Goal: Information Seeking & Learning: Learn about a topic

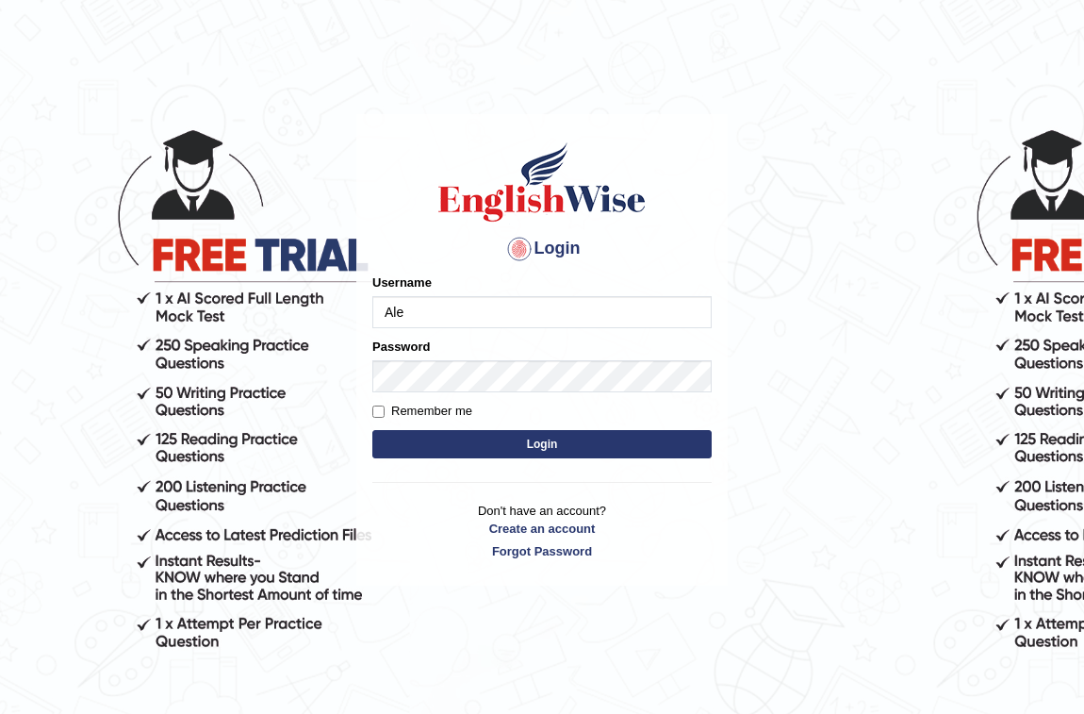
type input "AlexH"
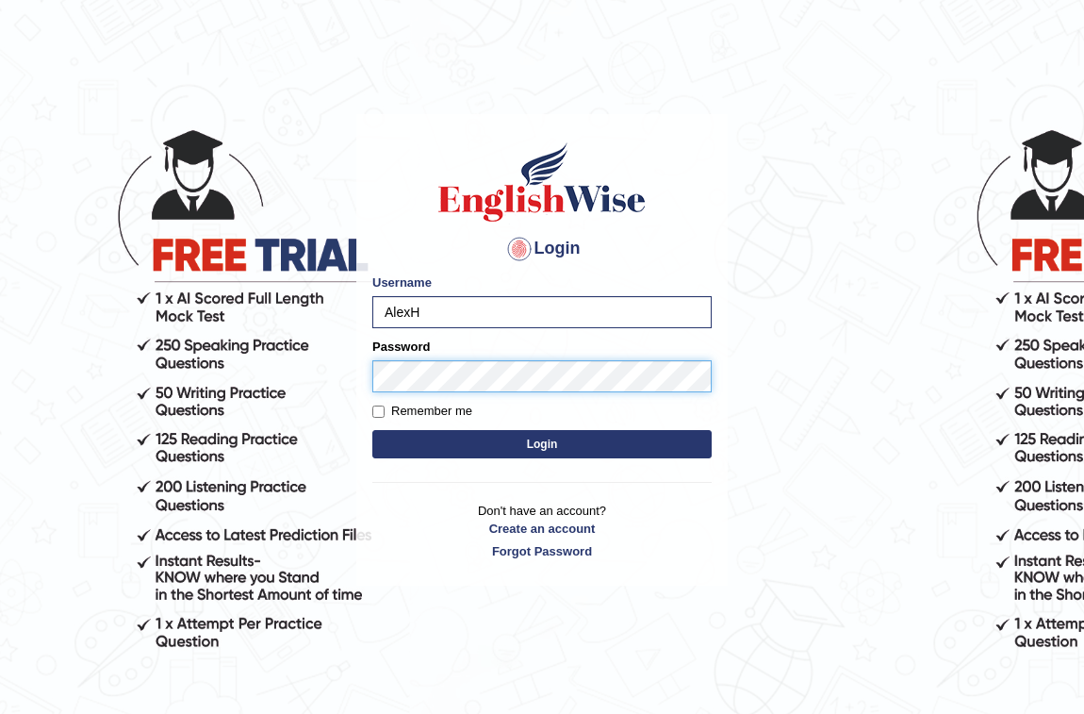
click at [372, 430] on button "Login" at bounding box center [541, 444] width 339 height 28
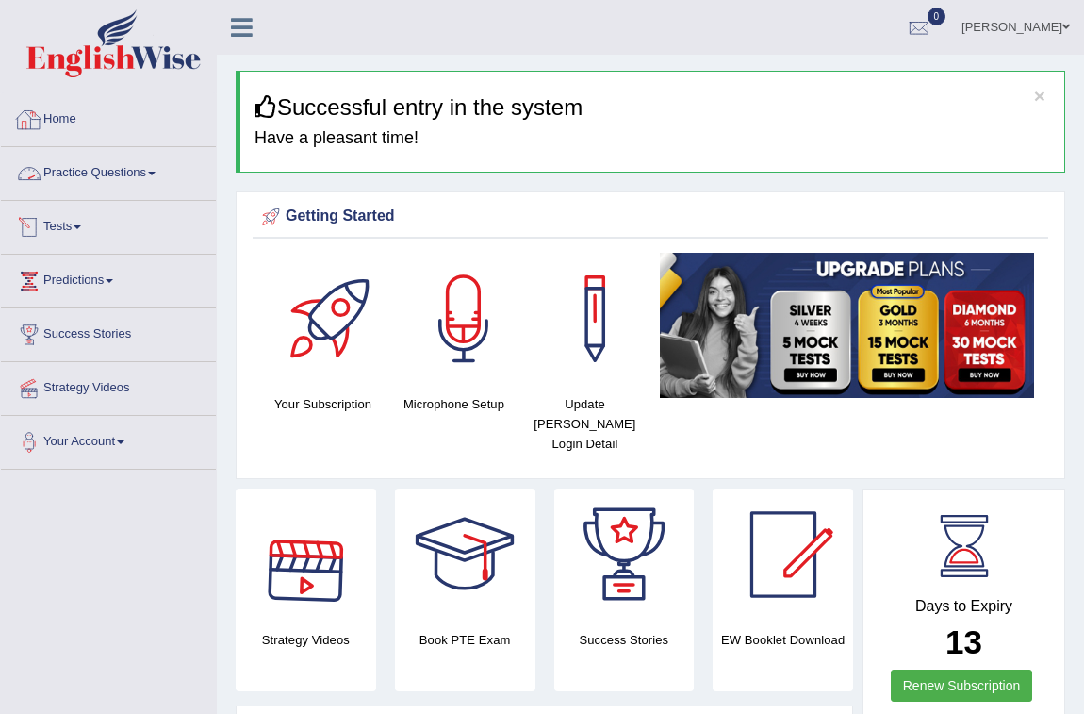
click at [60, 163] on link "Practice Questions" at bounding box center [108, 170] width 215 height 47
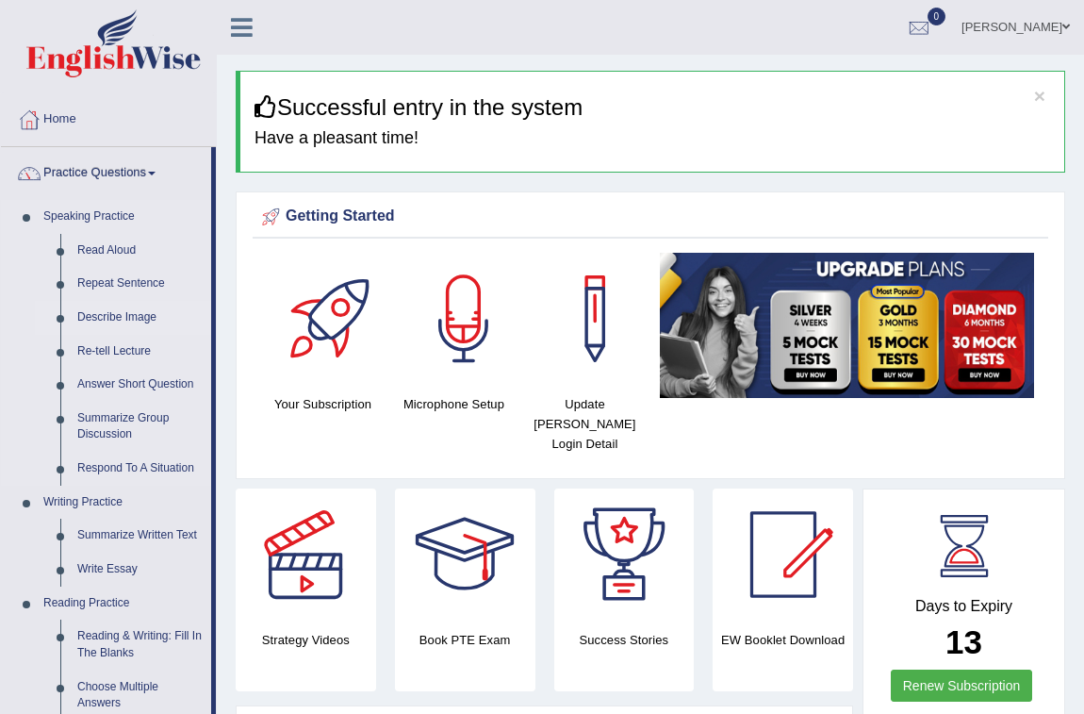
click at [140, 319] on link "Describe Image" at bounding box center [140, 318] width 142 height 34
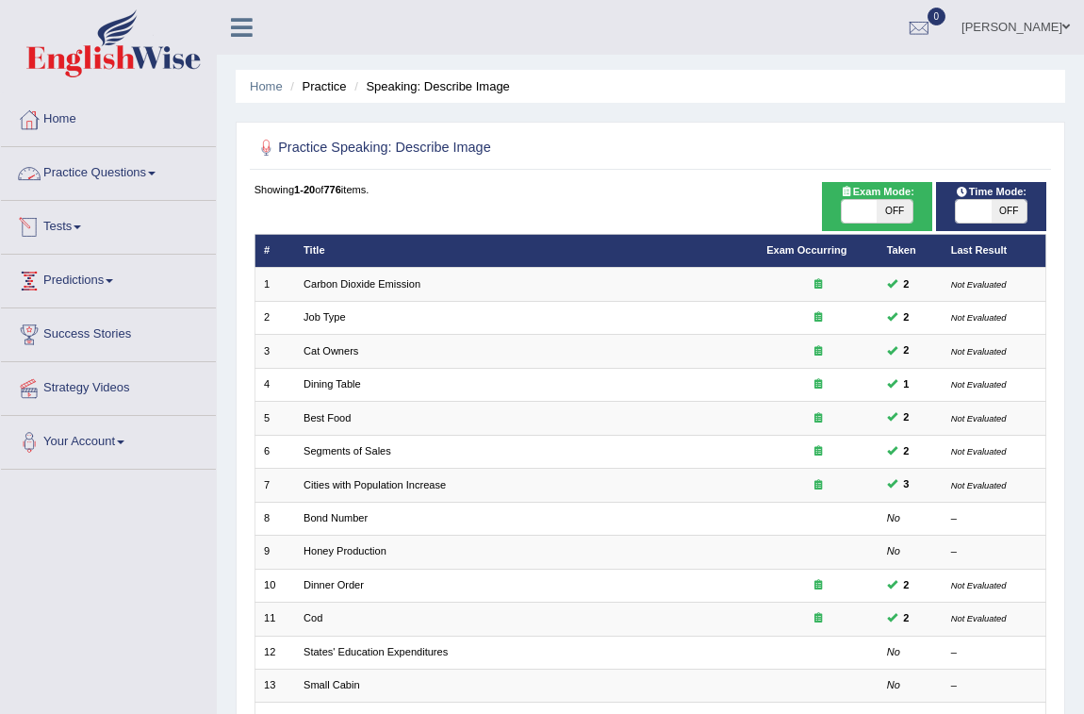
click at [73, 172] on link "Practice Questions" at bounding box center [108, 170] width 215 height 47
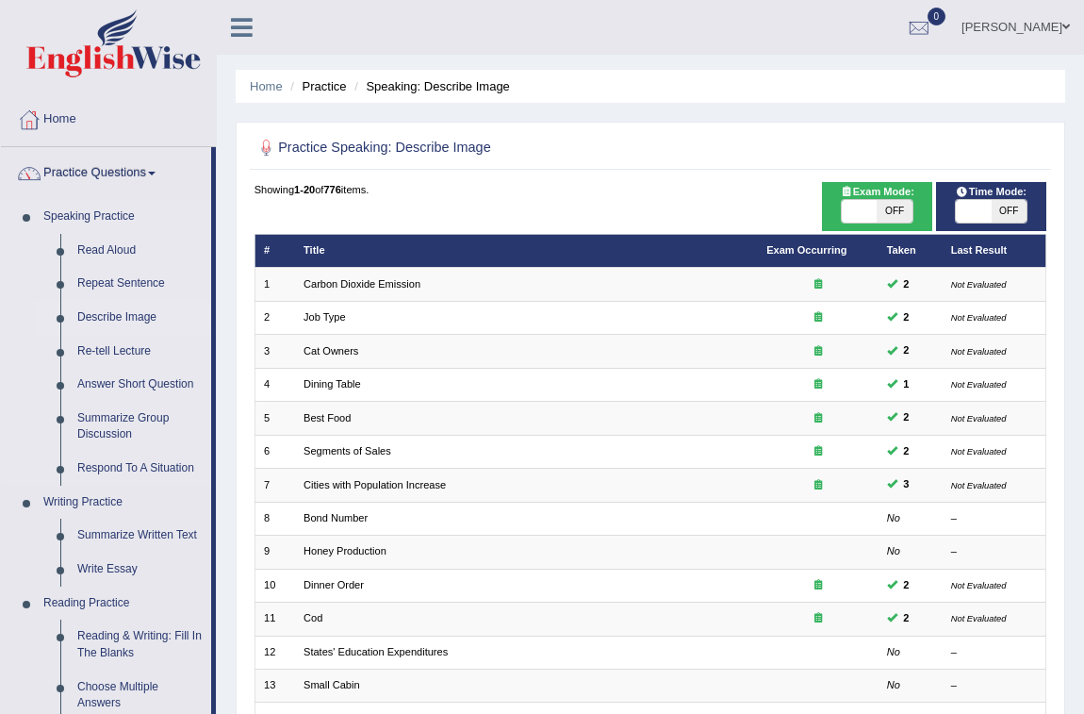
click at [128, 312] on link "Describe Image" at bounding box center [140, 318] width 142 height 34
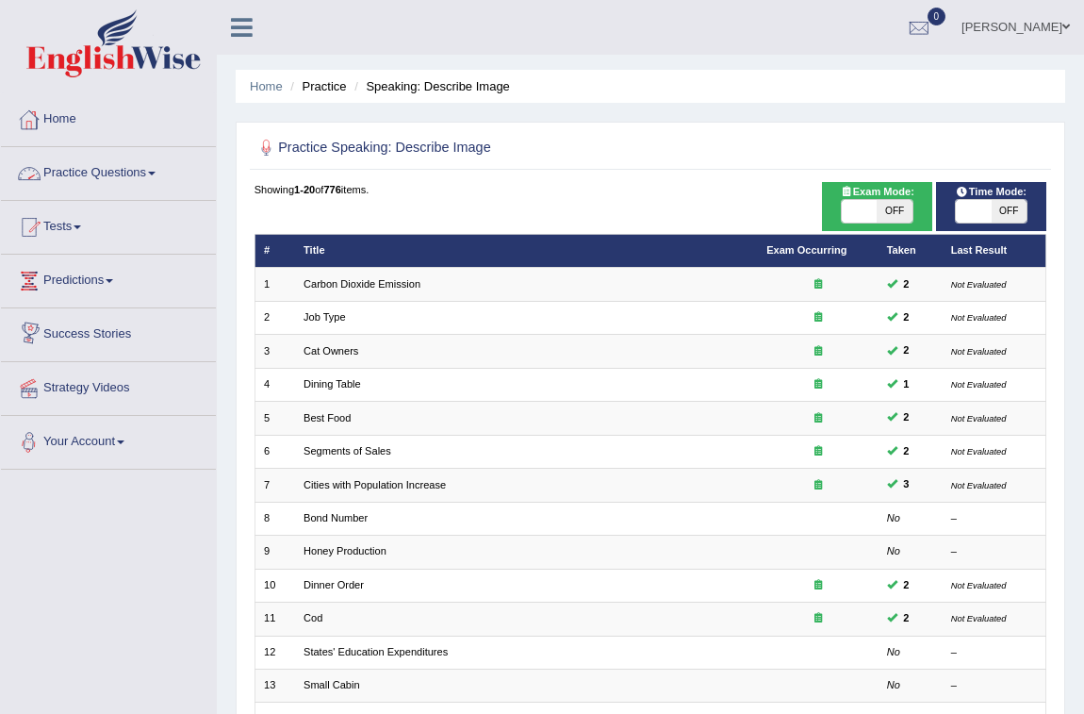
click at [881, 210] on span "OFF" at bounding box center [894, 211] width 35 height 23
checkbox input "true"
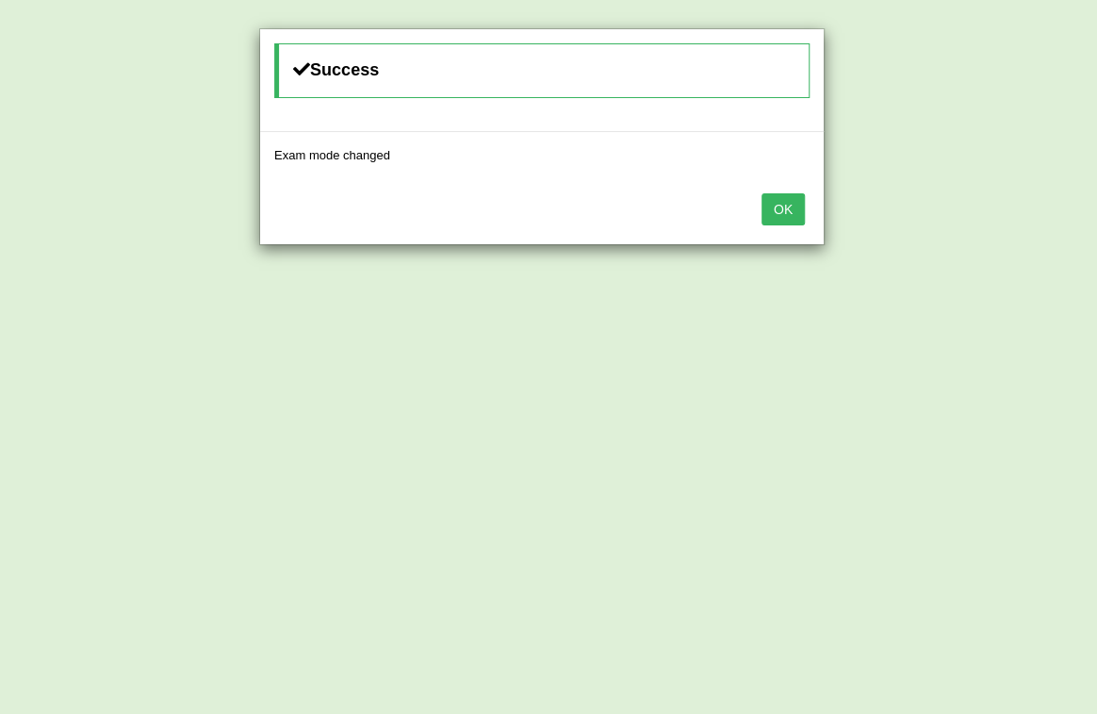
click at [783, 207] on button "OK" at bounding box center [783, 209] width 43 height 32
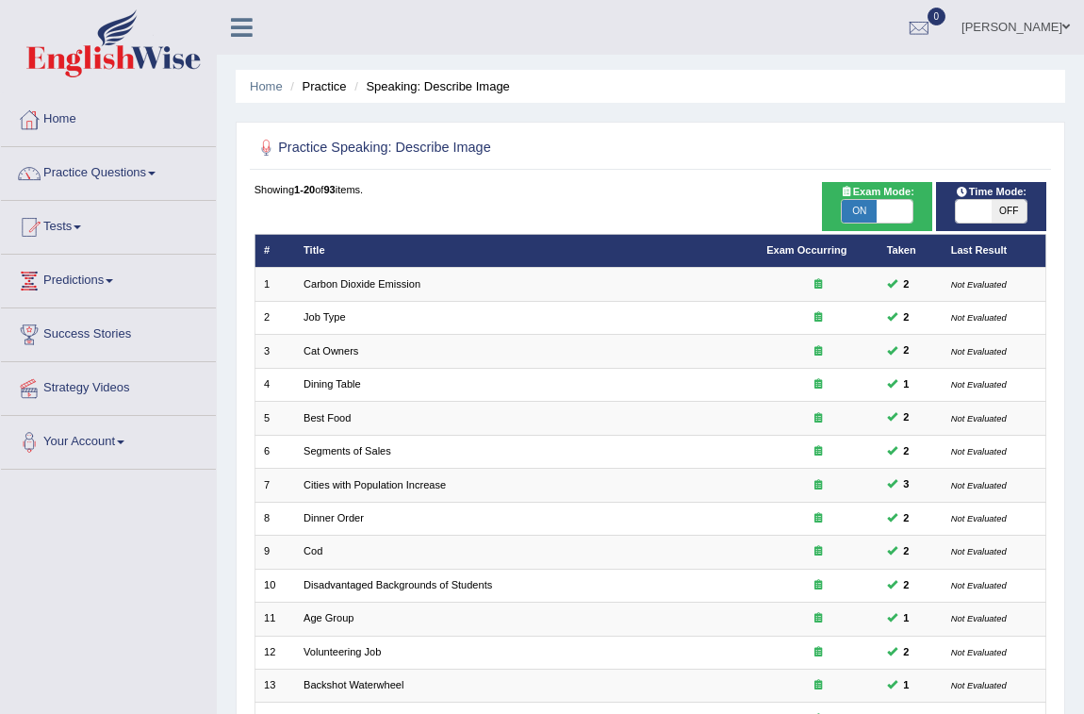
click at [1004, 216] on span "OFF" at bounding box center [1009, 211] width 35 height 23
checkbox input "true"
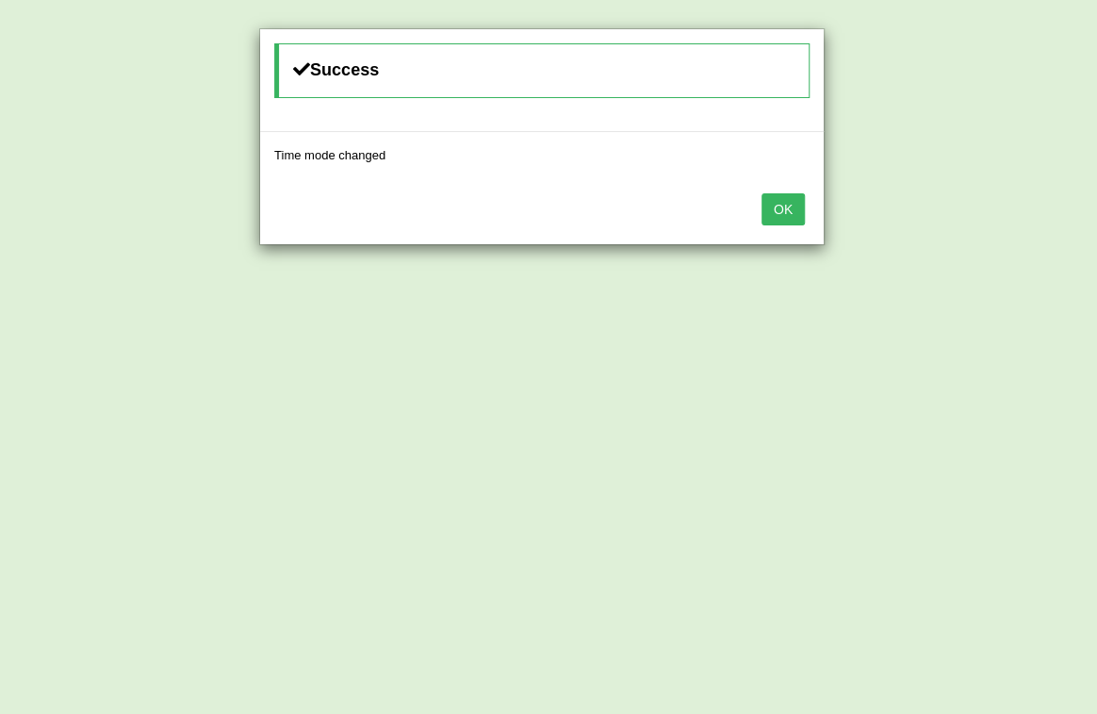
click at [773, 208] on button "OK" at bounding box center [783, 209] width 43 height 32
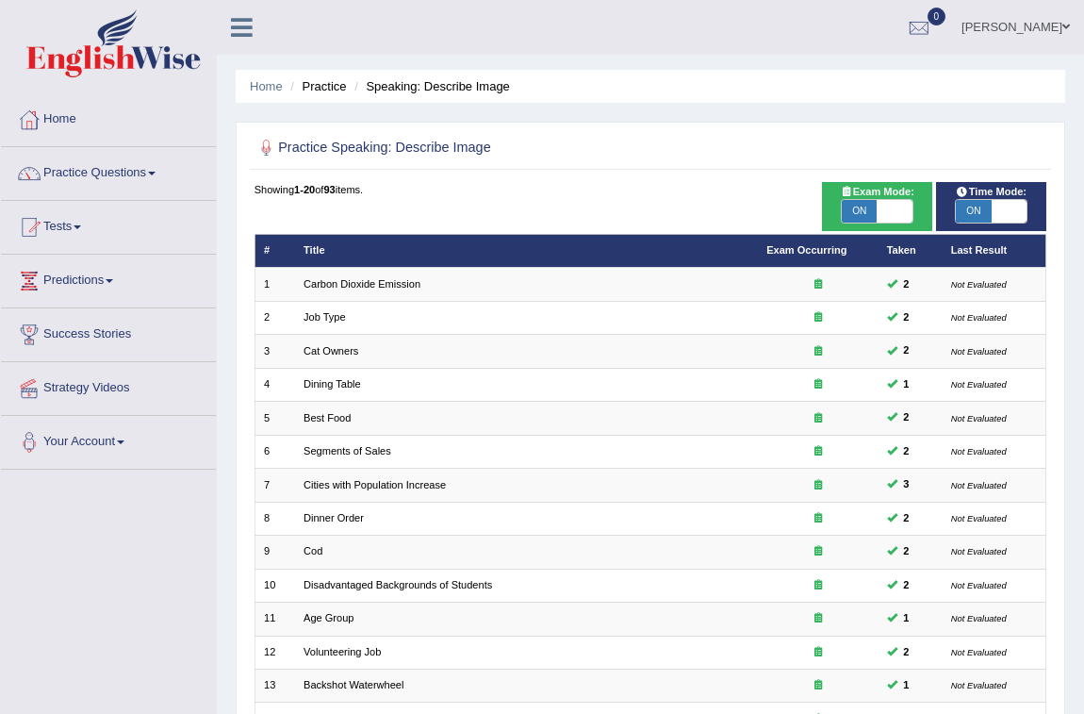
scroll to position [373, 0]
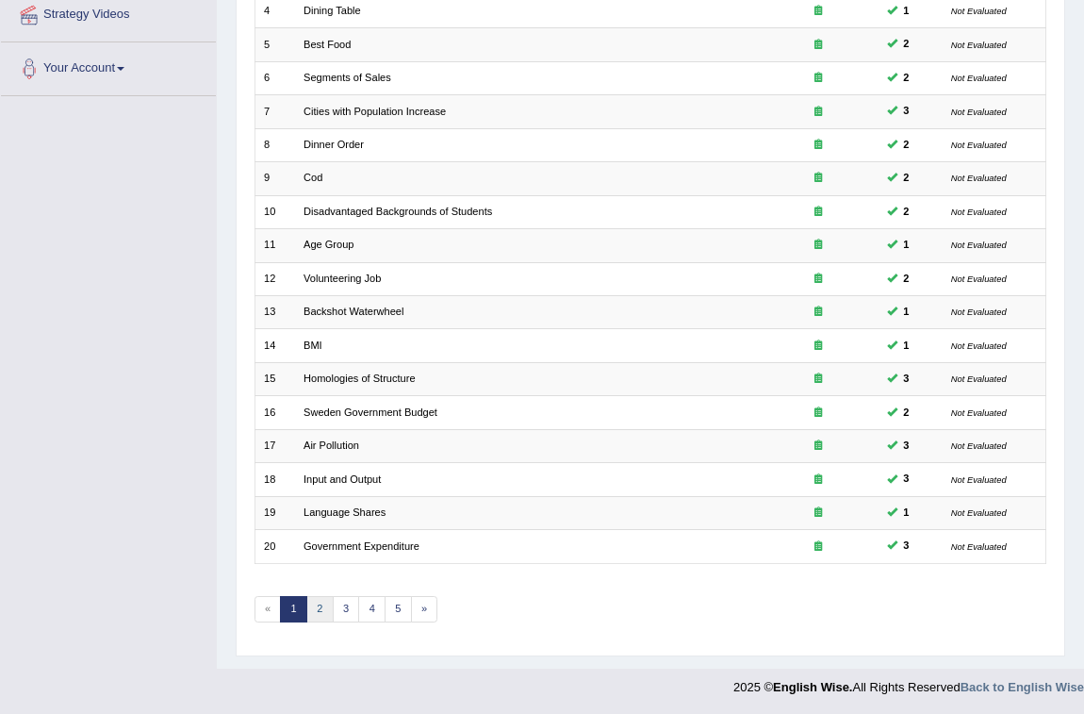
click at [320, 609] on link "2" at bounding box center [319, 609] width 27 height 26
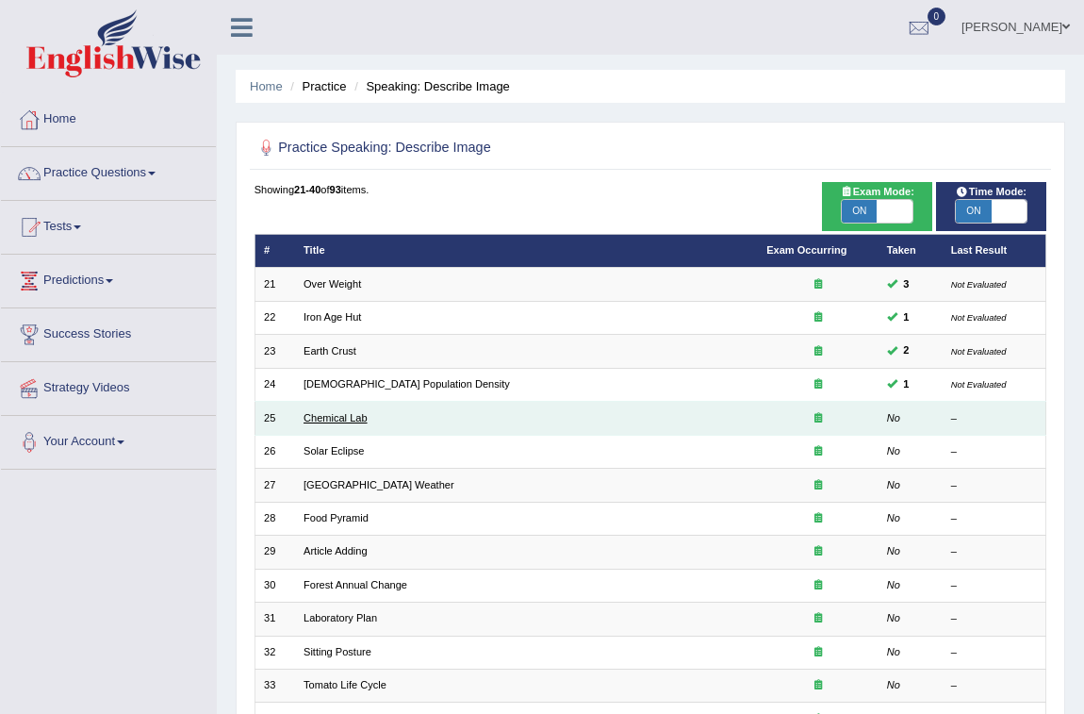
click at [330, 413] on link "Chemical Lab" at bounding box center [336, 417] width 64 height 11
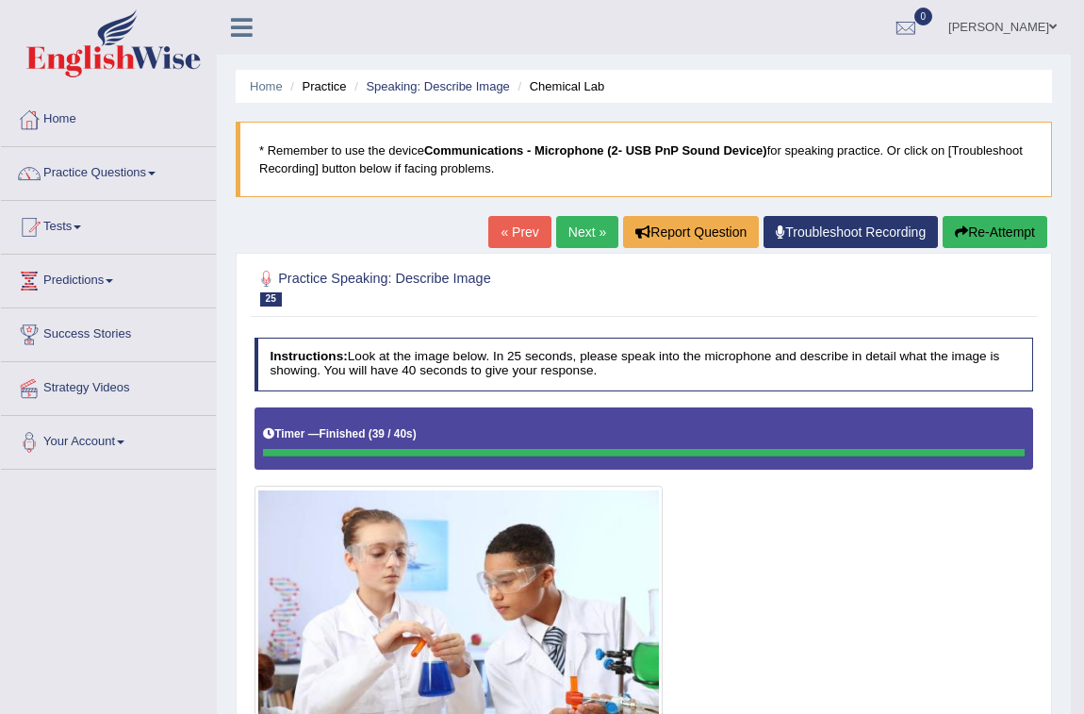
click at [580, 235] on link "Next »" at bounding box center [587, 232] width 62 height 32
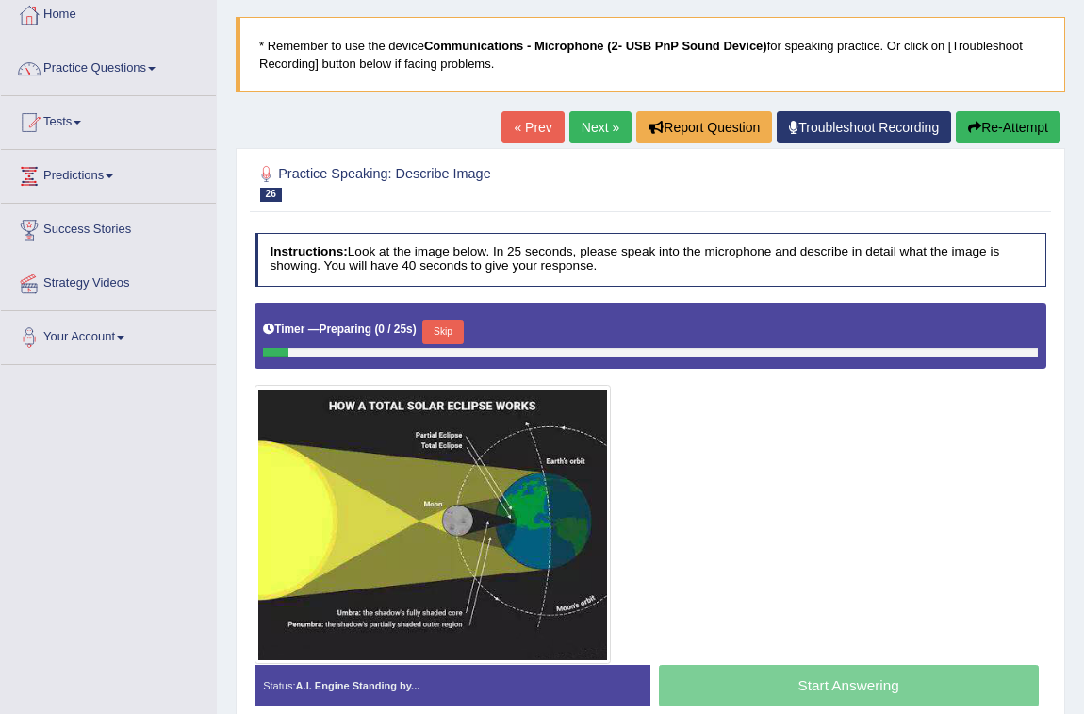
scroll to position [171, 0]
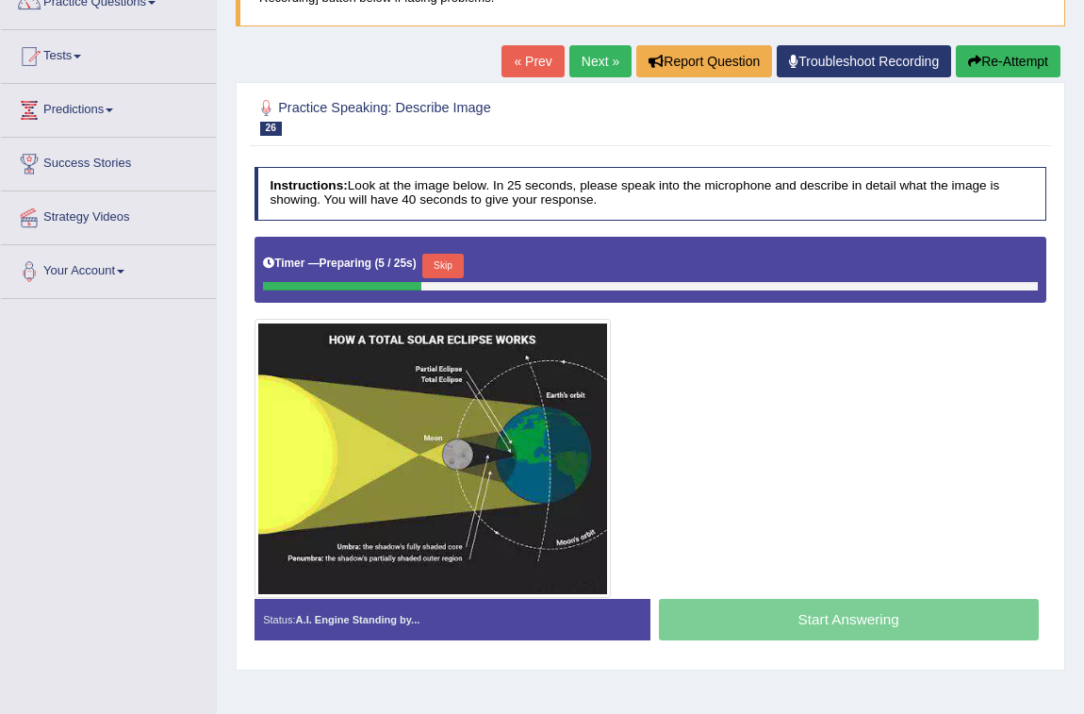
click at [462, 266] on button "Skip" at bounding box center [442, 266] width 41 height 25
click at [455, 257] on button "Skip" at bounding box center [442, 266] width 41 height 25
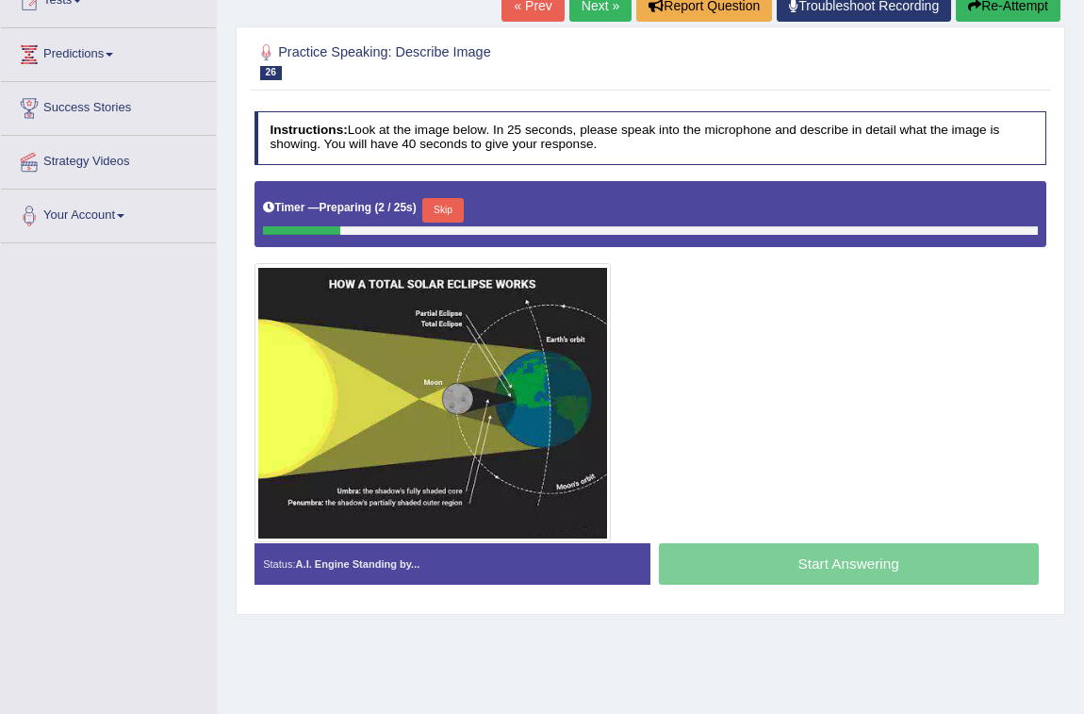
scroll to position [256, 0]
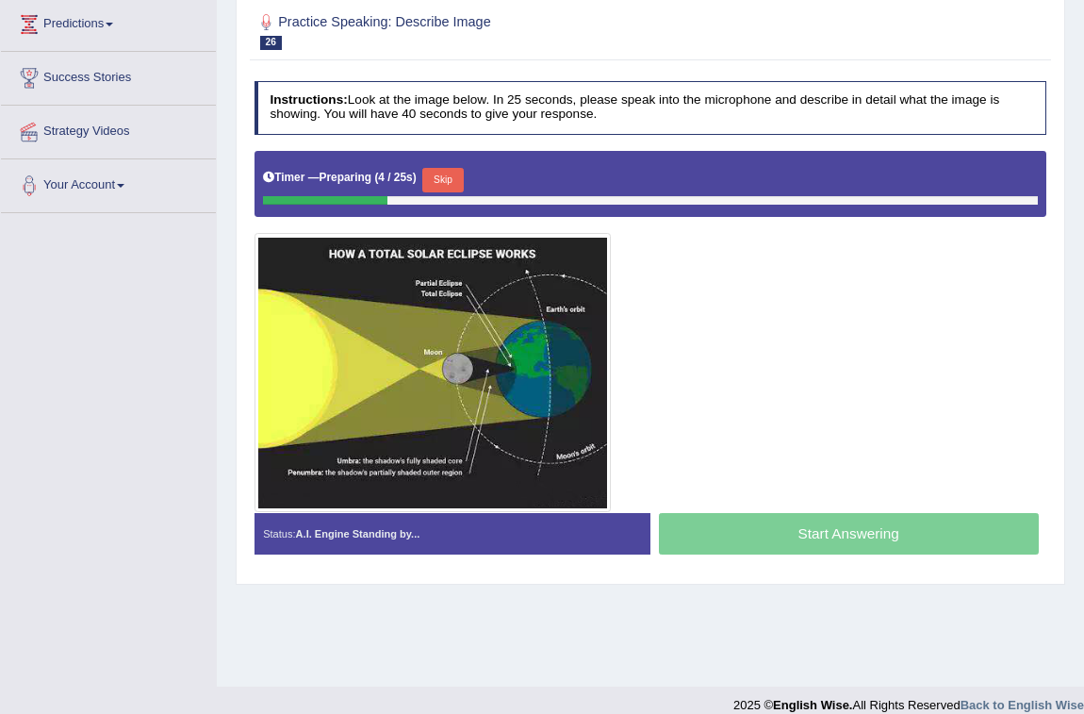
click at [453, 170] on button "Skip" at bounding box center [442, 180] width 41 height 25
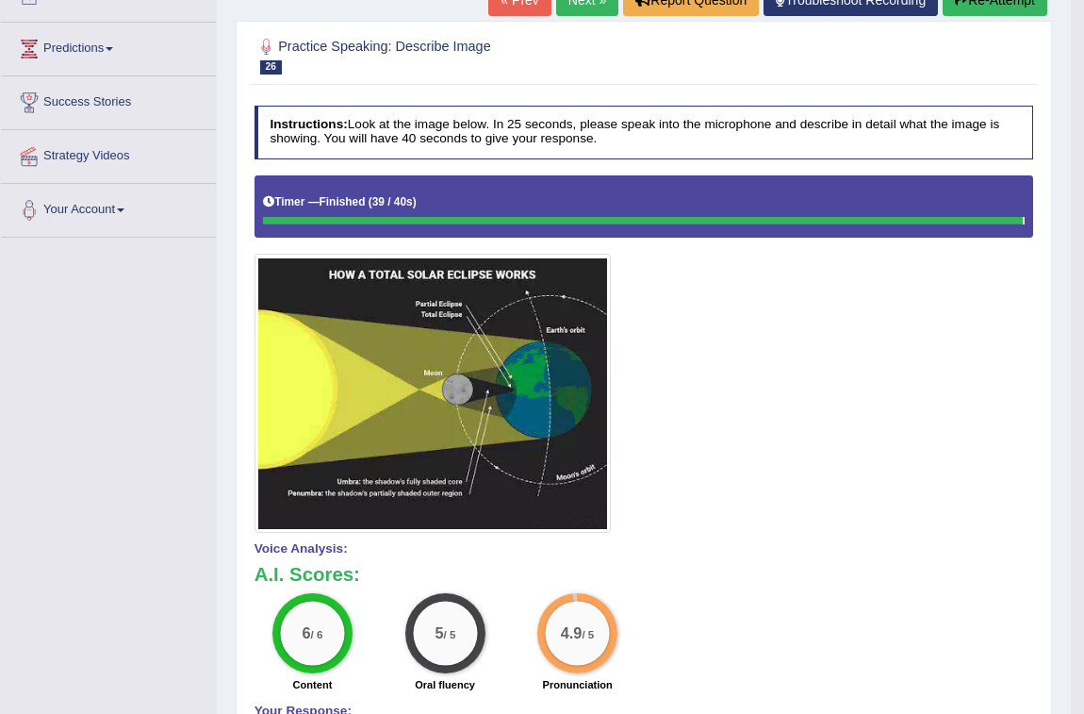
scroll to position [0, 0]
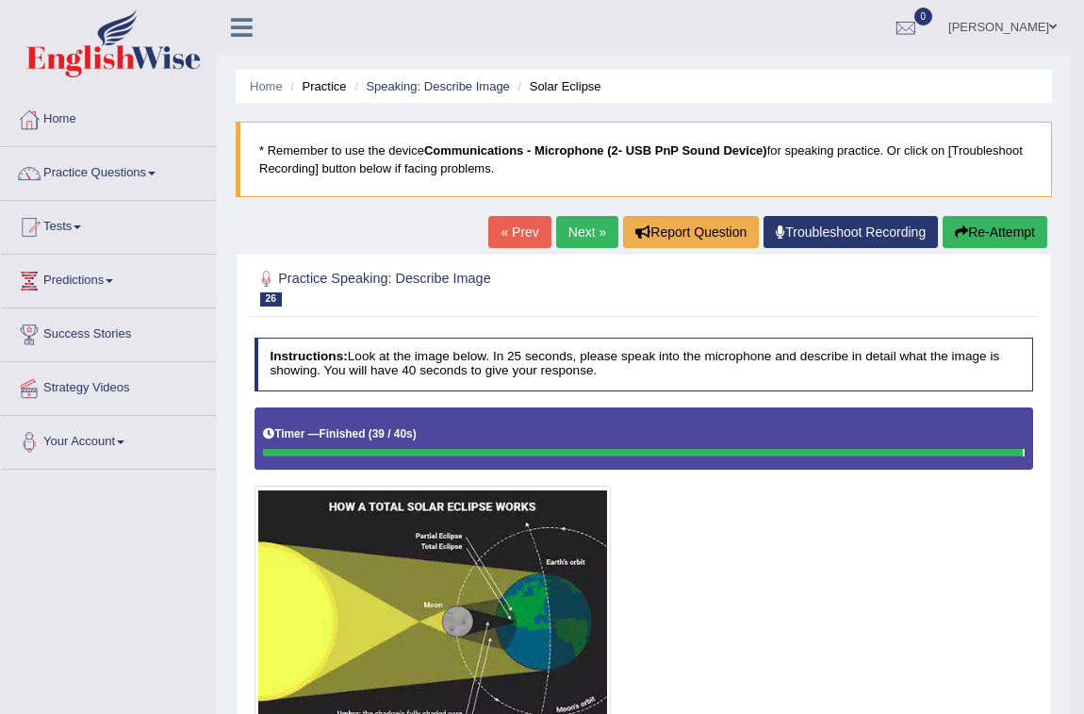
click at [575, 236] on link "Next »" at bounding box center [587, 232] width 62 height 32
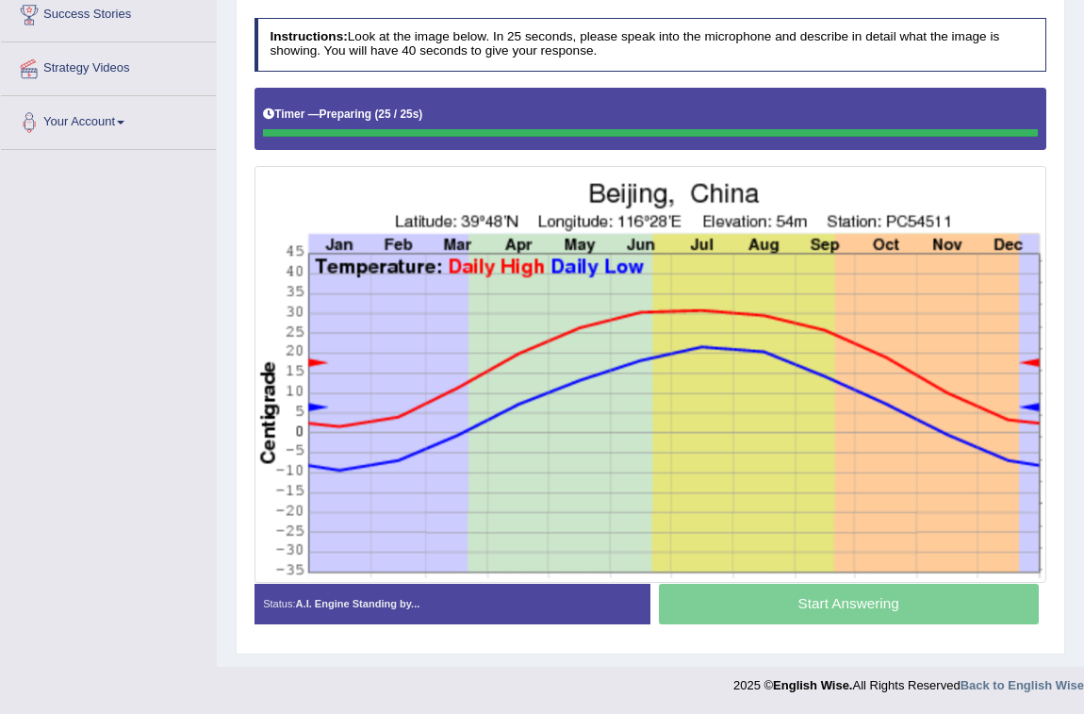
scroll to position [320, 0]
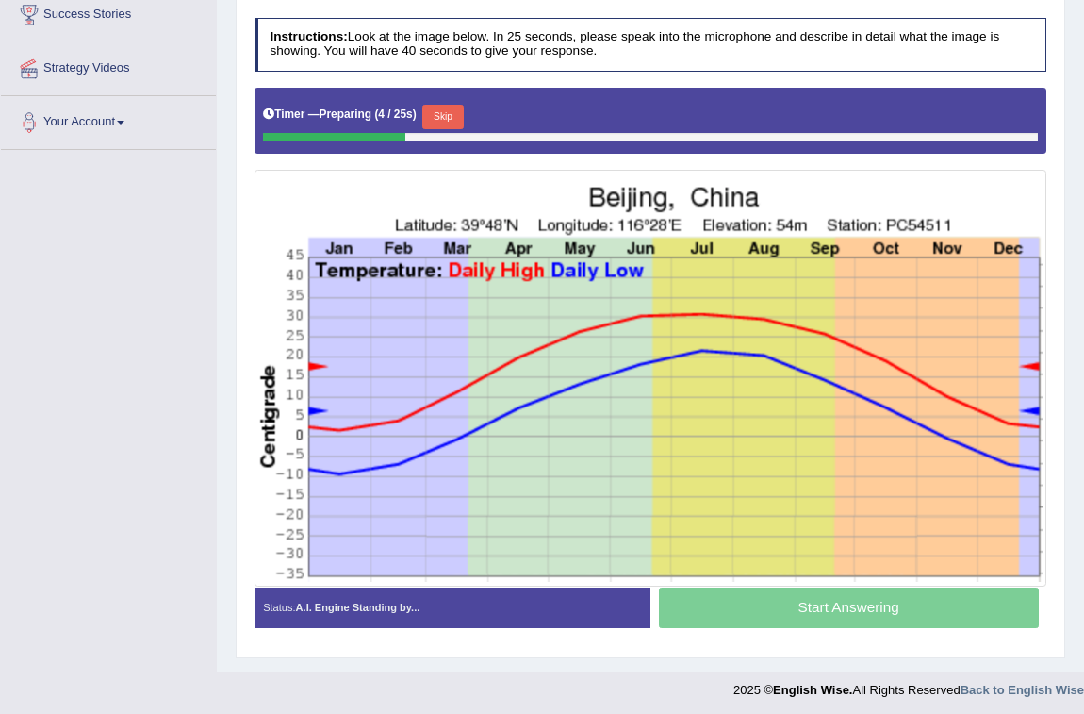
click at [437, 112] on button "Skip" at bounding box center [442, 117] width 41 height 25
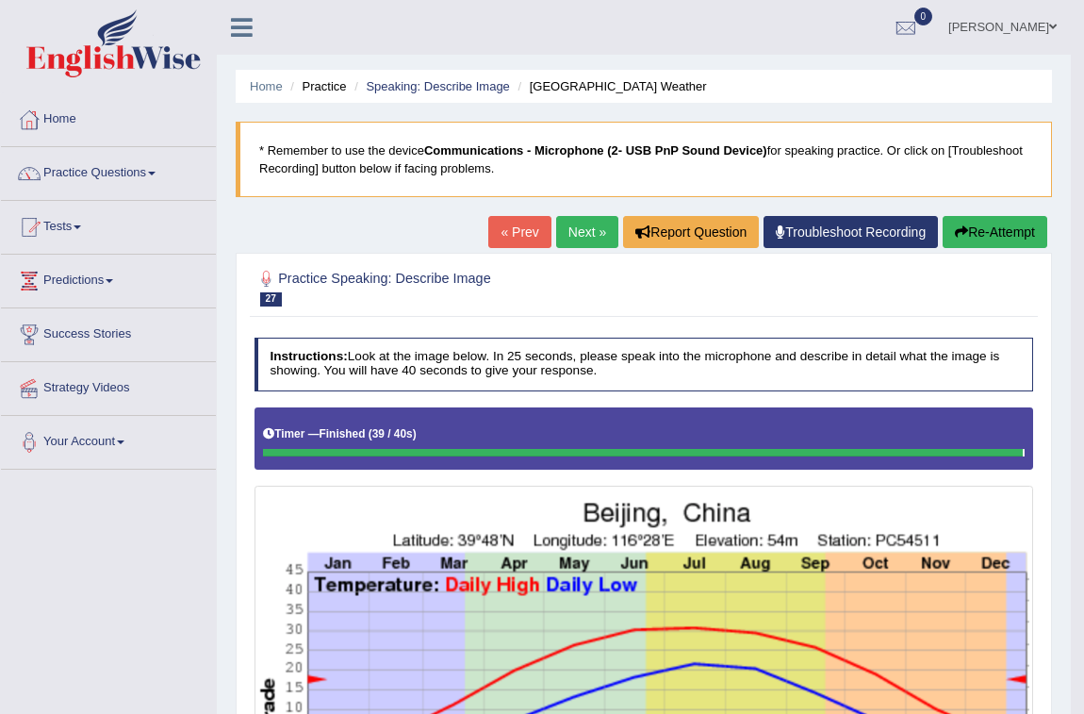
click at [582, 222] on link "Next »" at bounding box center [587, 232] width 62 height 32
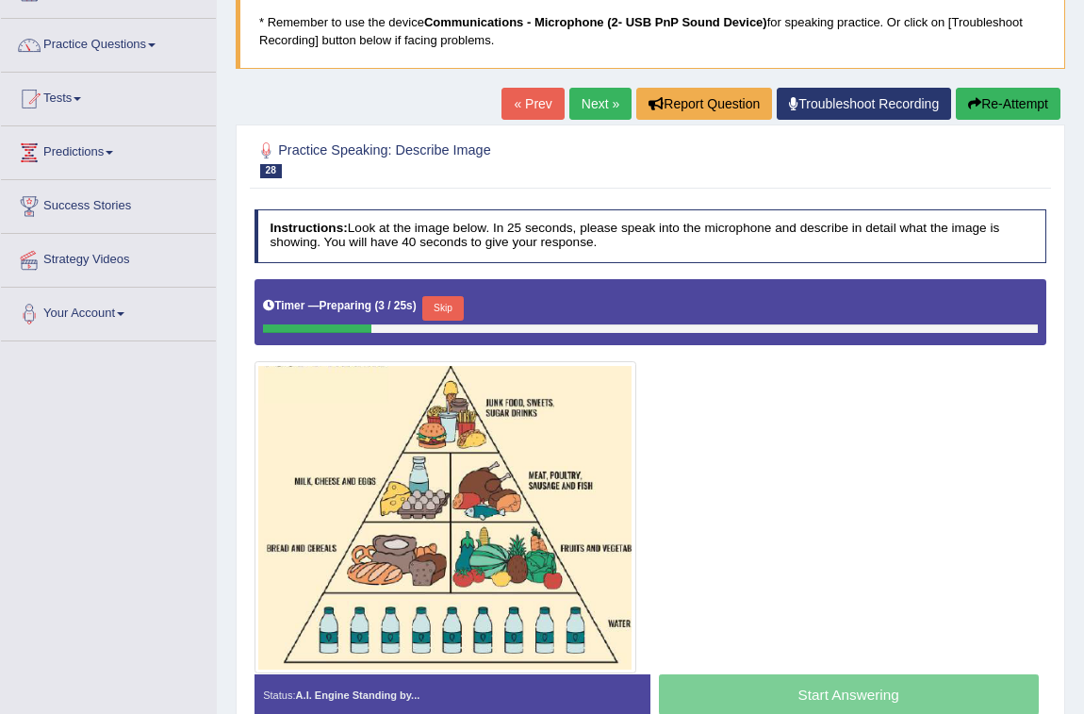
scroll to position [275, 0]
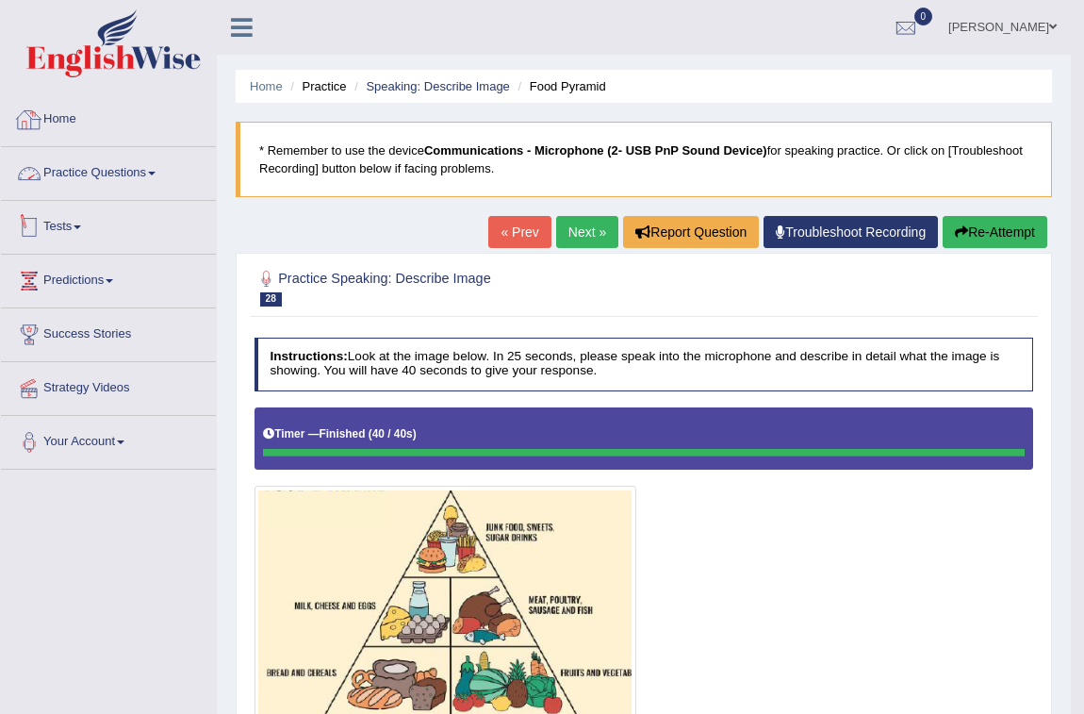
click at [86, 161] on link "Practice Questions" at bounding box center [108, 170] width 215 height 47
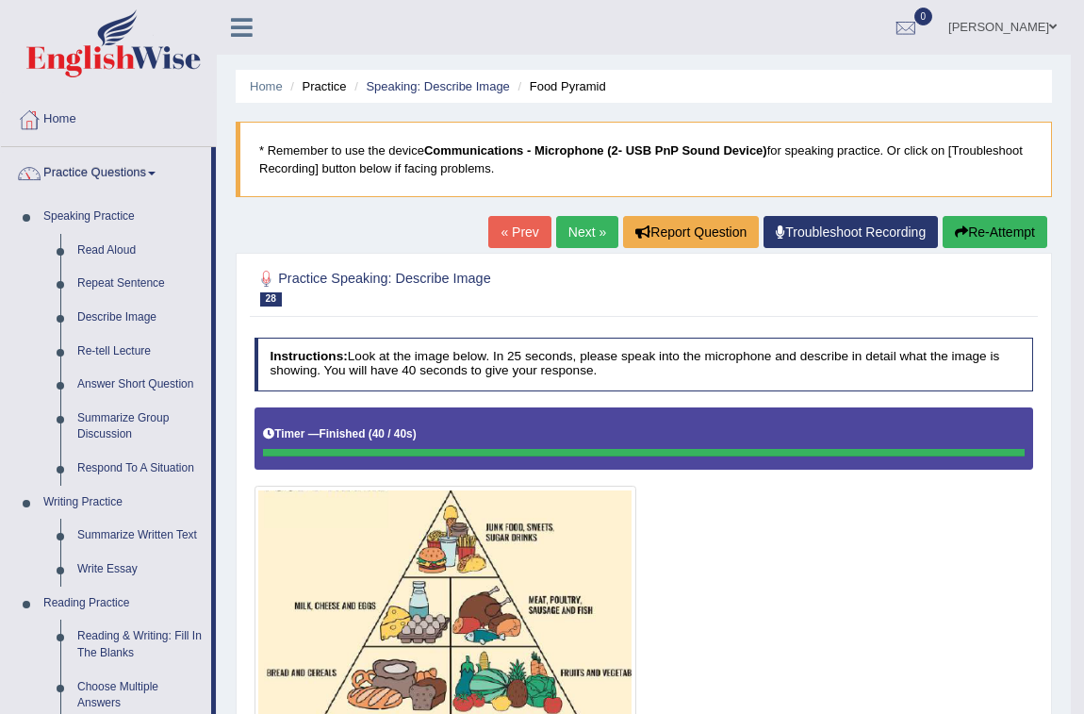
click at [1, 147] on link "Practice Questions" at bounding box center [106, 170] width 210 height 47
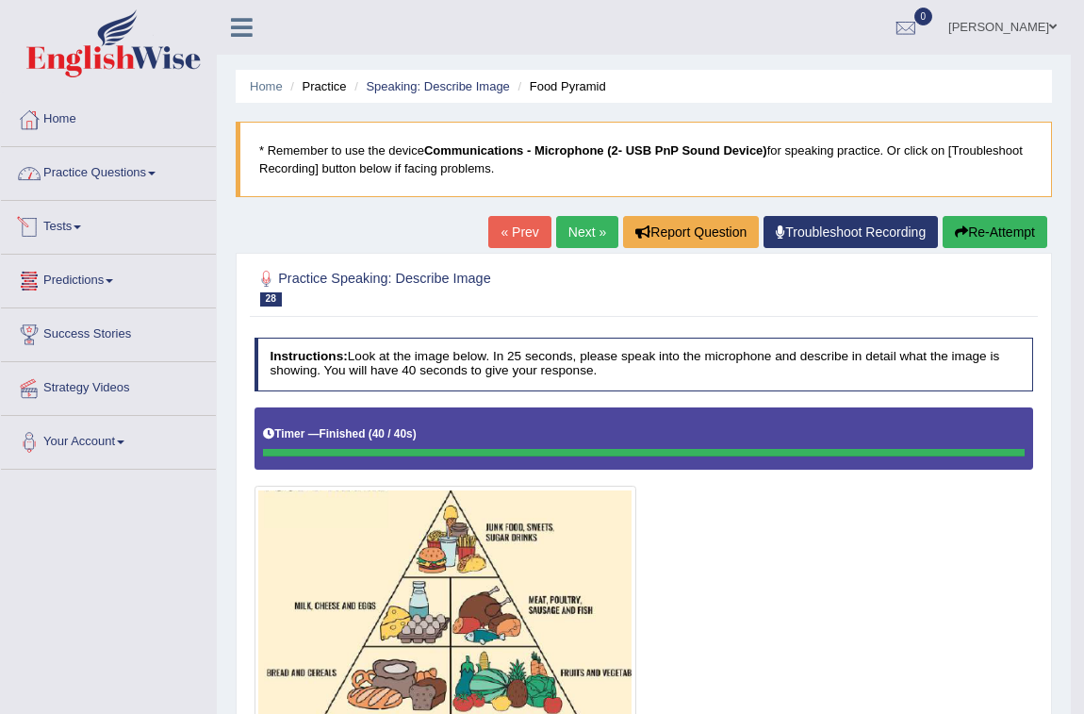
click at [66, 170] on link "Practice Questions" at bounding box center [108, 170] width 215 height 47
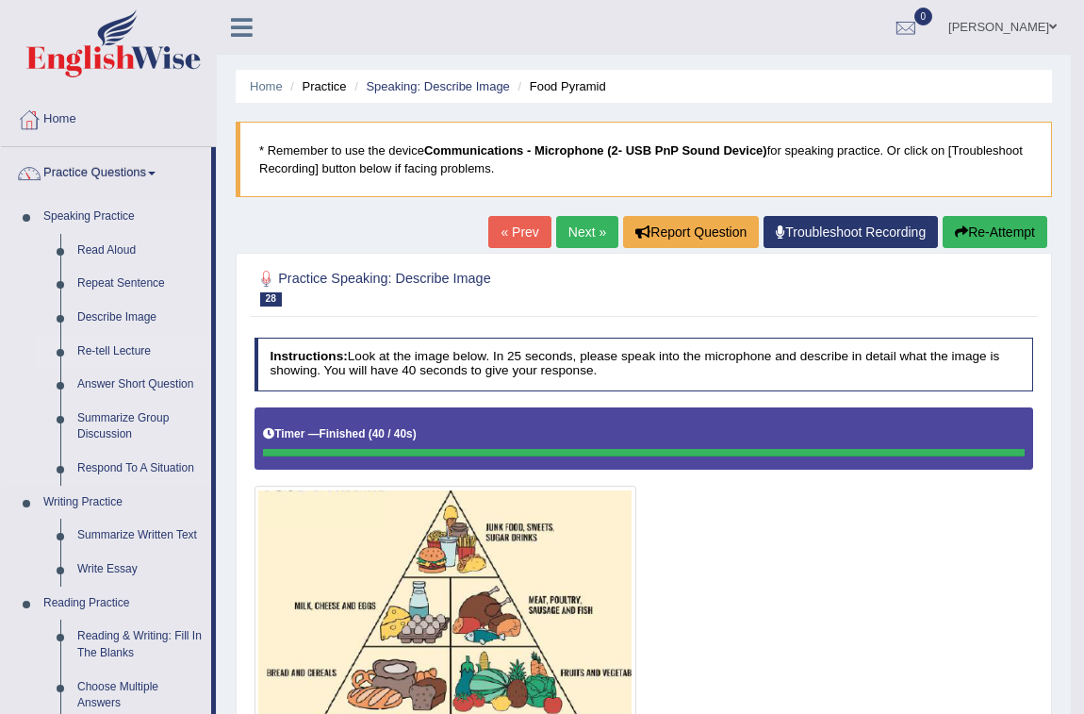
click at [132, 347] on link "Re-tell Lecture" at bounding box center [140, 352] width 142 height 34
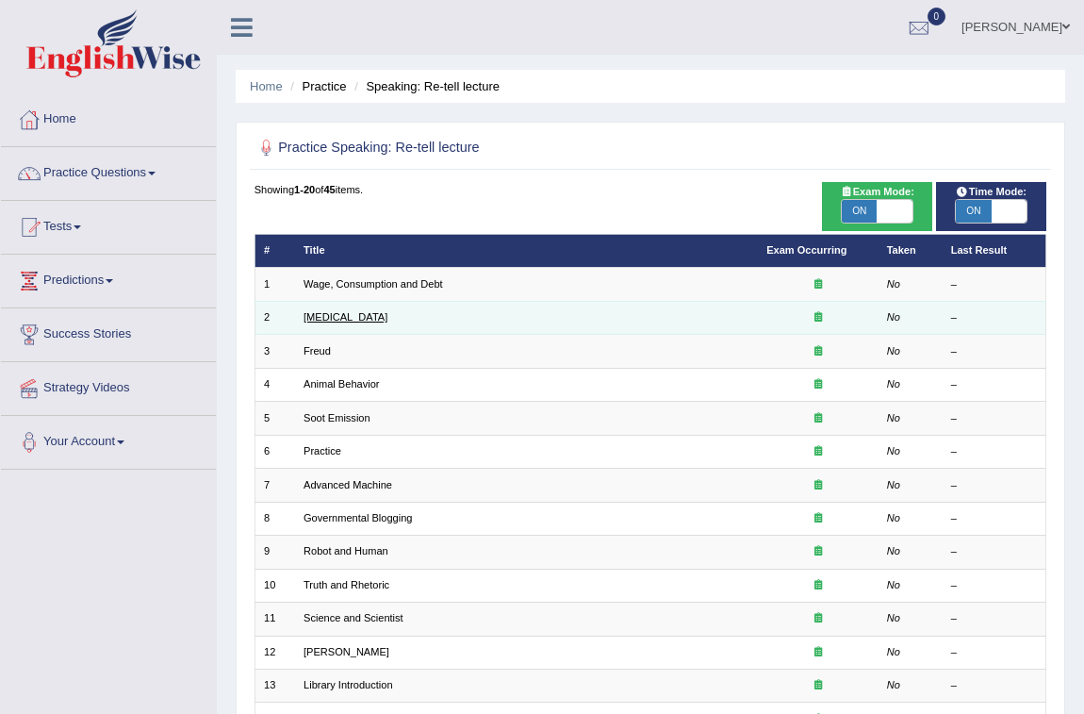
click at [368, 318] on link "[MEDICAL_DATA]" at bounding box center [346, 316] width 84 height 11
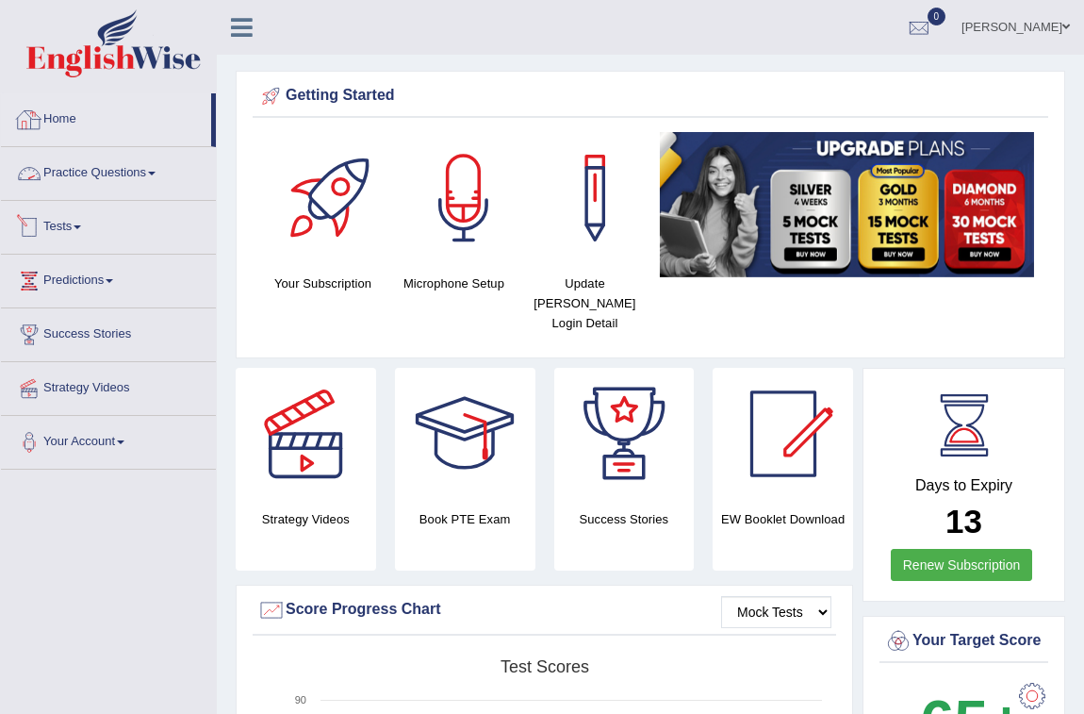
click at [103, 165] on link "Practice Questions" at bounding box center [108, 170] width 215 height 47
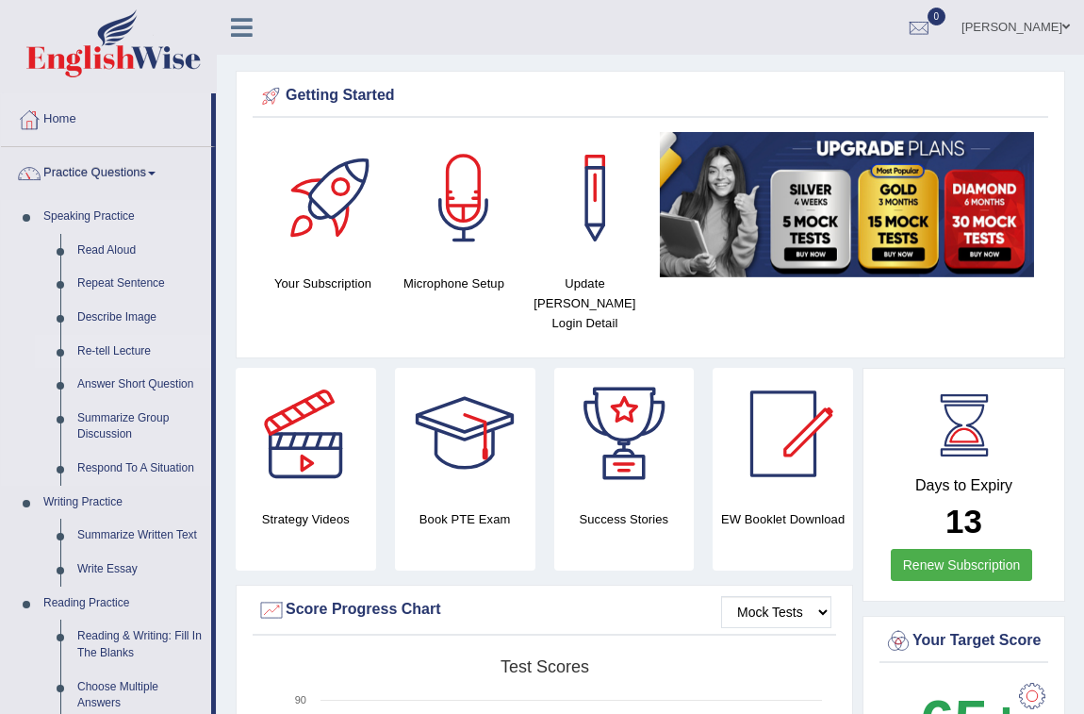
click at [133, 350] on link "Re-tell Lecture" at bounding box center [140, 352] width 142 height 34
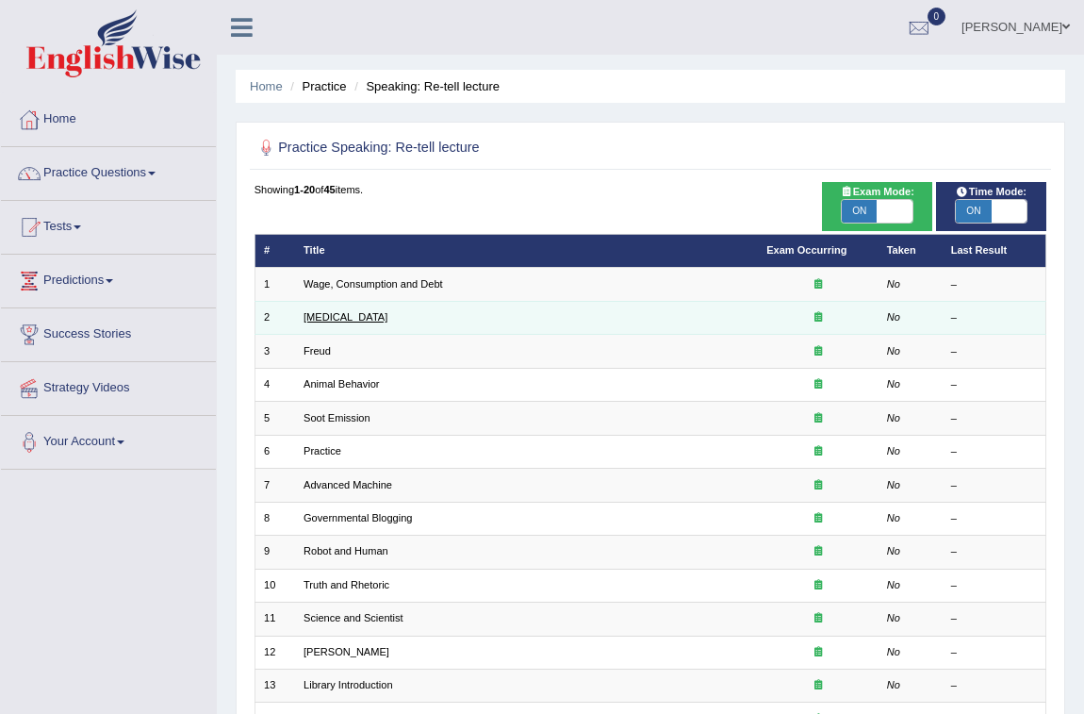
click at [371, 317] on link "[MEDICAL_DATA]" at bounding box center [346, 316] width 84 height 11
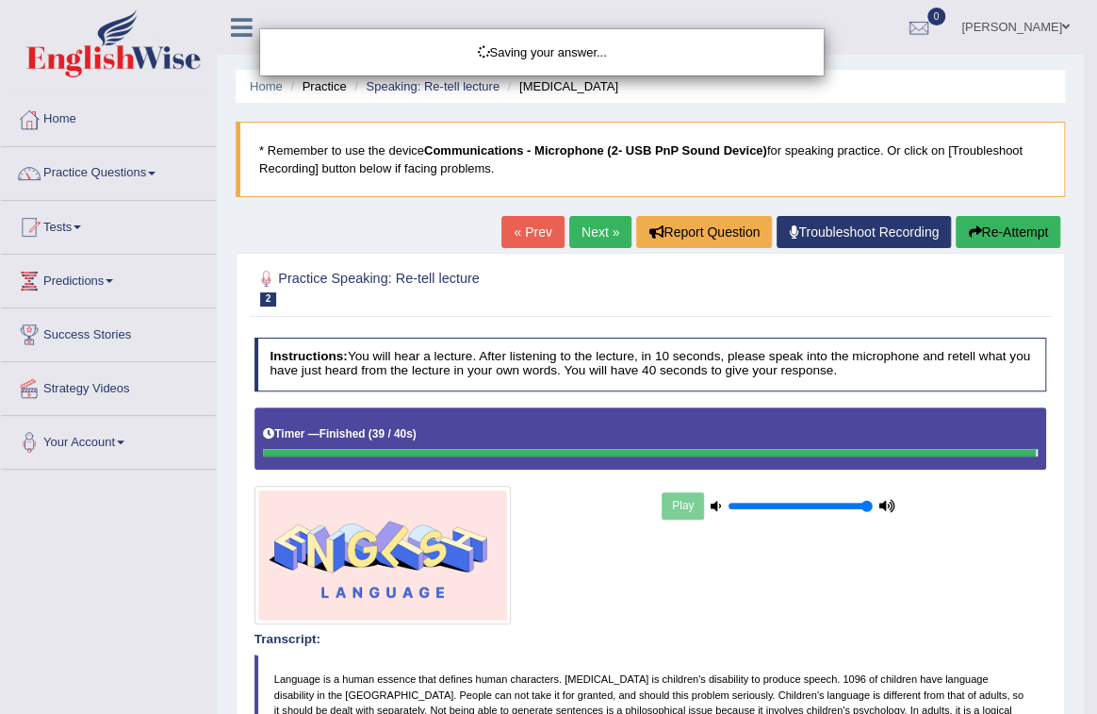
click at [717, 579] on div "Saving your answer..." at bounding box center [548, 357] width 1097 height 714
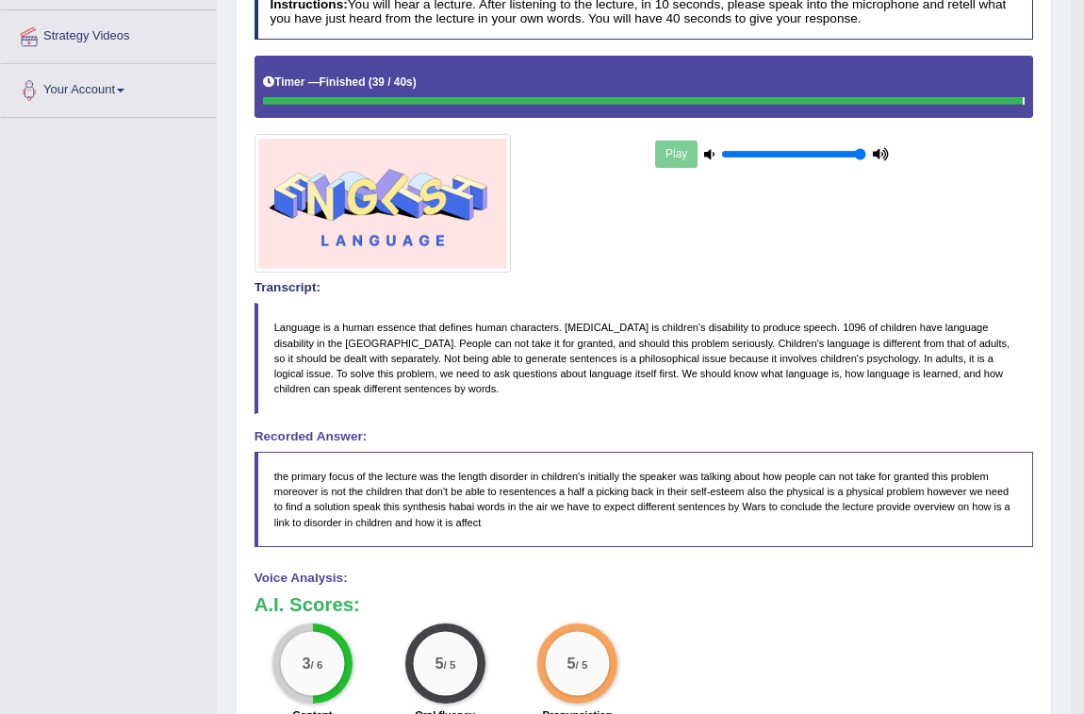
scroll to position [57, 0]
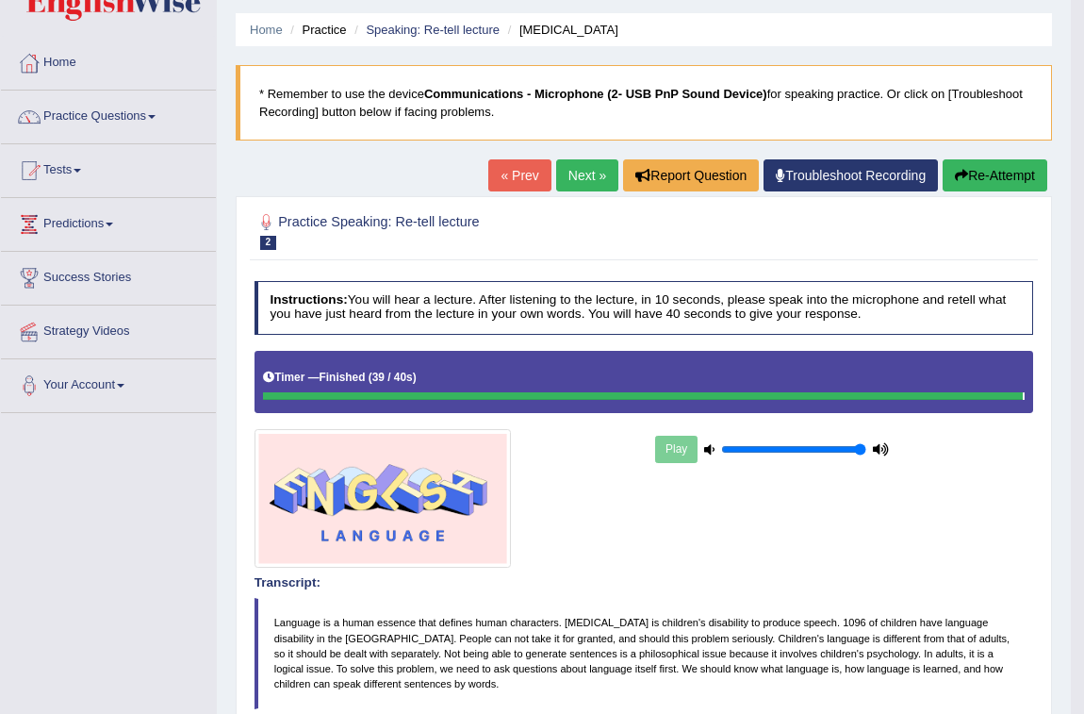
click at [586, 180] on link "Next »" at bounding box center [587, 175] width 62 height 32
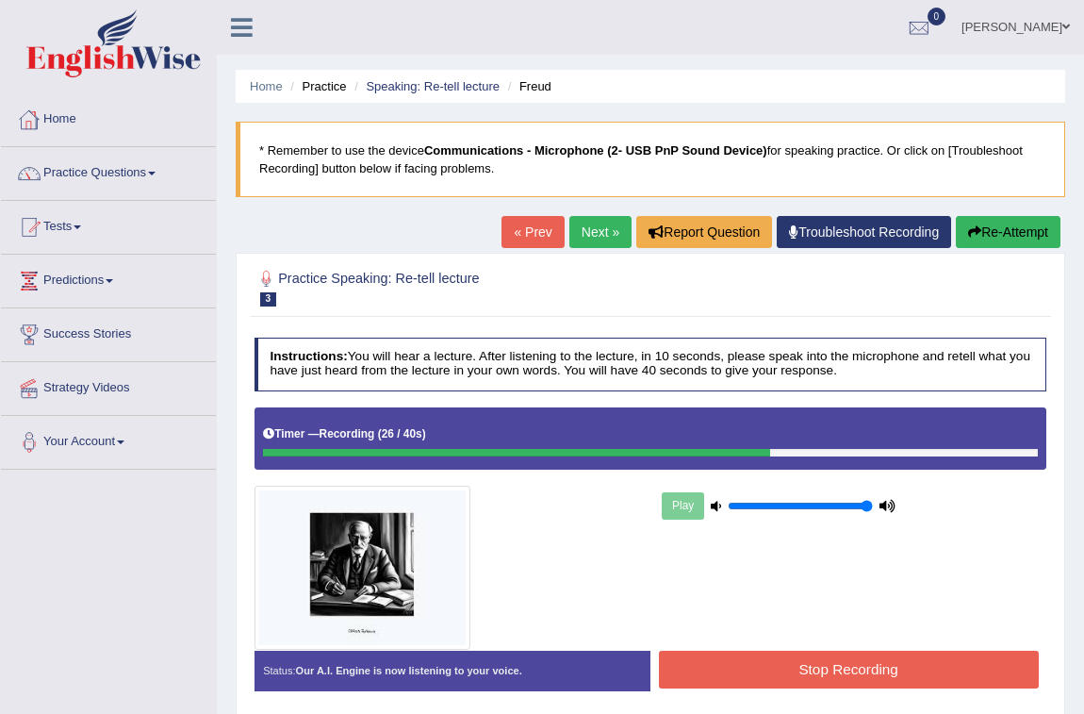
click at [753, 661] on button "Stop Recording" at bounding box center [849, 668] width 380 height 37
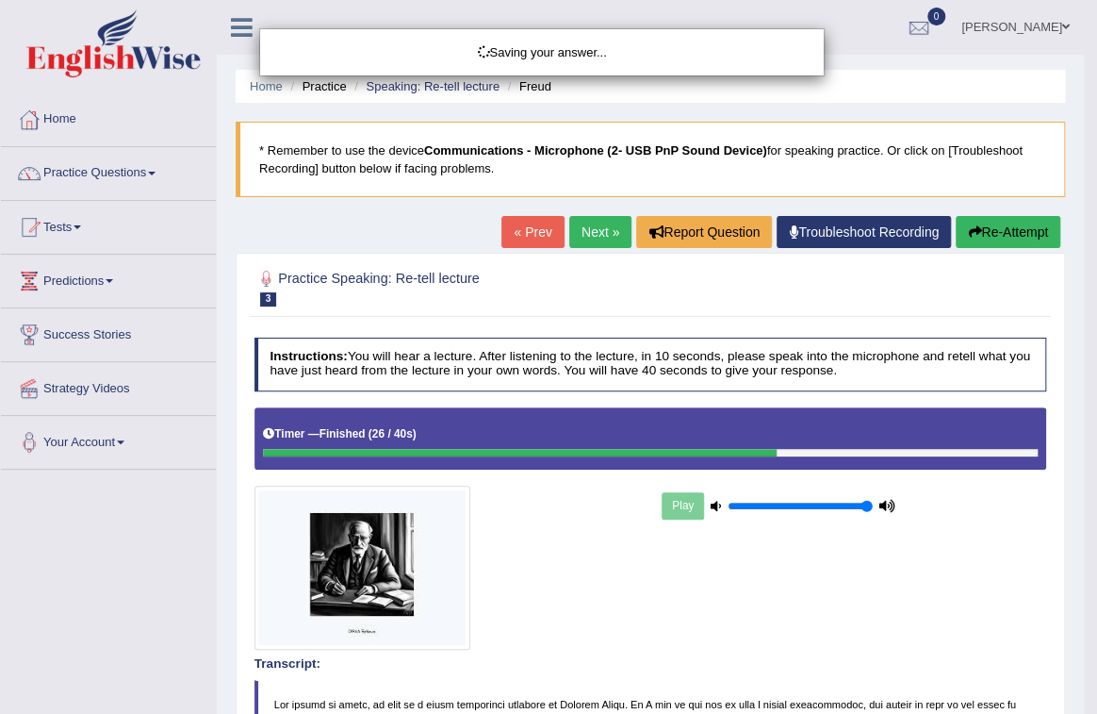
click at [780, 633] on div "Saving your answer..." at bounding box center [548, 357] width 1097 height 714
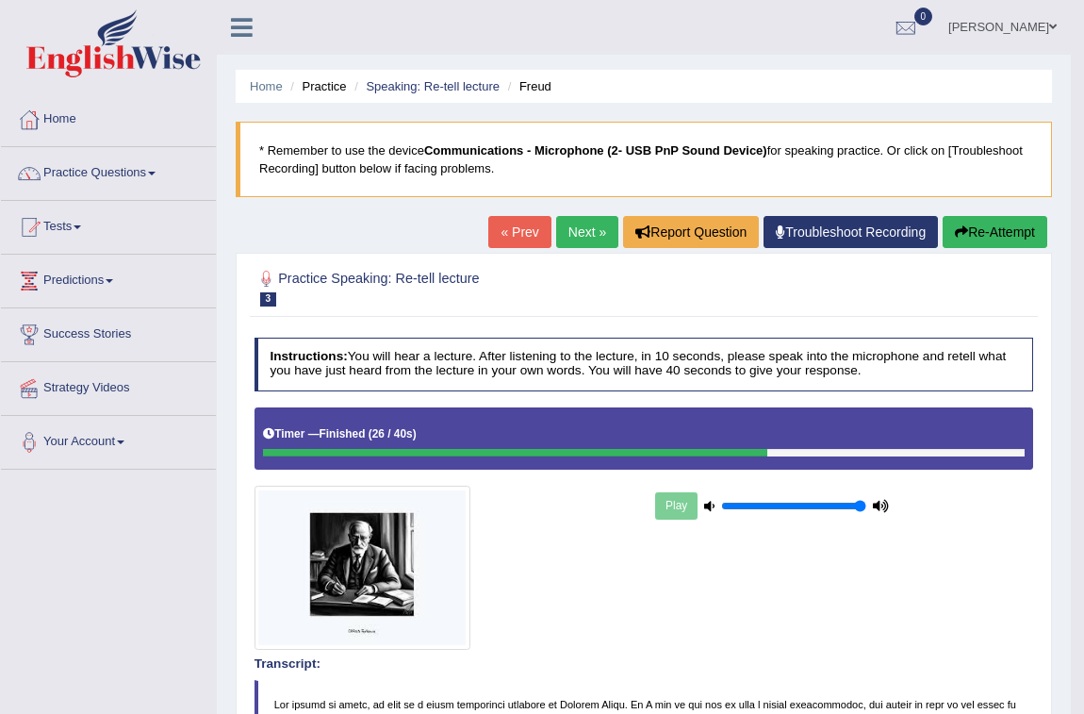
click at [574, 225] on link "Next »" at bounding box center [587, 232] width 62 height 32
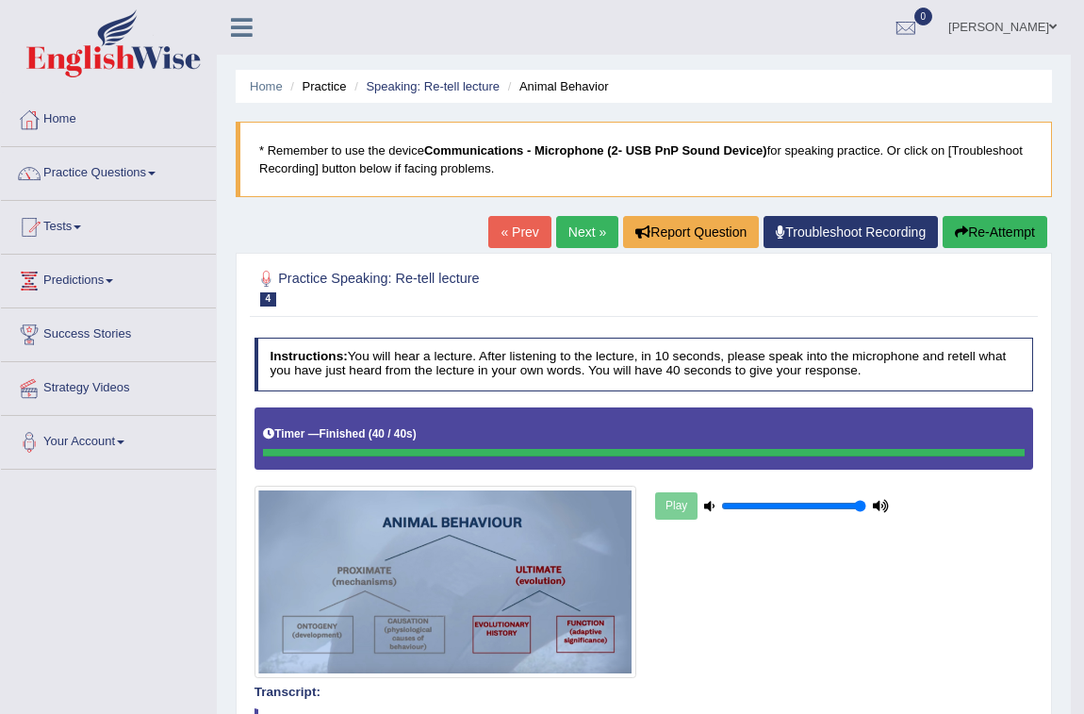
click at [977, 242] on button "Re-Attempt" at bounding box center [995, 232] width 105 height 32
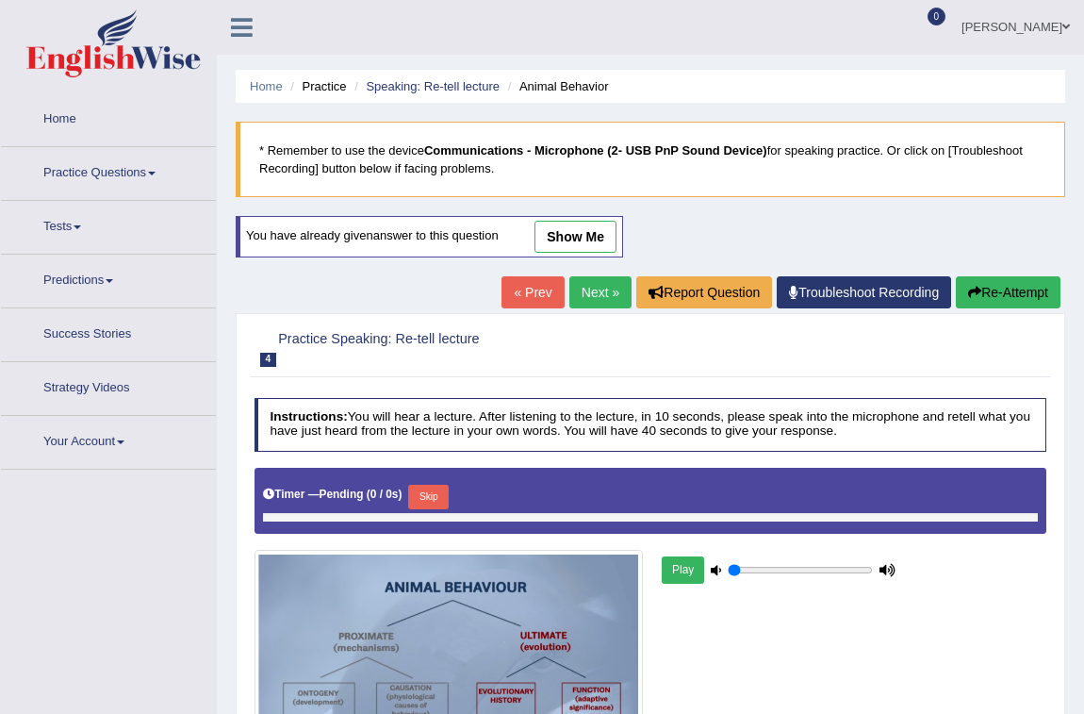
type input "1"
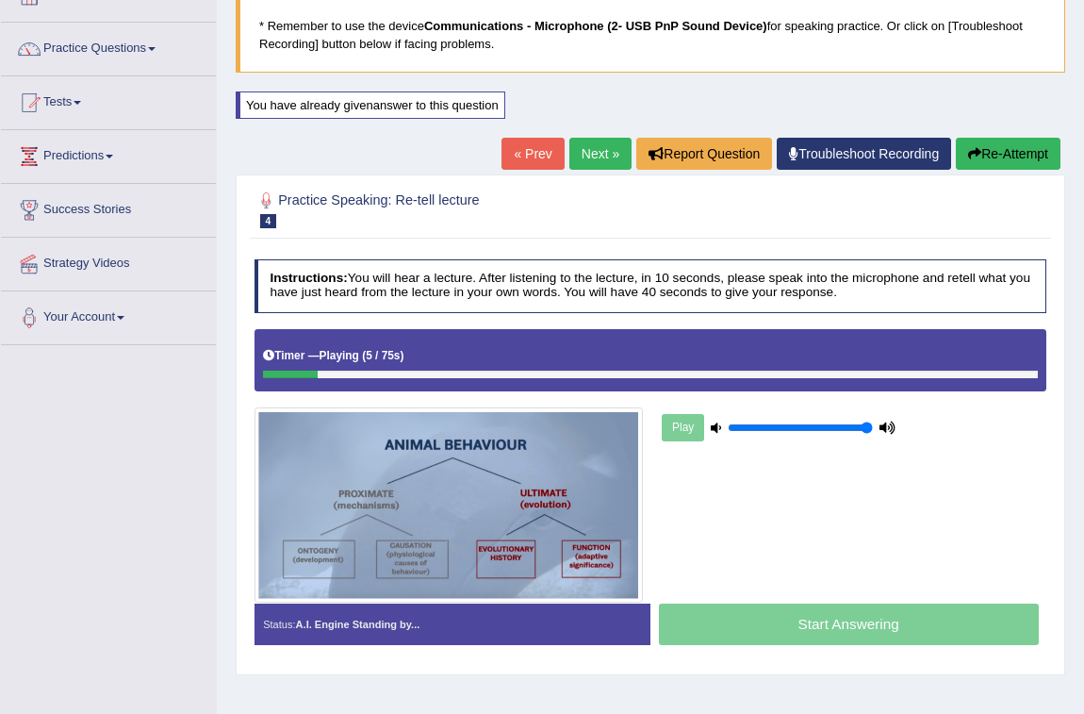
scroll to position [171, 0]
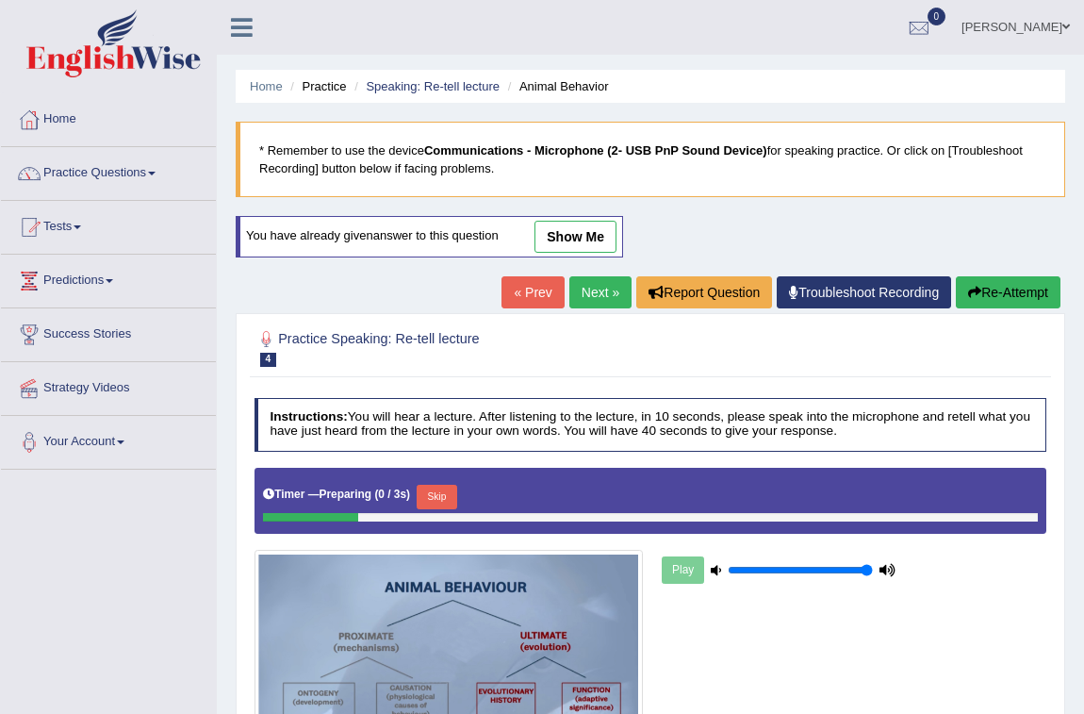
click at [451, 484] on button "Skip" at bounding box center [437, 496] width 41 height 25
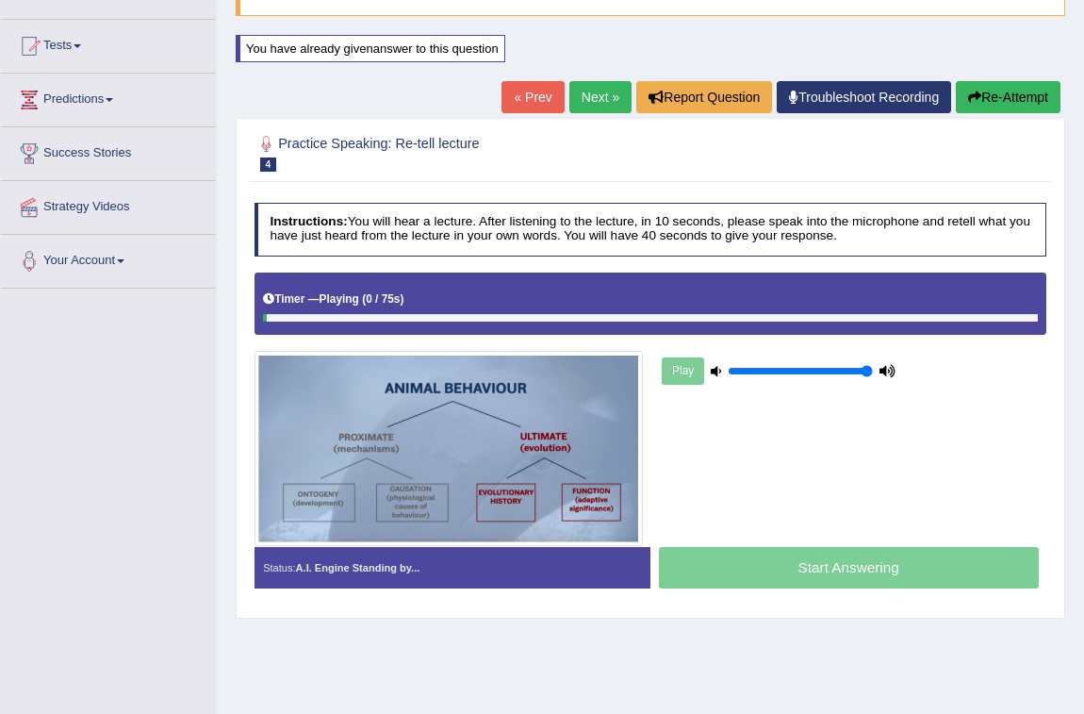
scroll to position [171, 0]
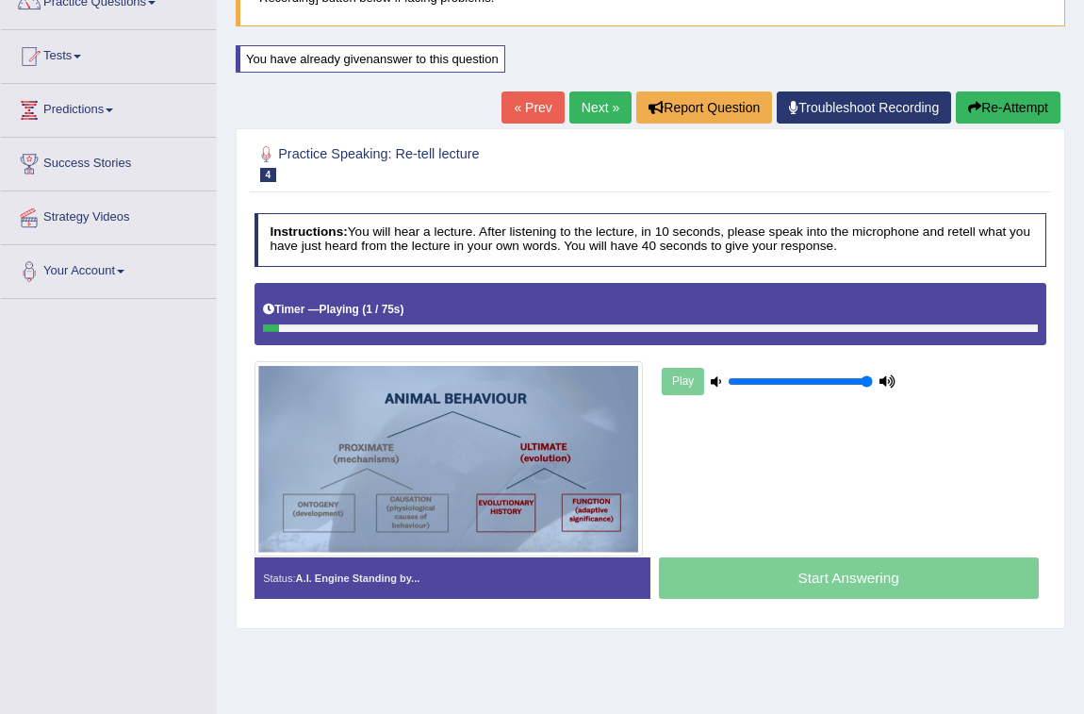
click at [738, 325] on div at bounding box center [650, 328] width 775 height 8
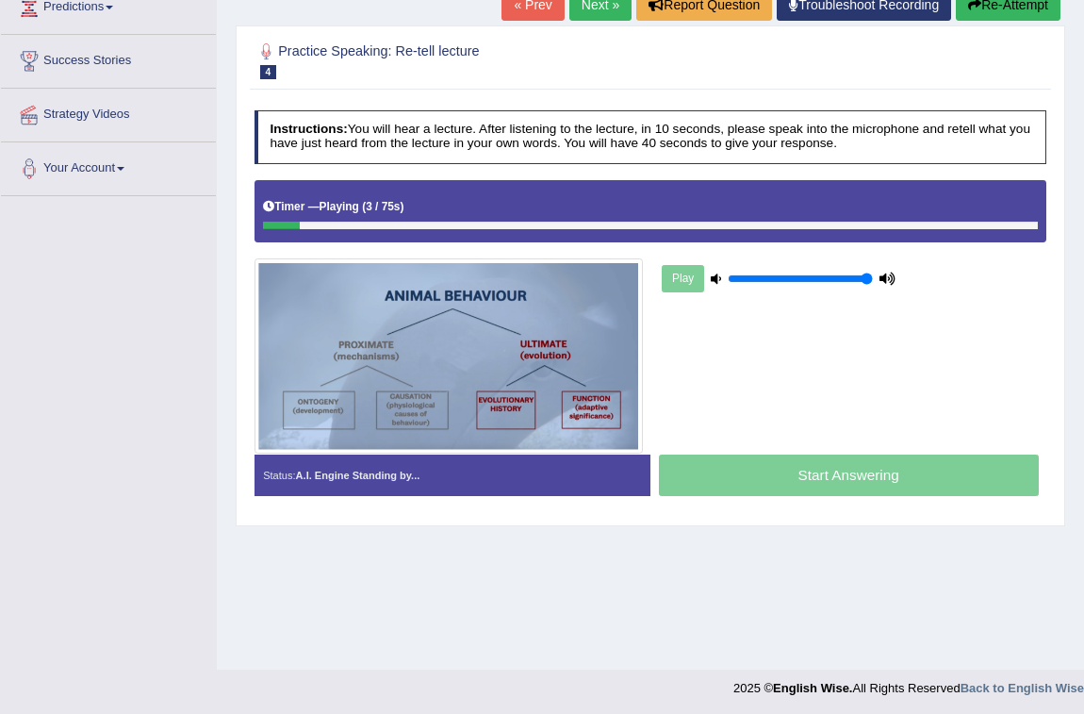
scroll to position [275, 0]
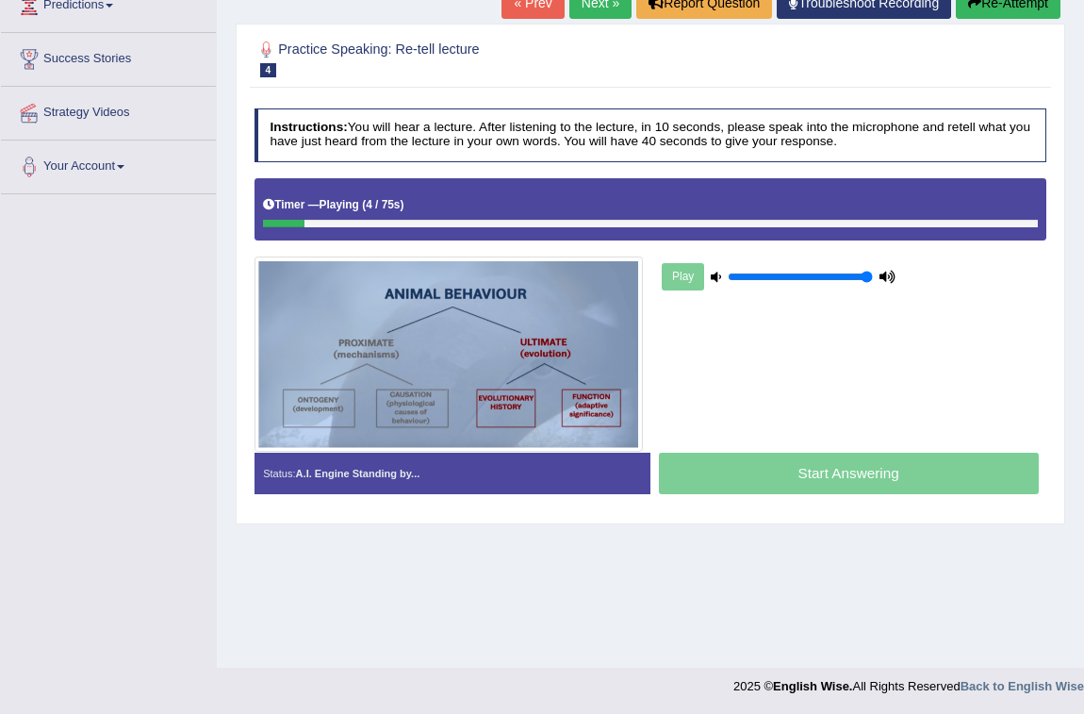
click at [799, 474] on div "Start Answering" at bounding box center [848, 474] width 396 height 45
click at [694, 282] on div "Play" at bounding box center [779, 276] width 240 height 41
click at [693, 282] on div "Play" at bounding box center [779, 276] width 240 height 41
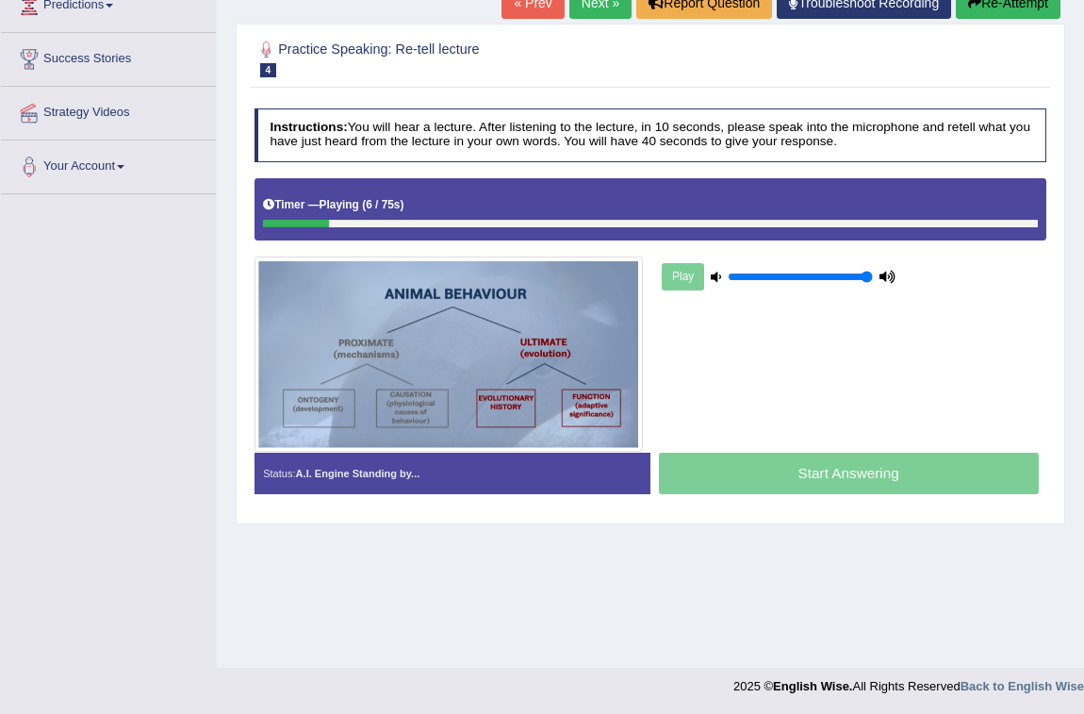
click at [693, 282] on div "Play" at bounding box center [779, 276] width 240 height 41
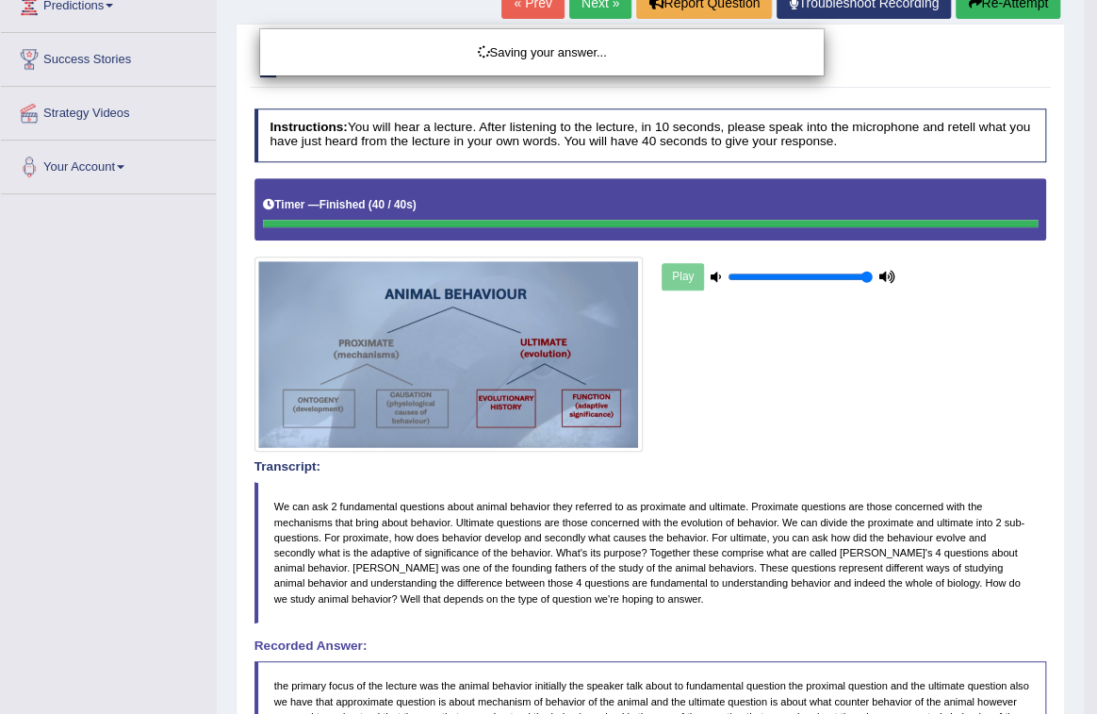
click at [855, 612] on div "Saving your answer..." at bounding box center [548, 357] width 1097 height 714
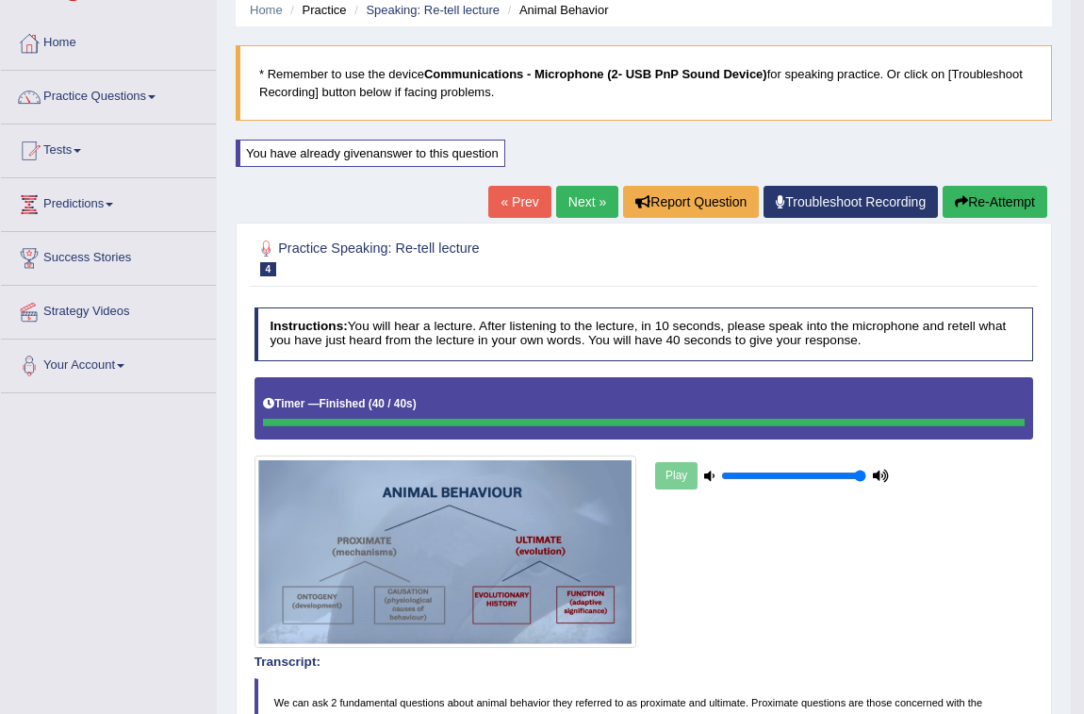
scroll to position [31, 0]
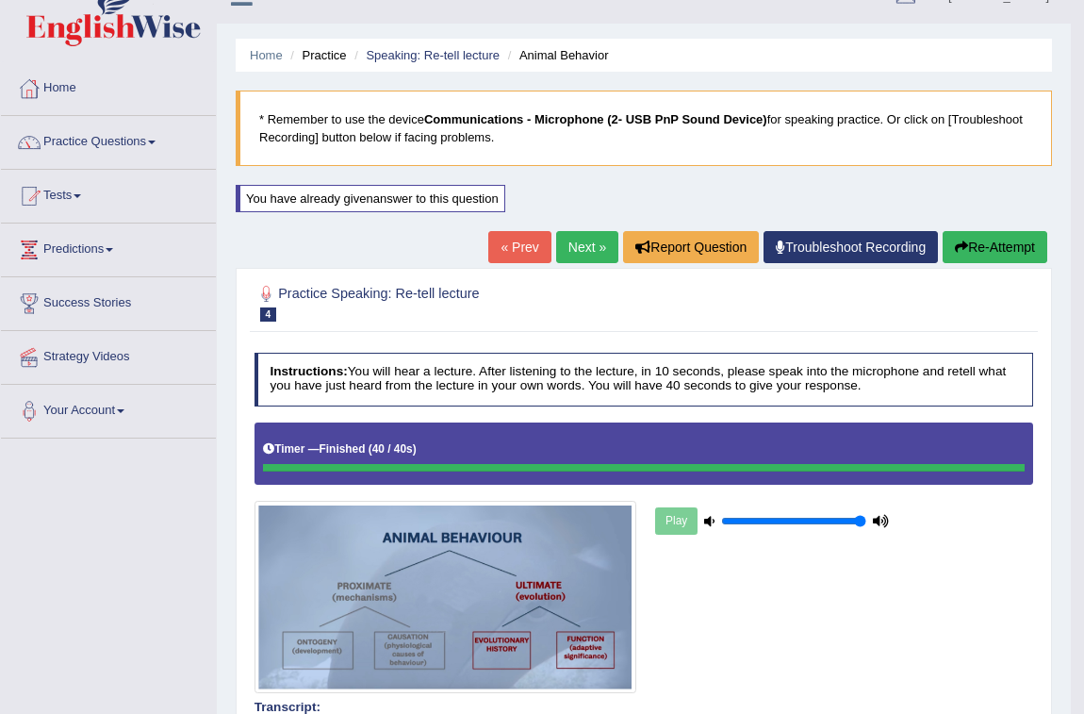
click at [560, 238] on link "Next »" at bounding box center [587, 247] width 62 height 32
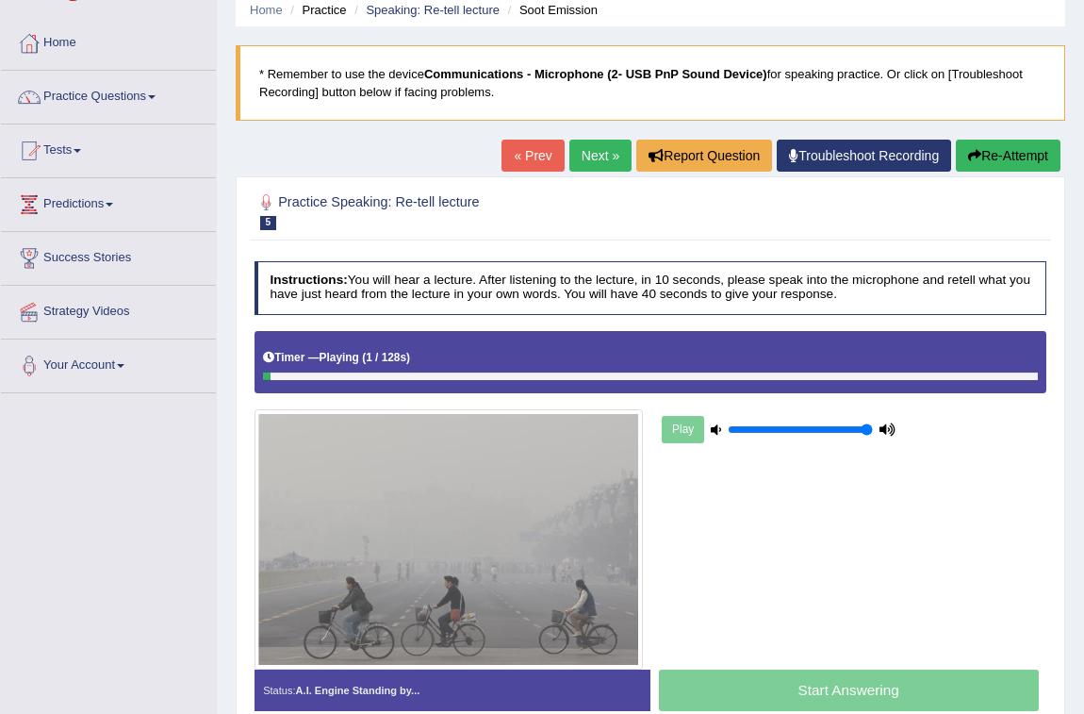
scroll to position [171, 0]
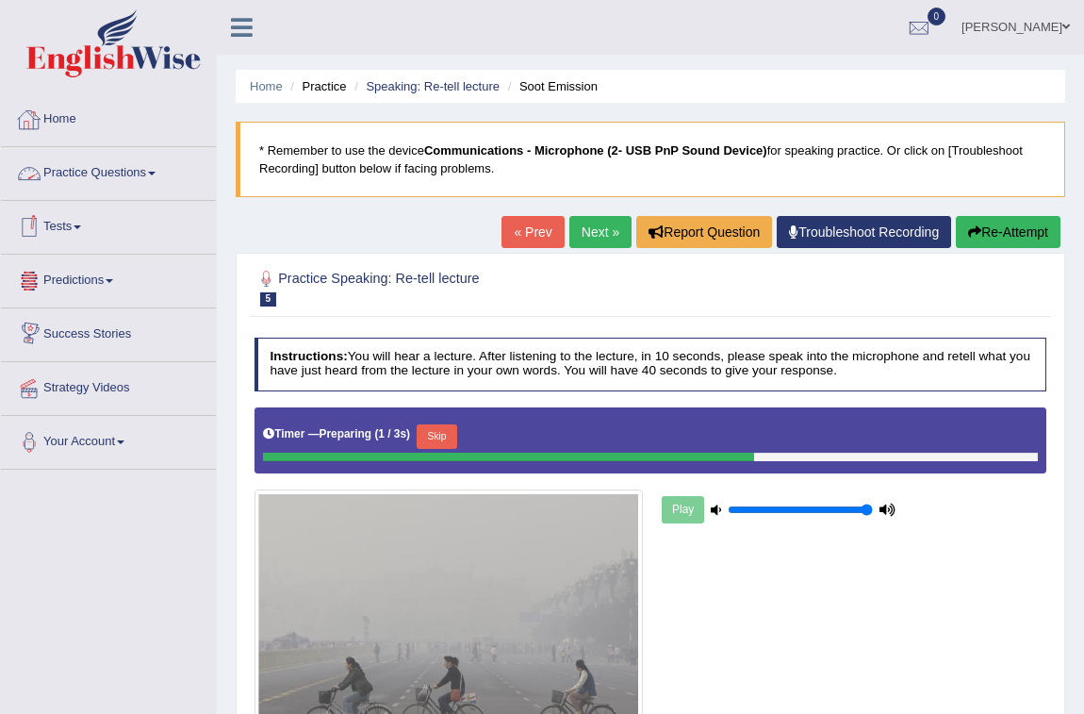
click at [569, 222] on link "Next »" at bounding box center [600, 232] width 62 height 32
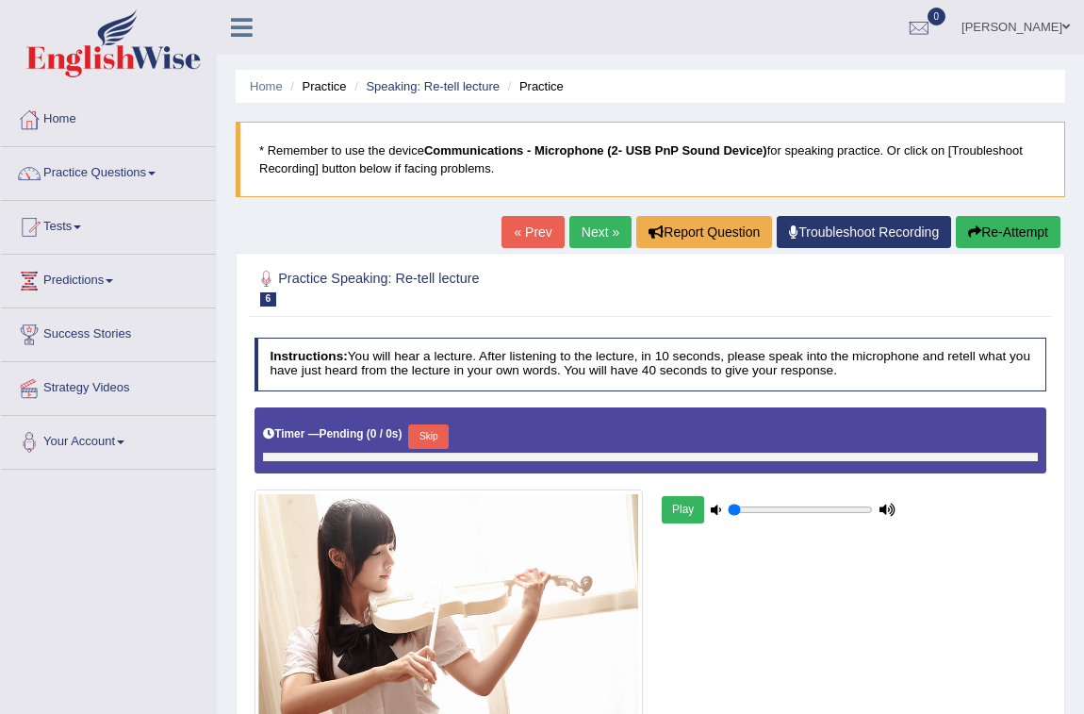
type input "1"
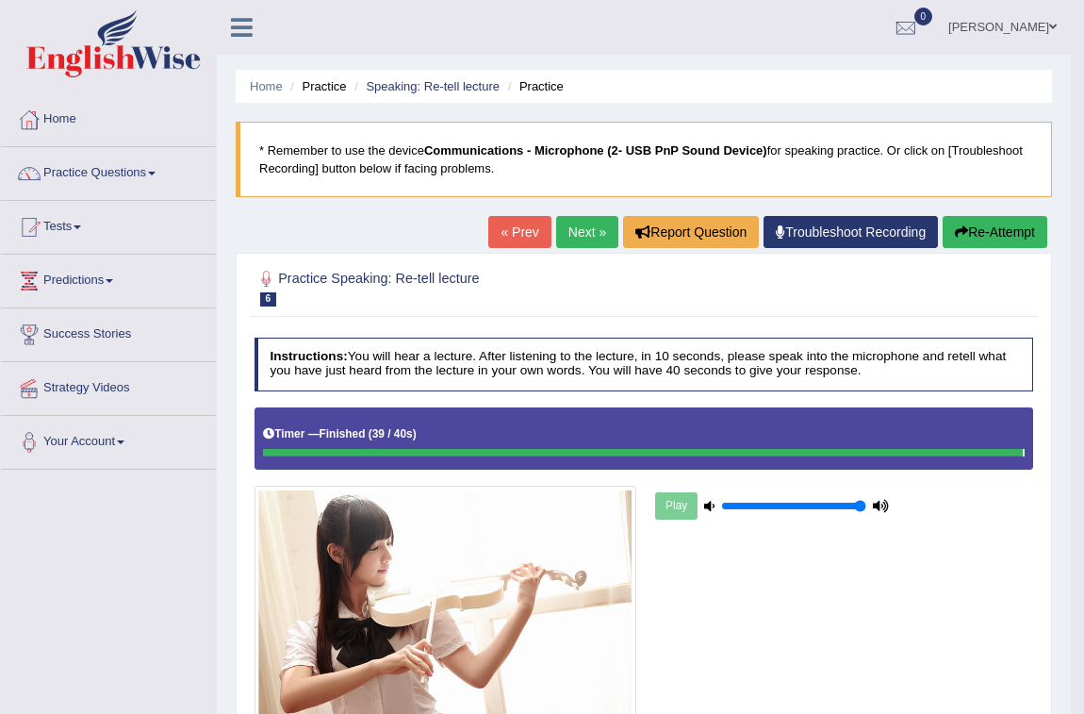
click at [969, 237] on button "Re-Attempt" at bounding box center [995, 232] width 105 height 32
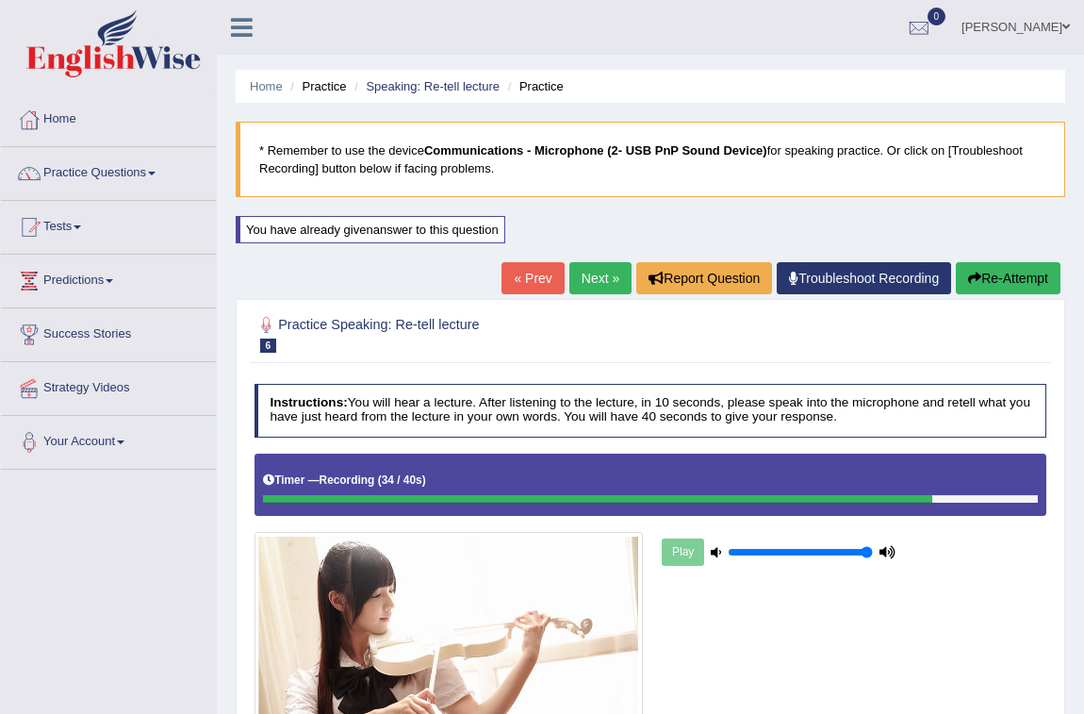
scroll to position [275, 0]
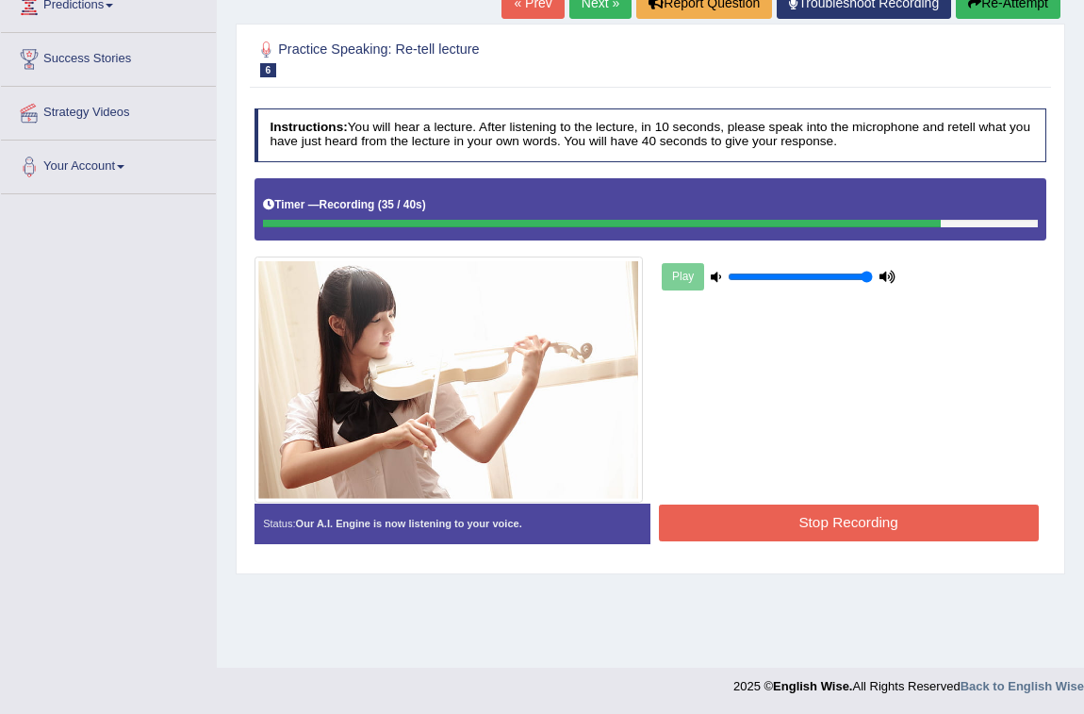
click at [884, 529] on button "Stop Recording" at bounding box center [849, 522] width 380 height 37
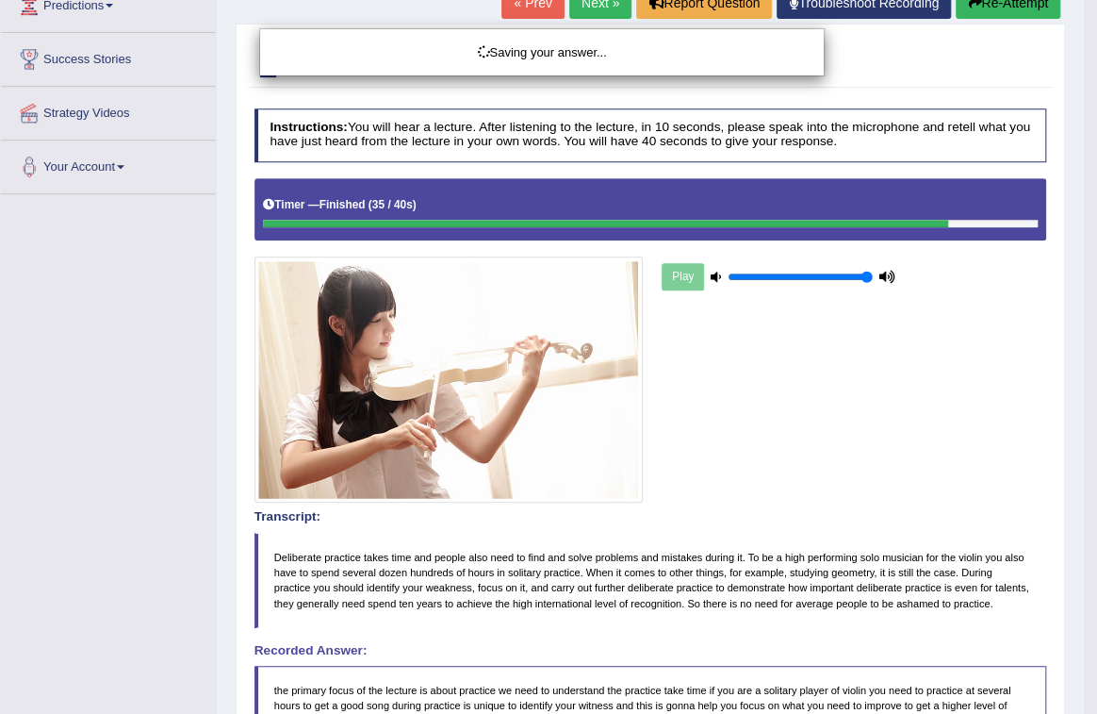
click at [888, 530] on div "Saving your answer..." at bounding box center [548, 357] width 1097 height 714
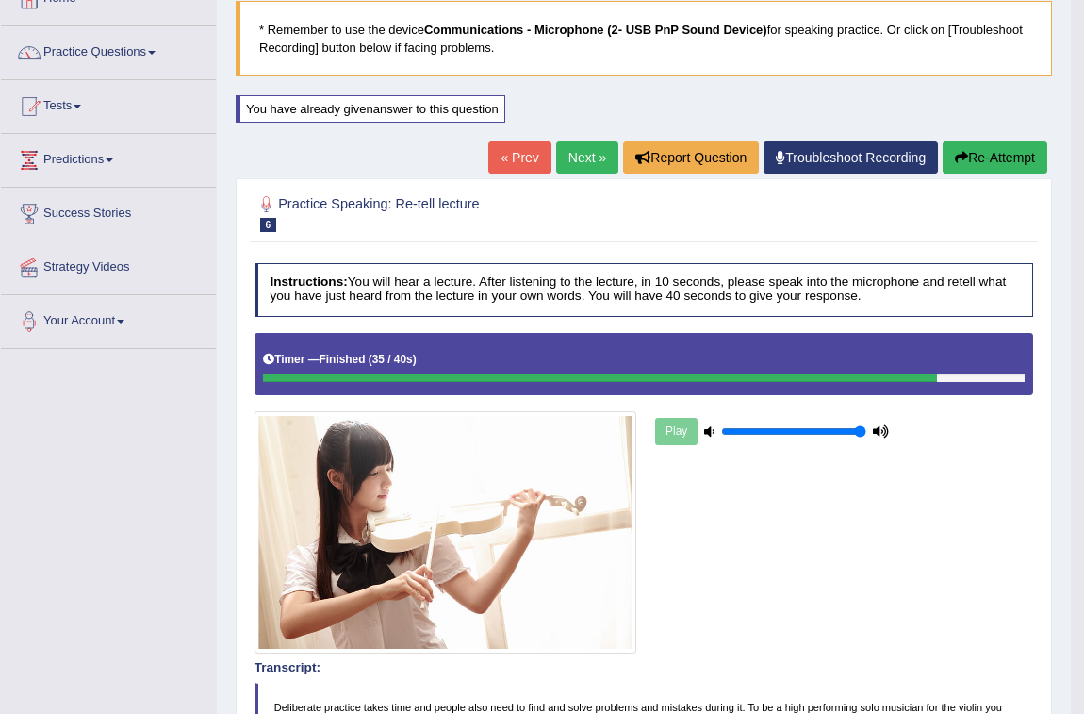
scroll to position [0, 0]
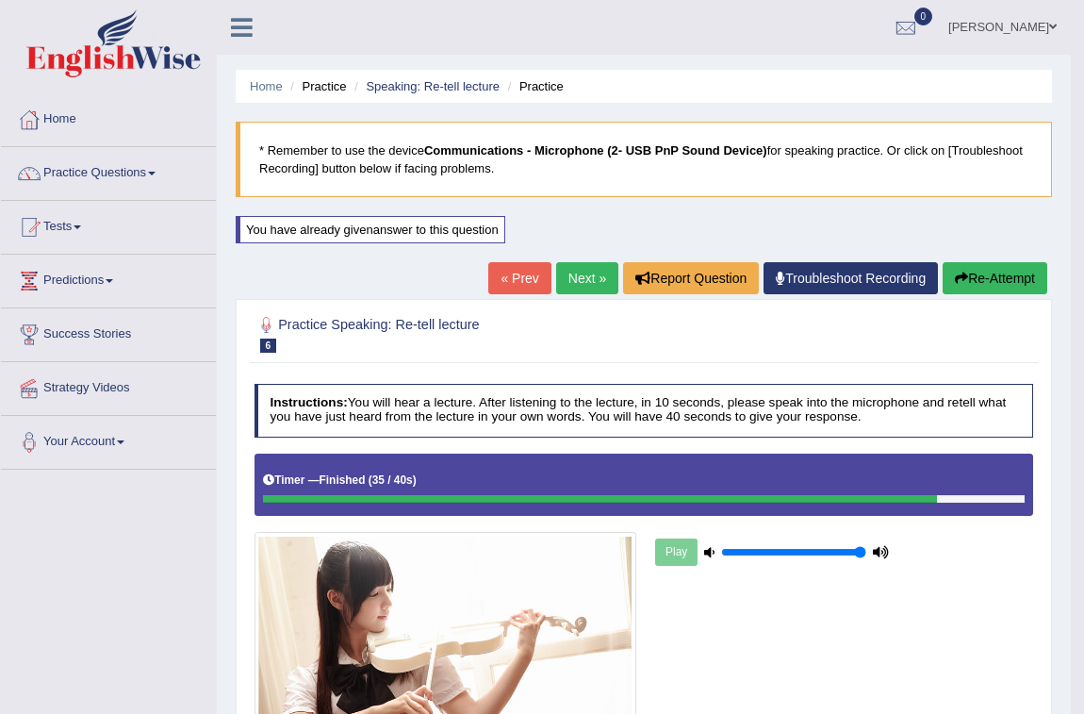
click at [563, 265] on link "Next »" at bounding box center [587, 278] width 62 height 32
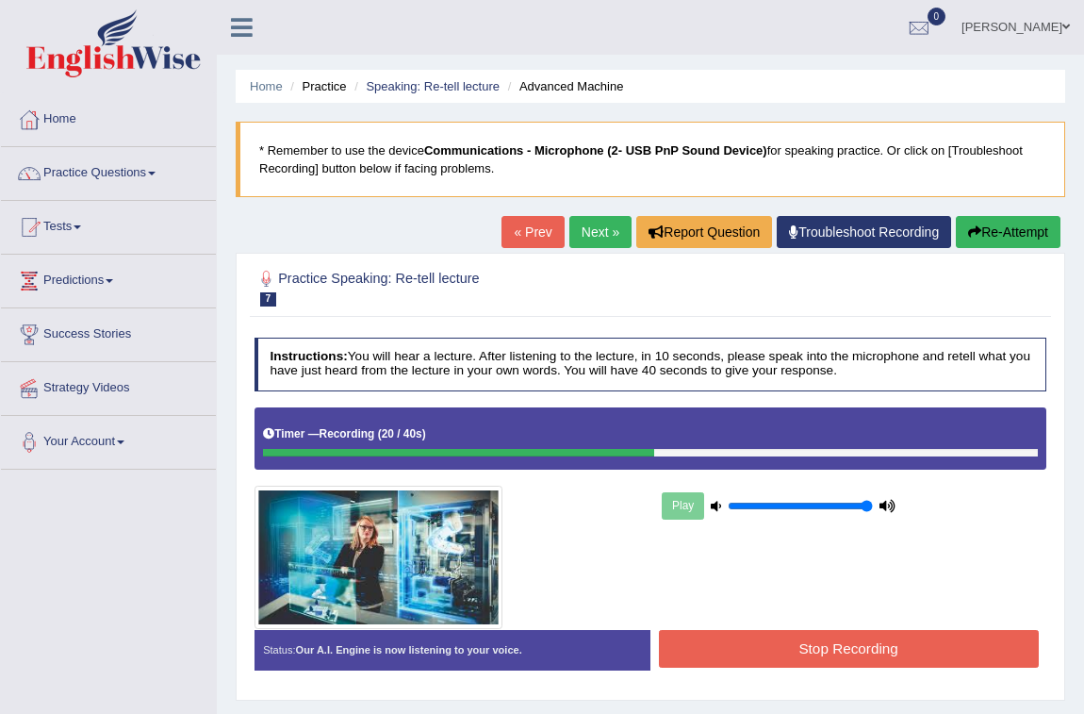
click at [583, 233] on link "Next »" at bounding box center [600, 232] width 62 height 32
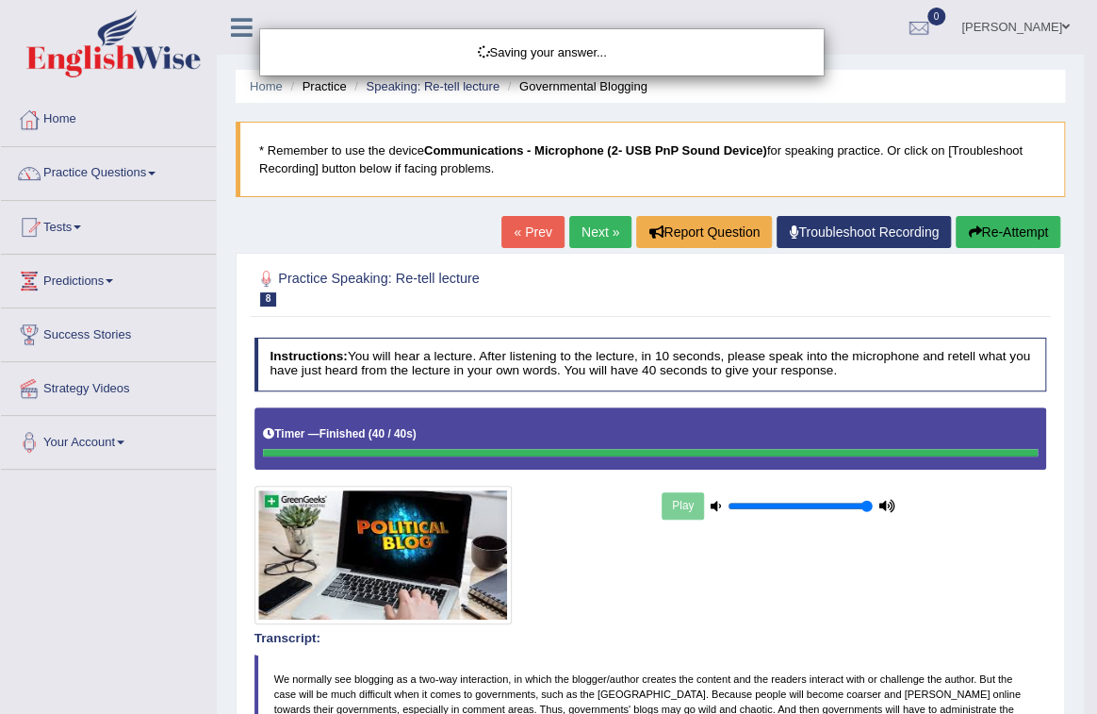
click at [863, 604] on div "Saving your answer..." at bounding box center [548, 357] width 1097 height 714
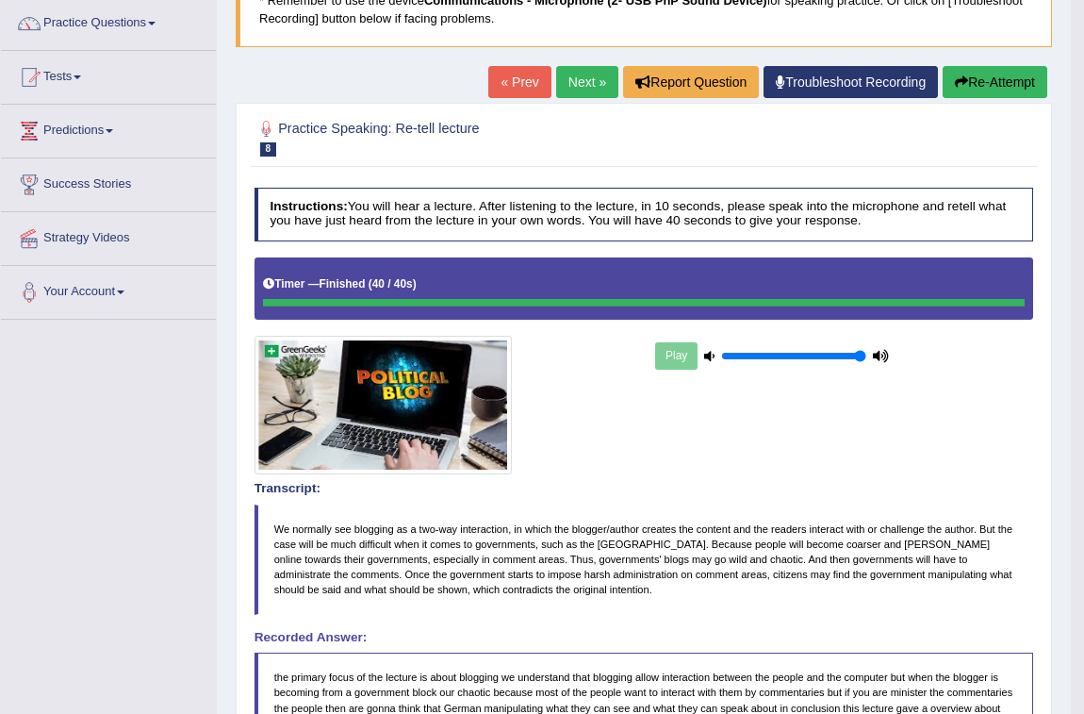
scroll to position [57, 0]
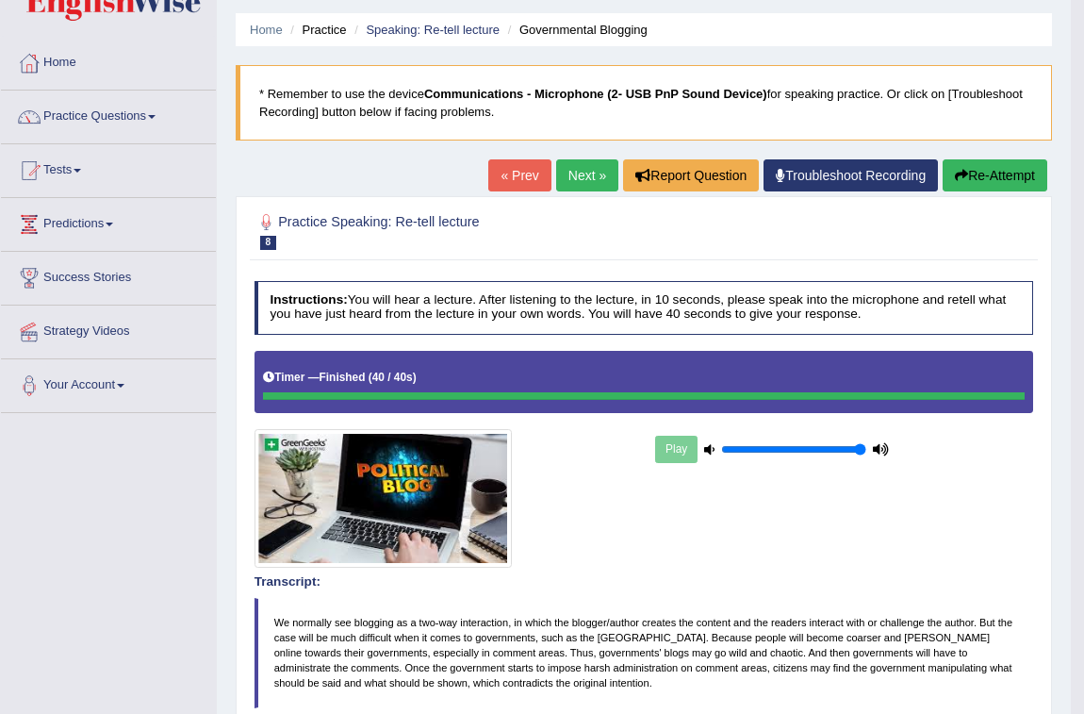
click at [589, 185] on link "Next »" at bounding box center [587, 175] width 62 height 32
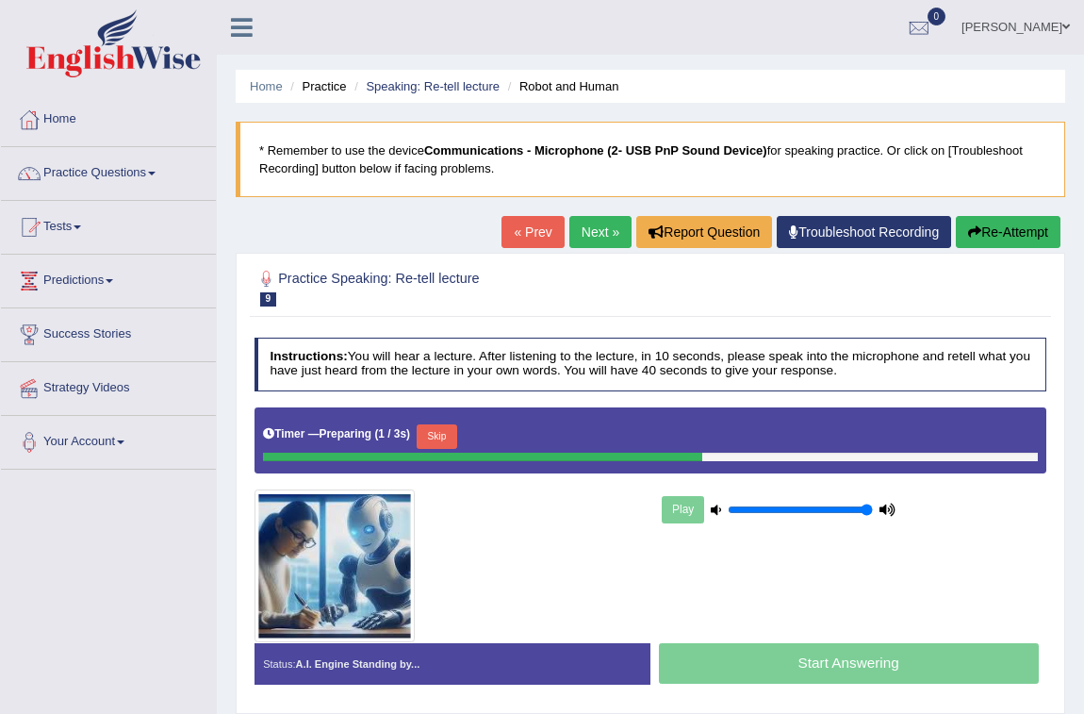
click at [435, 441] on button "Skip" at bounding box center [437, 436] width 41 height 25
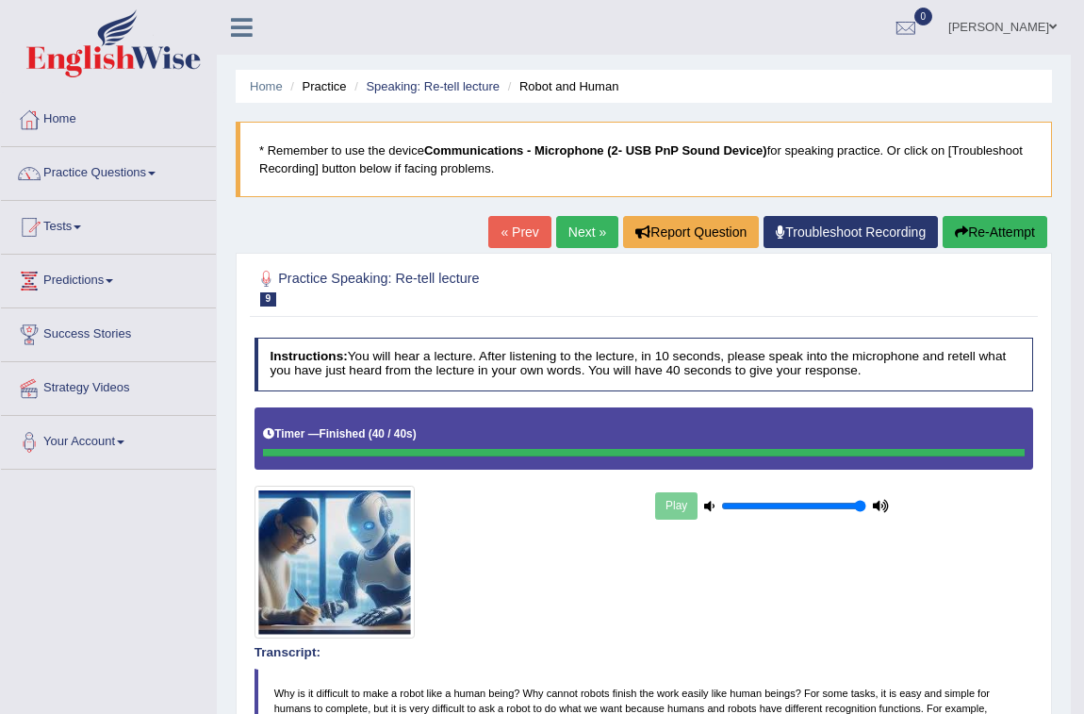
click at [1022, 239] on button "Re-Attempt" at bounding box center [995, 232] width 105 height 32
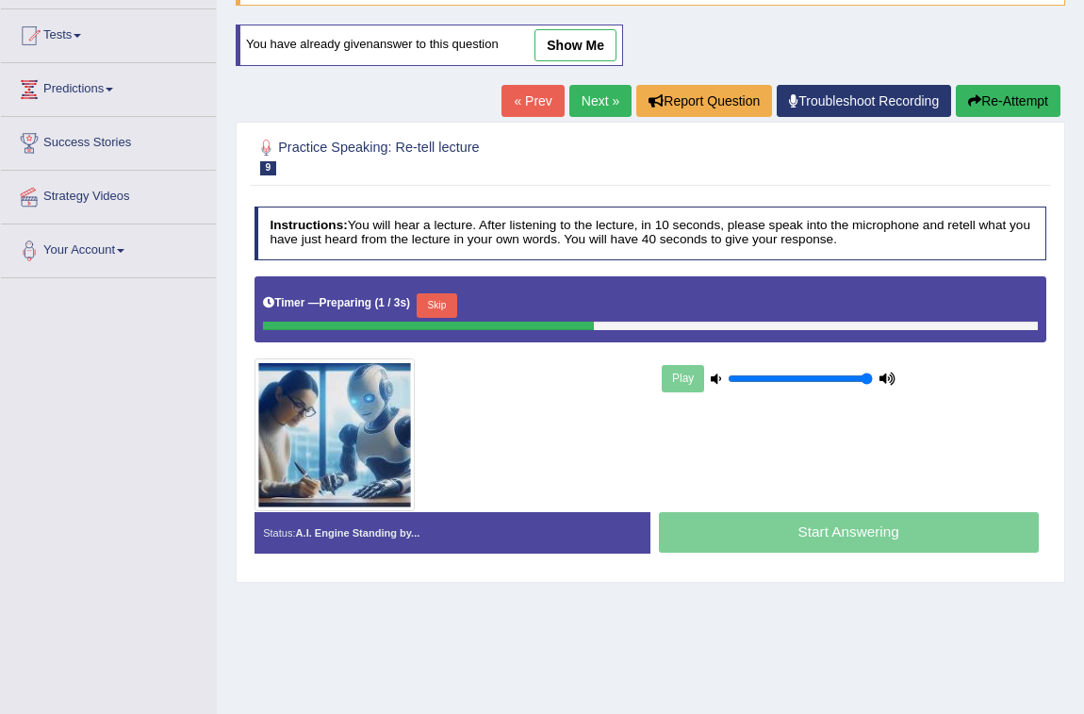
scroll to position [256, 0]
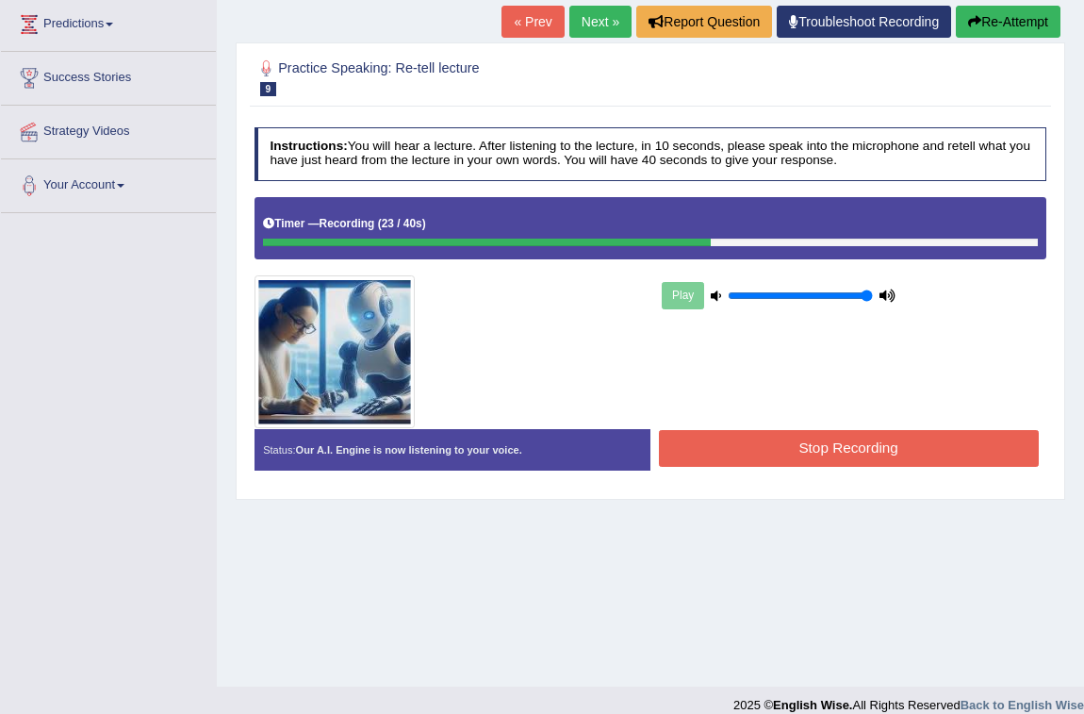
click at [777, 435] on button "Stop Recording" at bounding box center [849, 448] width 380 height 37
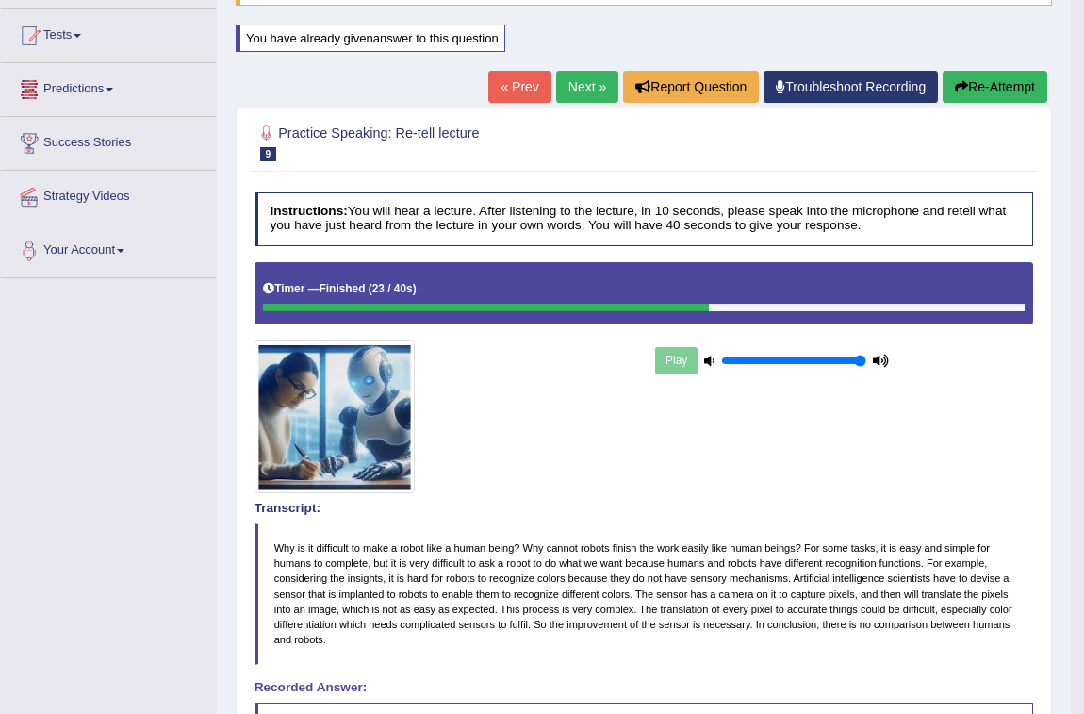
scroll to position [0, 0]
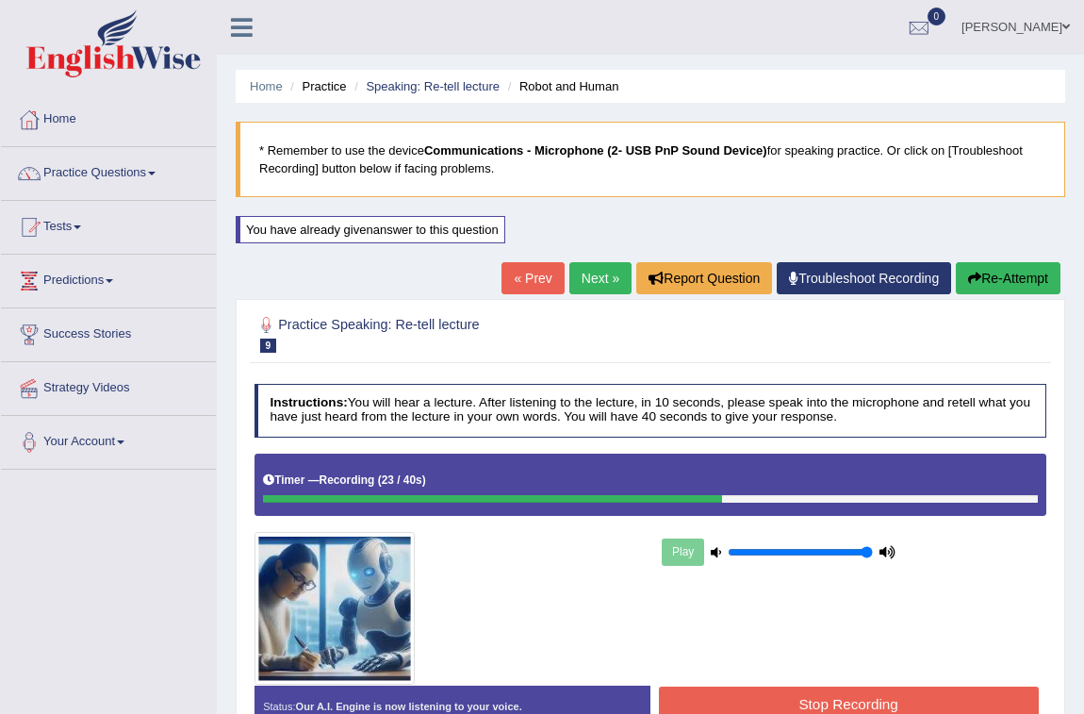
click at [584, 289] on link "Next »" at bounding box center [600, 278] width 62 height 32
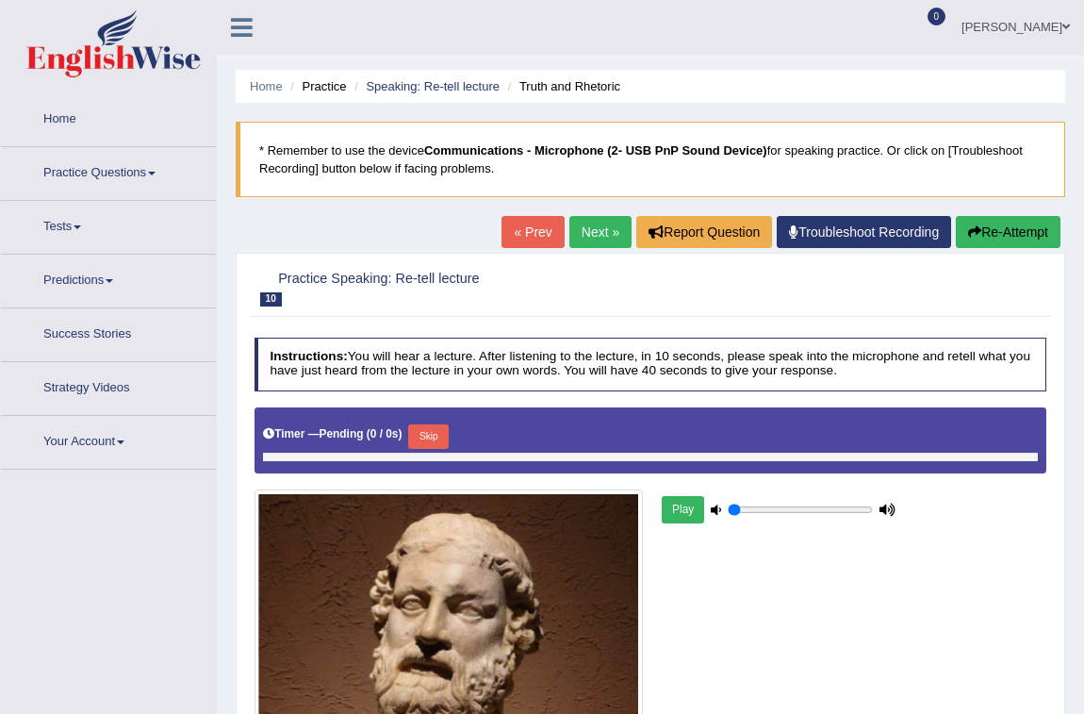
type input "1"
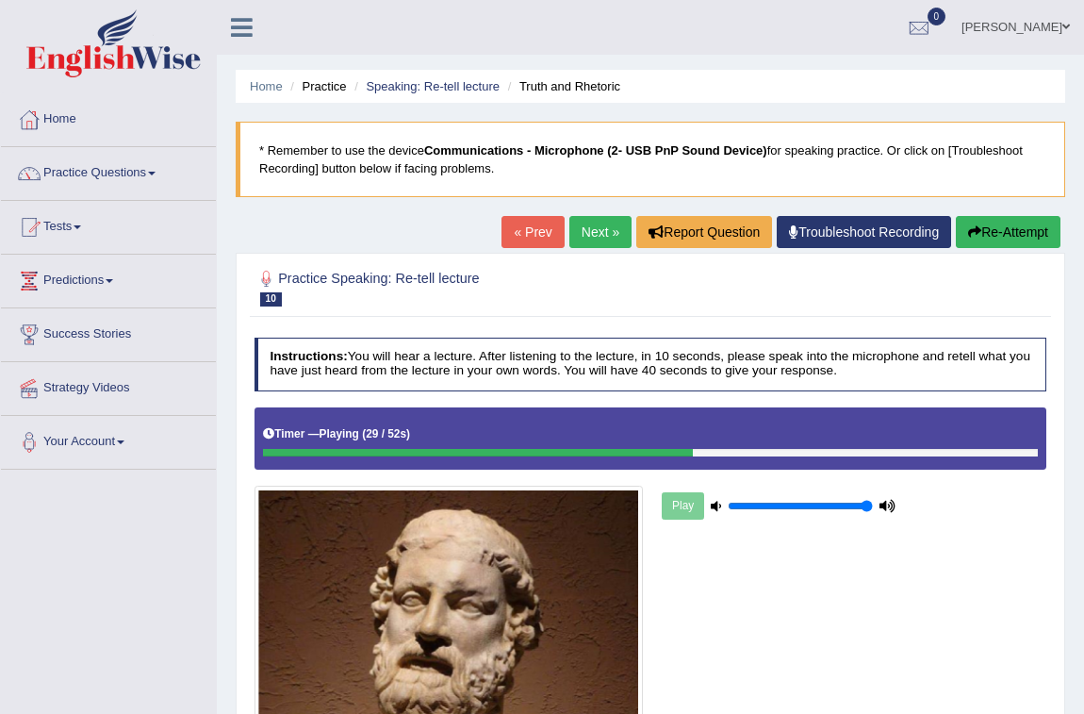
click at [587, 237] on link "Next »" at bounding box center [600, 232] width 62 height 32
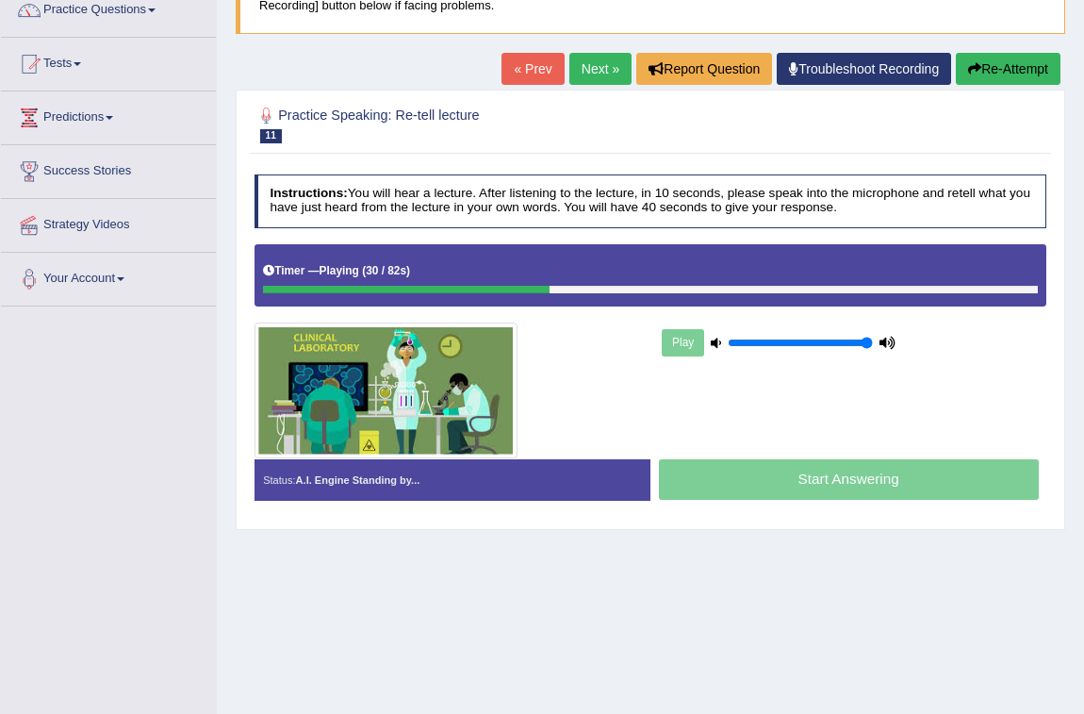
scroll to position [19, 0]
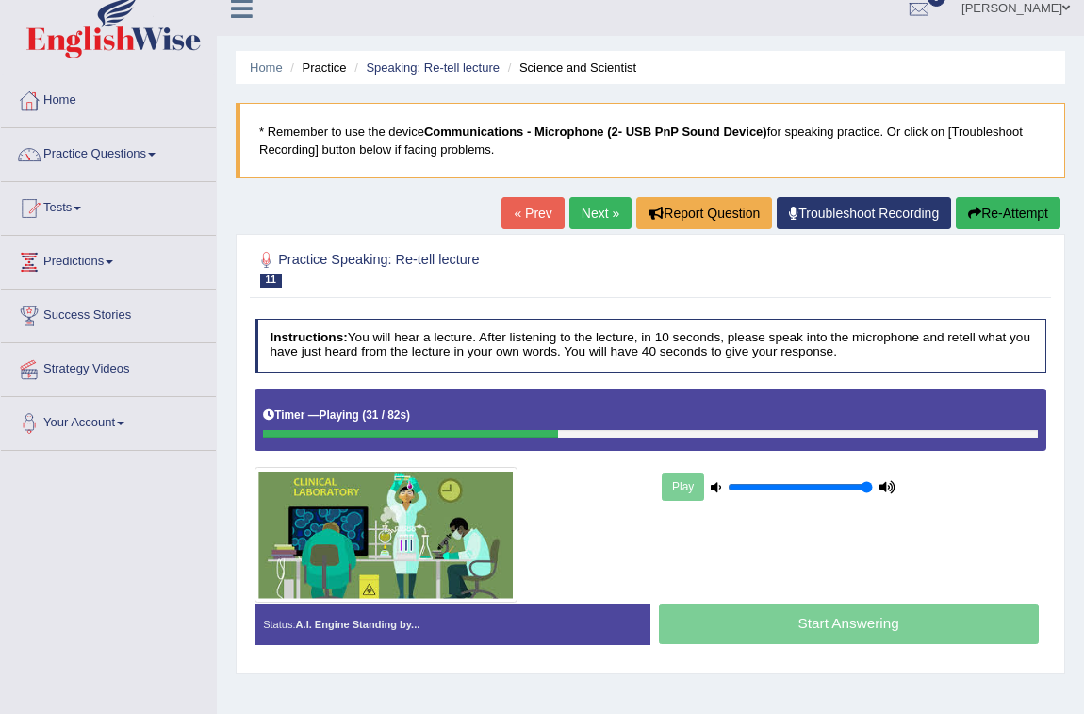
click at [570, 216] on link "Next »" at bounding box center [600, 213] width 62 height 32
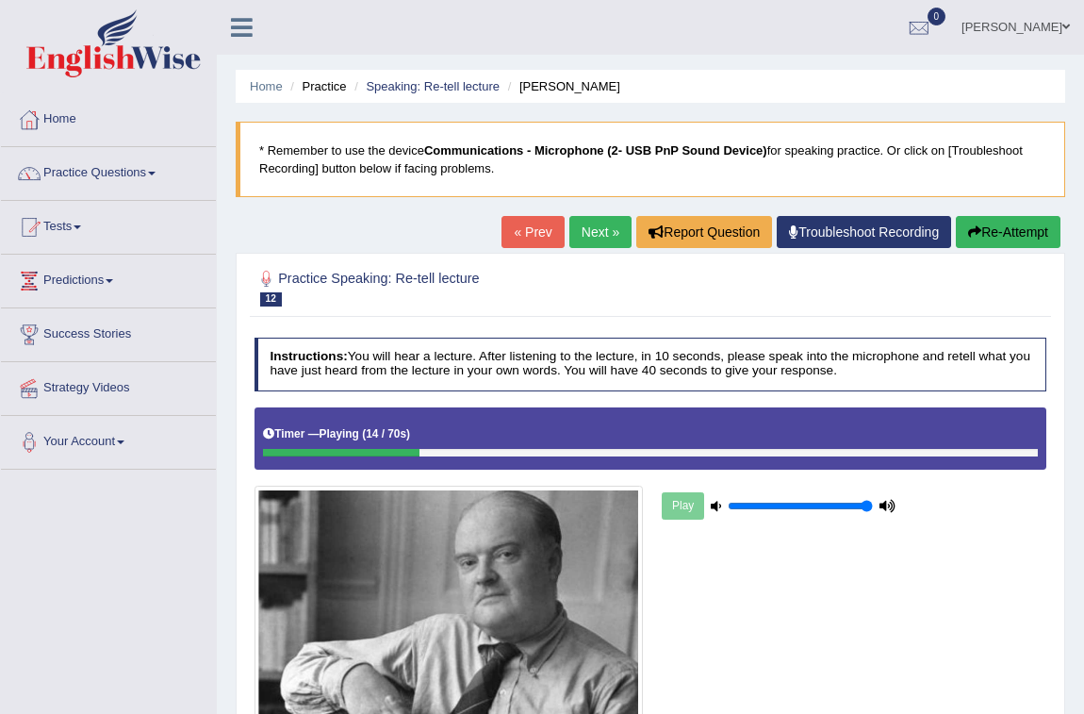
click at [577, 225] on link "Next »" at bounding box center [600, 232] width 62 height 32
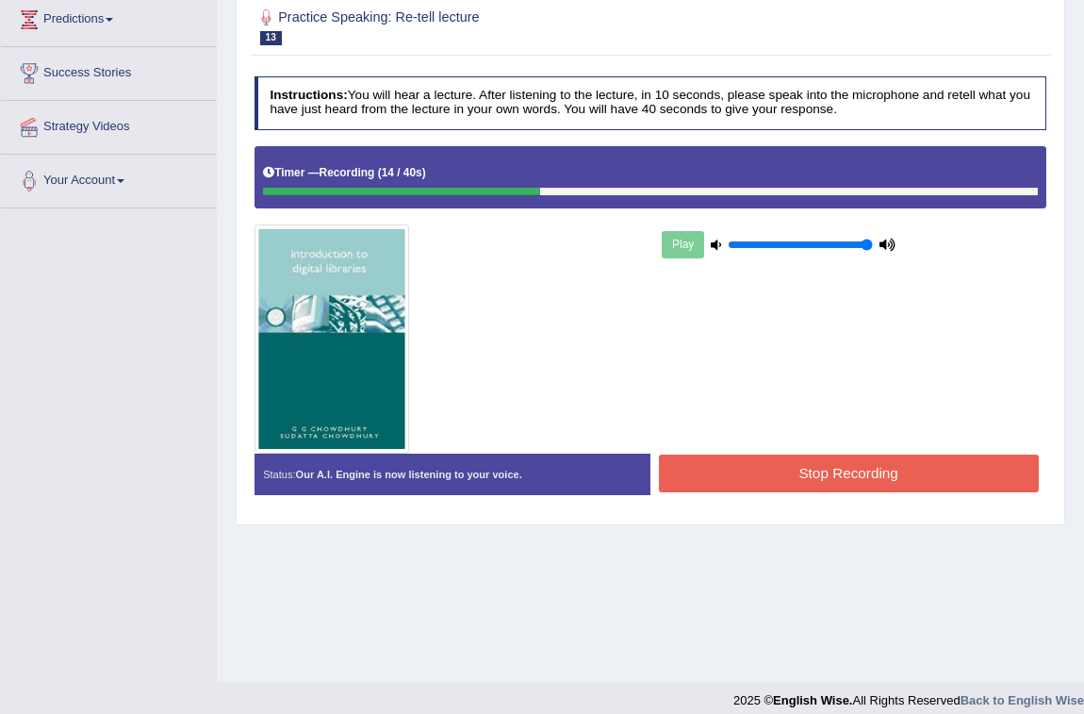
scroll to position [275, 0]
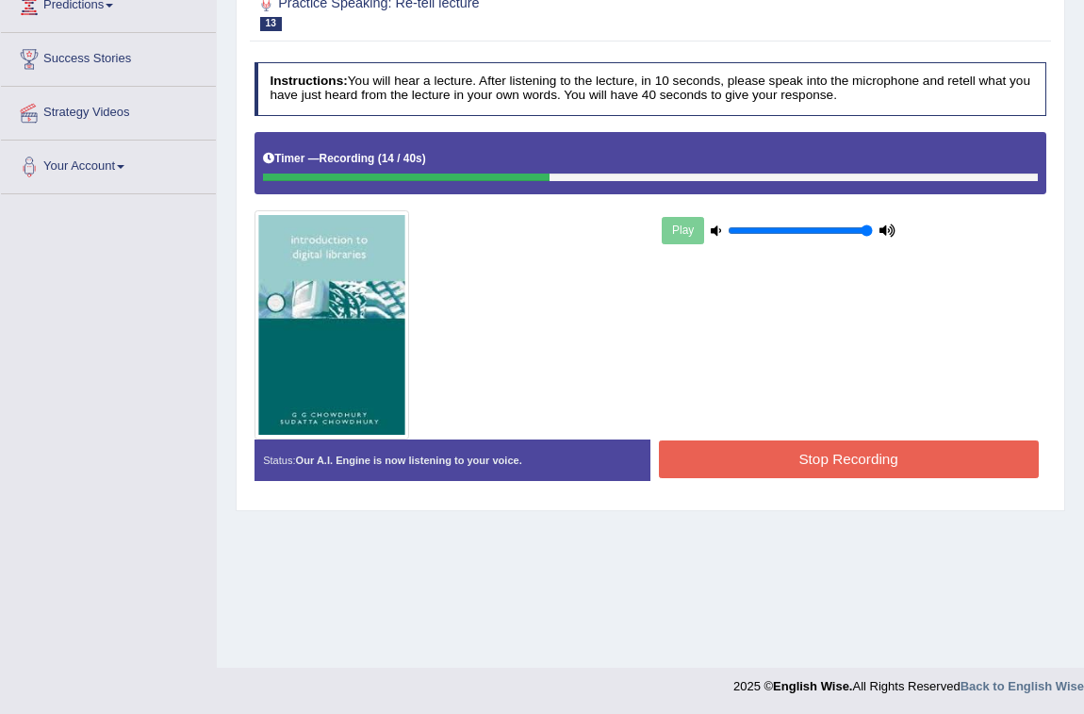
click at [873, 457] on button "Stop Recording" at bounding box center [849, 458] width 380 height 37
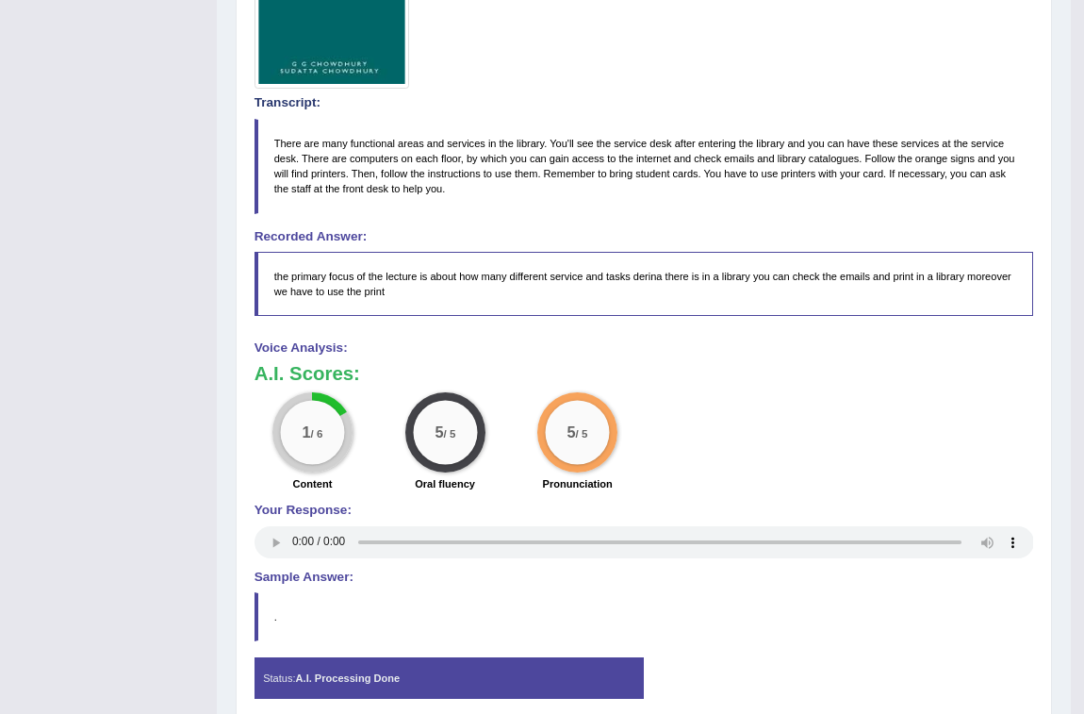
scroll to position [700, 0]
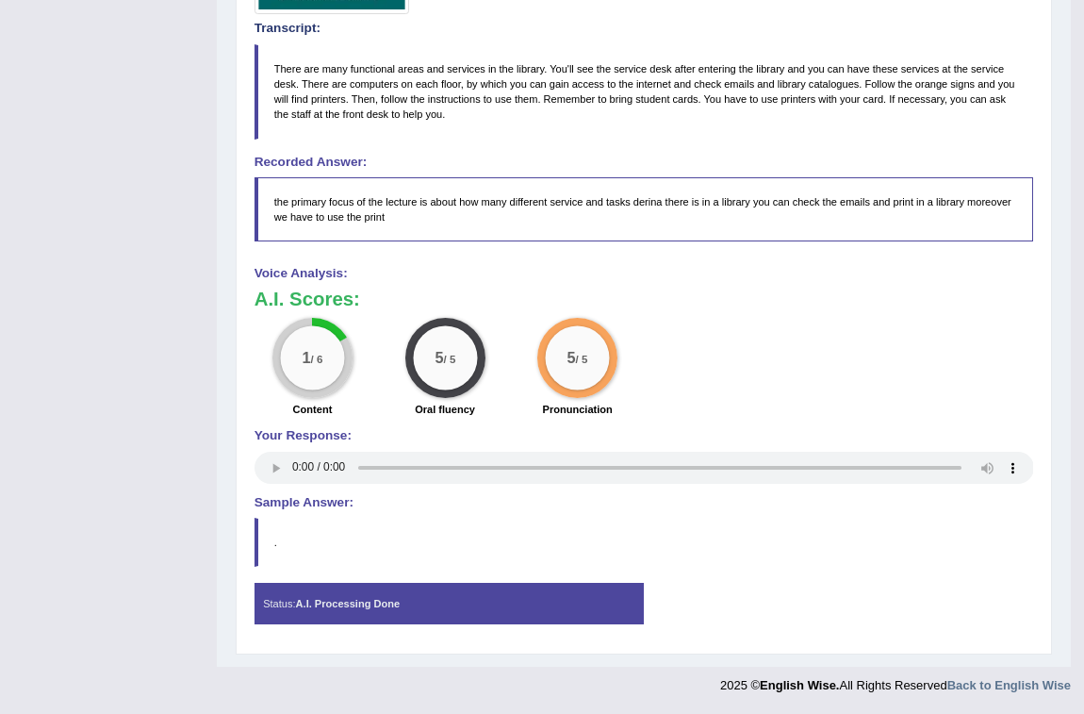
click at [343, 345] on div "1 / 6" at bounding box center [312, 358] width 80 height 80
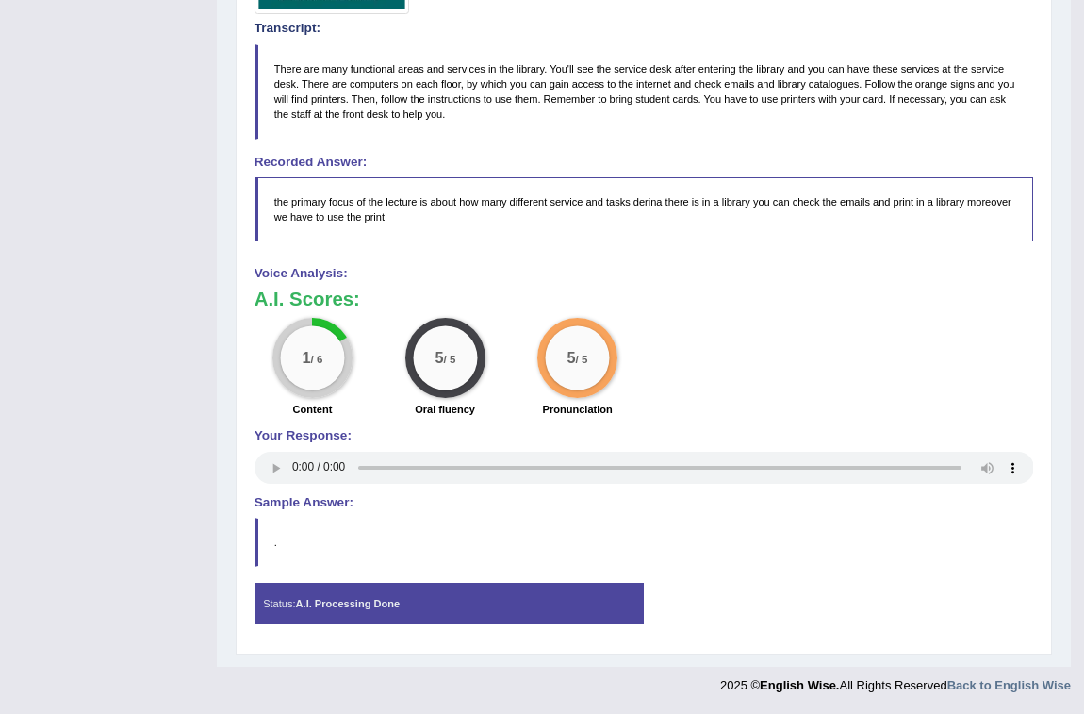
click at [343, 345] on div "1 / 6" at bounding box center [312, 358] width 80 height 80
click at [343, 344] on div "1 / 6" at bounding box center [312, 358] width 80 height 80
click at [343, 343] on div "1 / 6" at bounding box center [312, 358] width 80 height 80
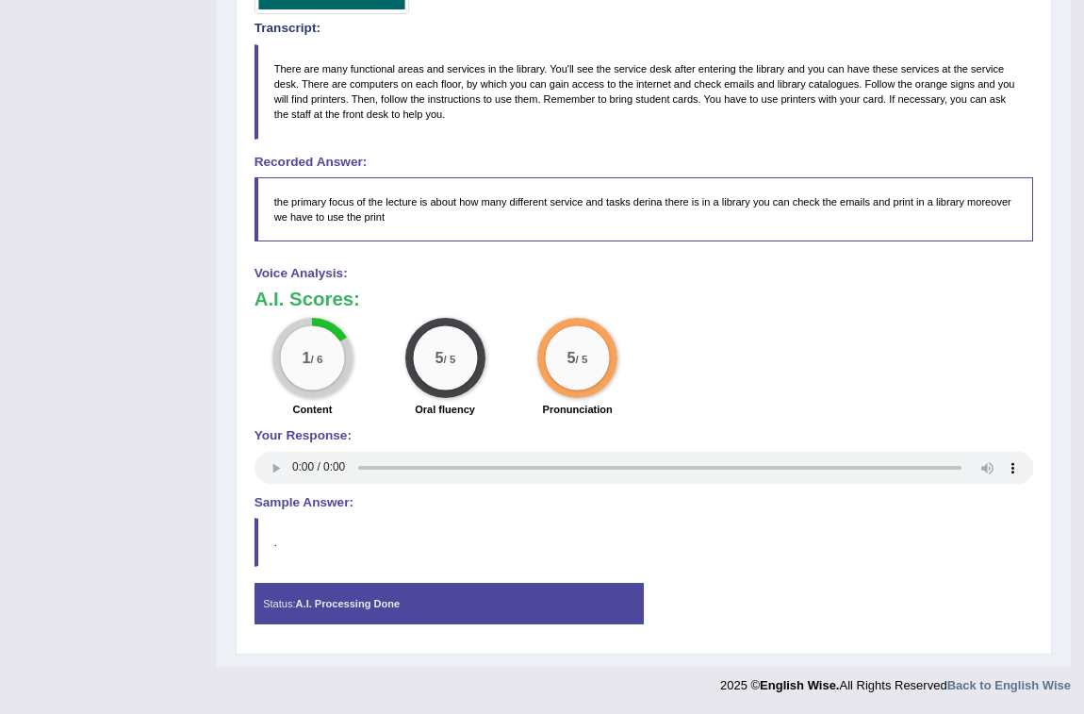
click at [343, 343] on div "1 / 6" at bounding box center [312, 358] width 80 height 80
click at [346, 341] on div "1 / 6" at bounding box center [312, 358] width 80 height 80
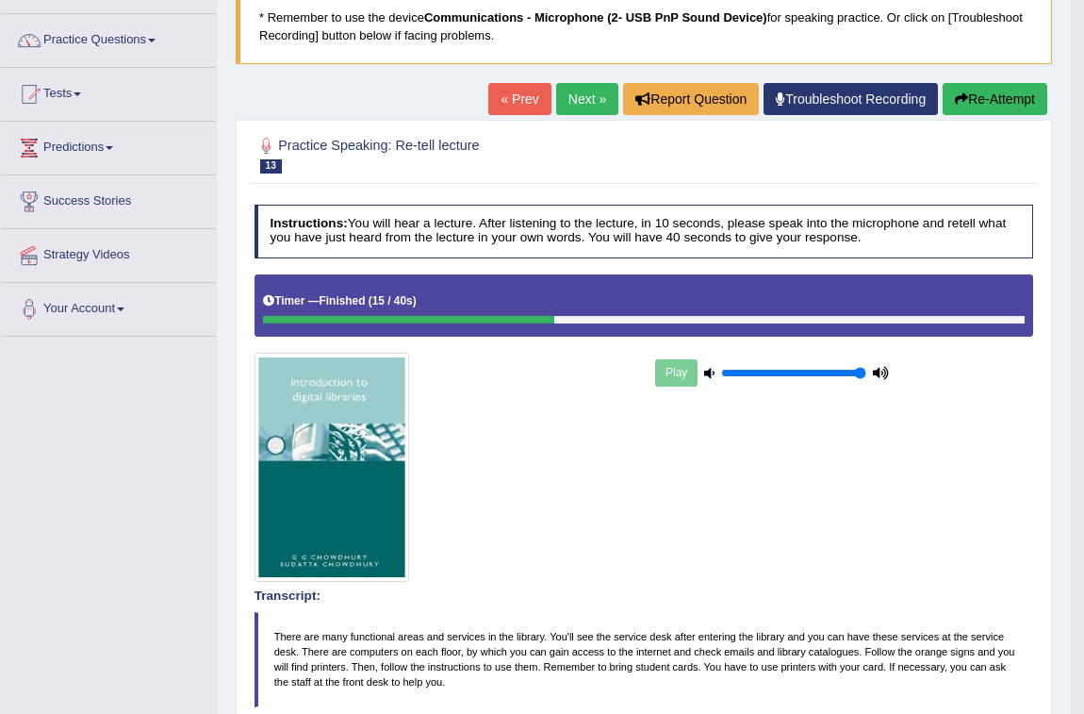
scroll to position [0, 0]
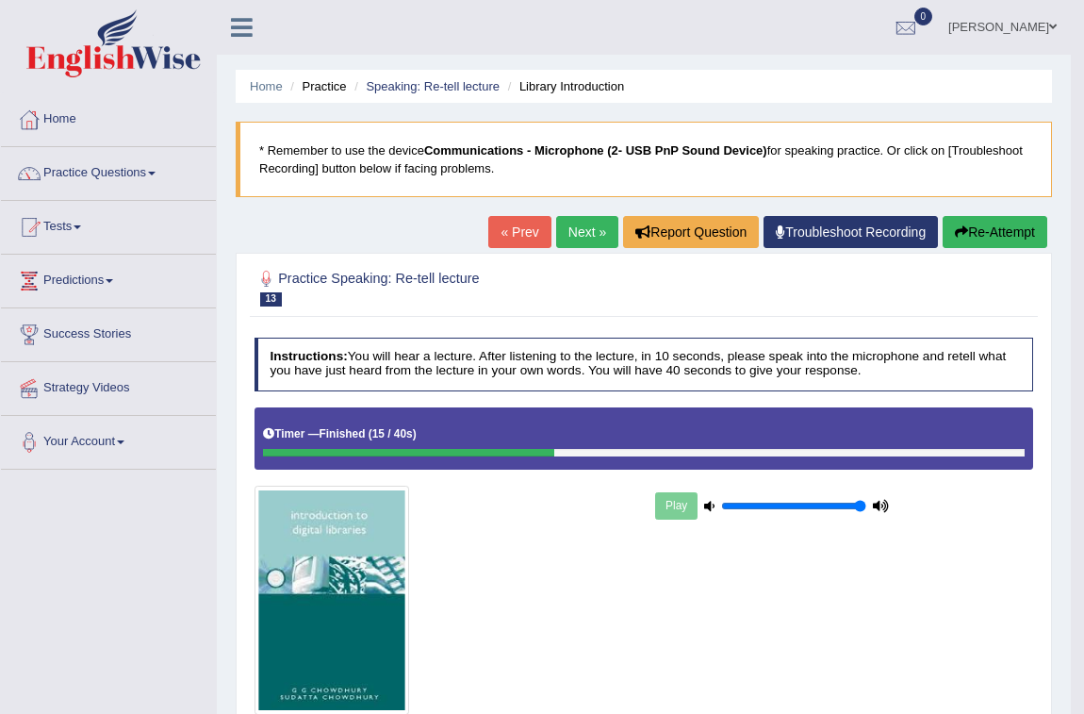
click at [584, 222] on link "Next »" at bounding box center [587, 232] width 62 height 32
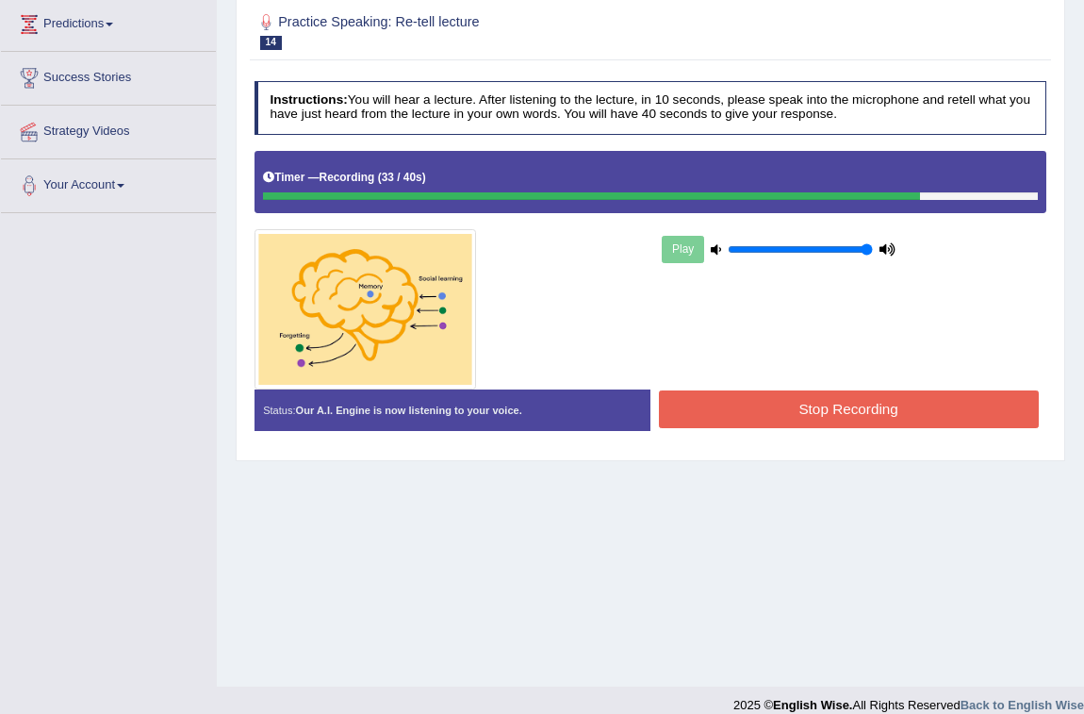
click at [863, 405] on button "Stop Recording" at bounding box center [849, 408] width 380 height 37
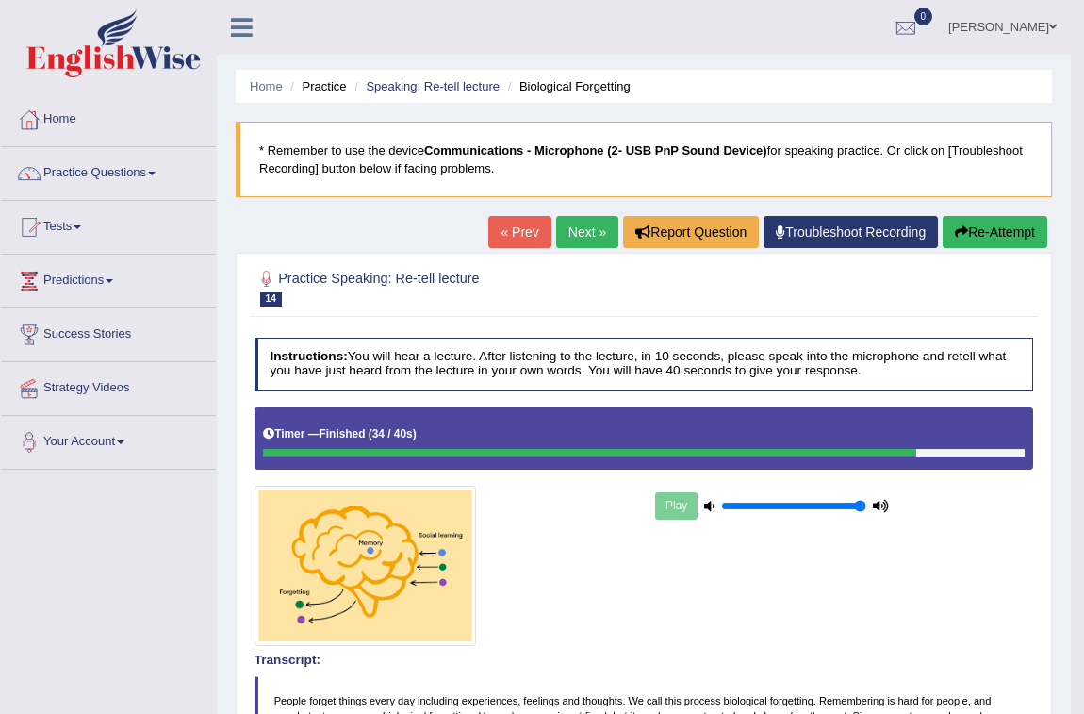
click at [996, 238] on button "Re-Attempt" at bounding box center [995, 232] width 105 height 32
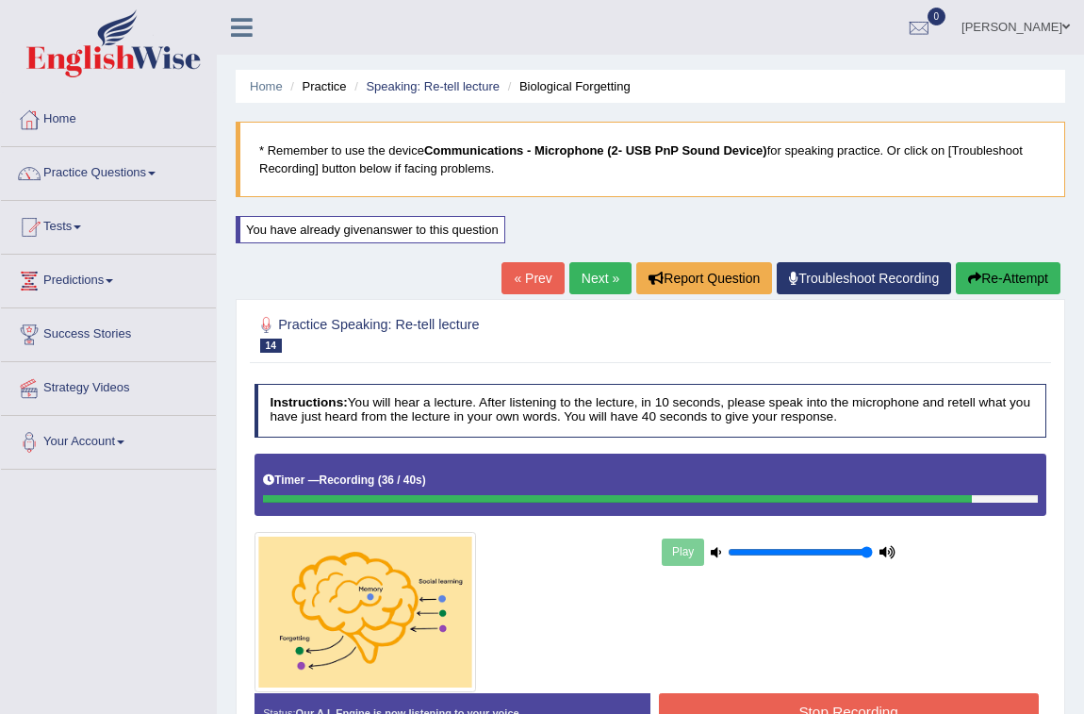
click at [936, 692] on div "Instructions: You will hear a lecture. After listening to the lecture, in 10 se…" at bounding box center [650, 564] width 800 height 379
click at [938, 696] on button "Stop Recording" at bounding box center [849, 711] width 380 height 37
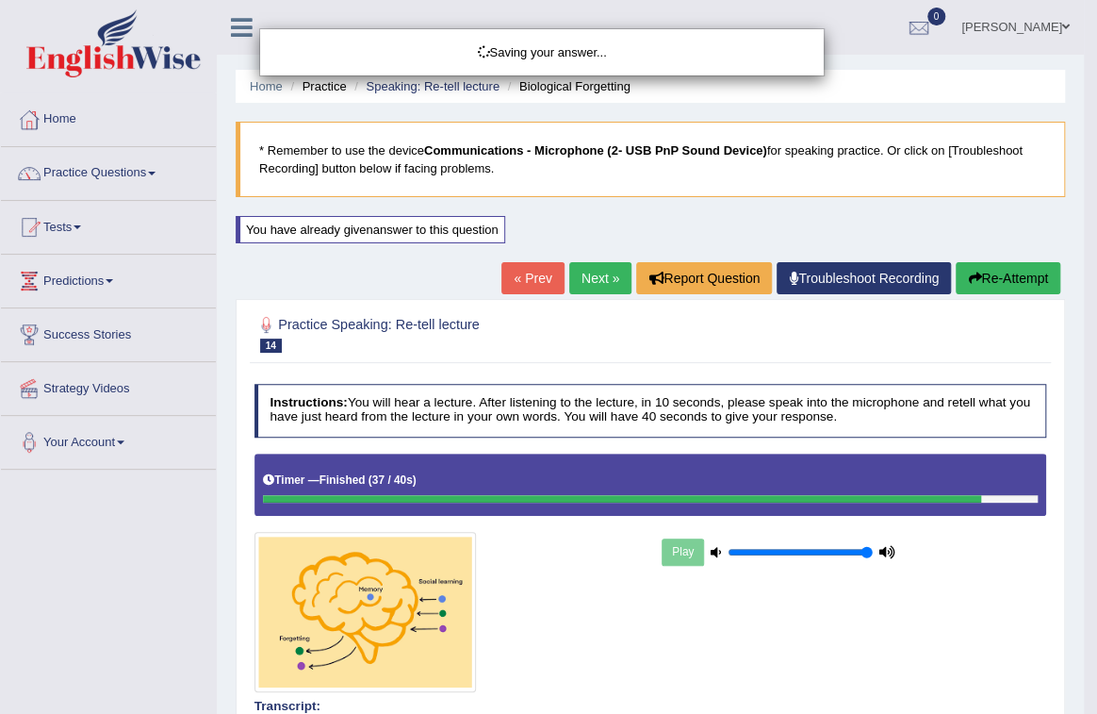
click at [963, 600] on div "Saving your answer..." at bounding box center [548, 357] width 1097 height 714
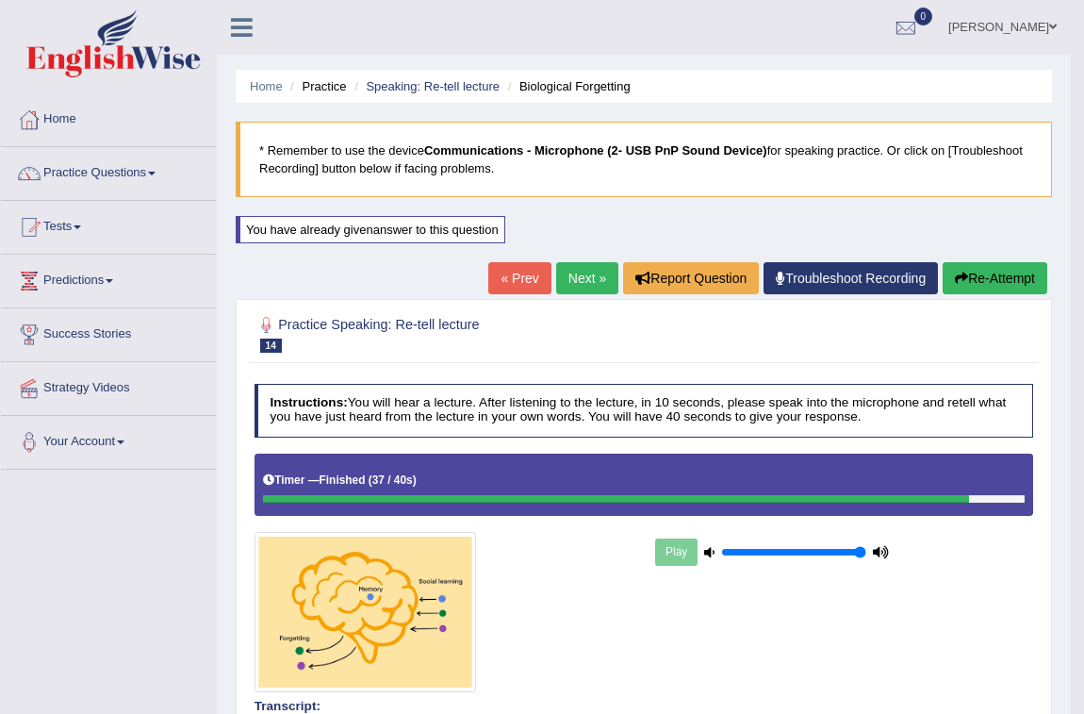
click at [574, 278] on link "Next »" at bounding box center [587, 278] width 62 height 32
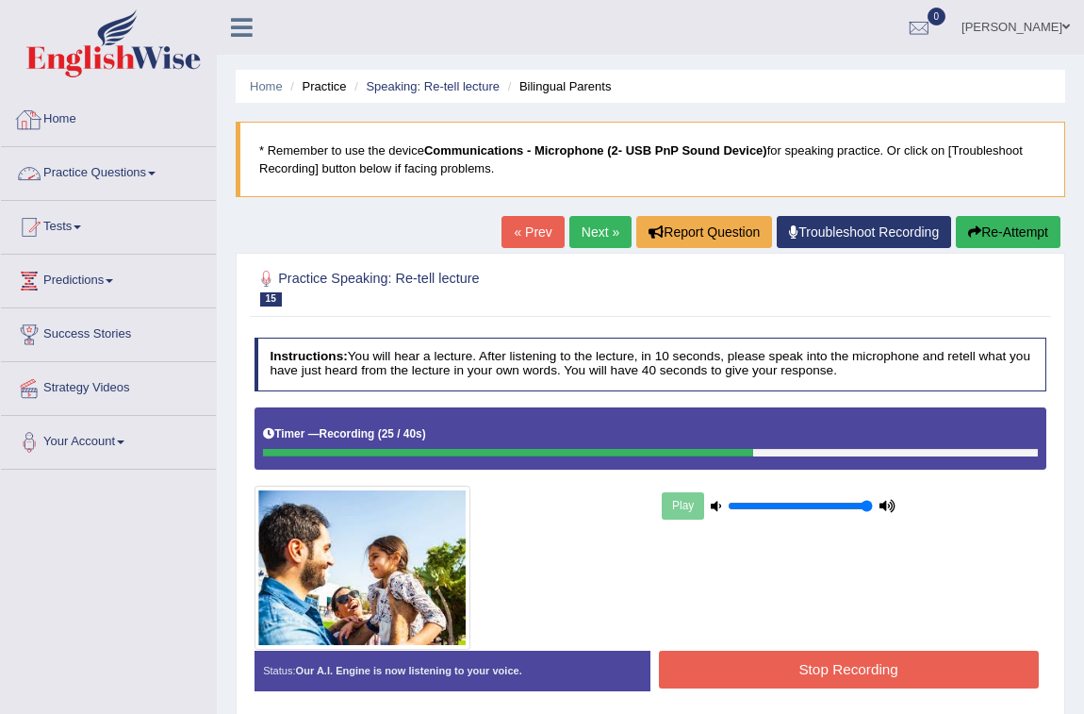
click at [816, 655] on button "Stop Recording" at bounding box center [849, 668] width 380 height 37
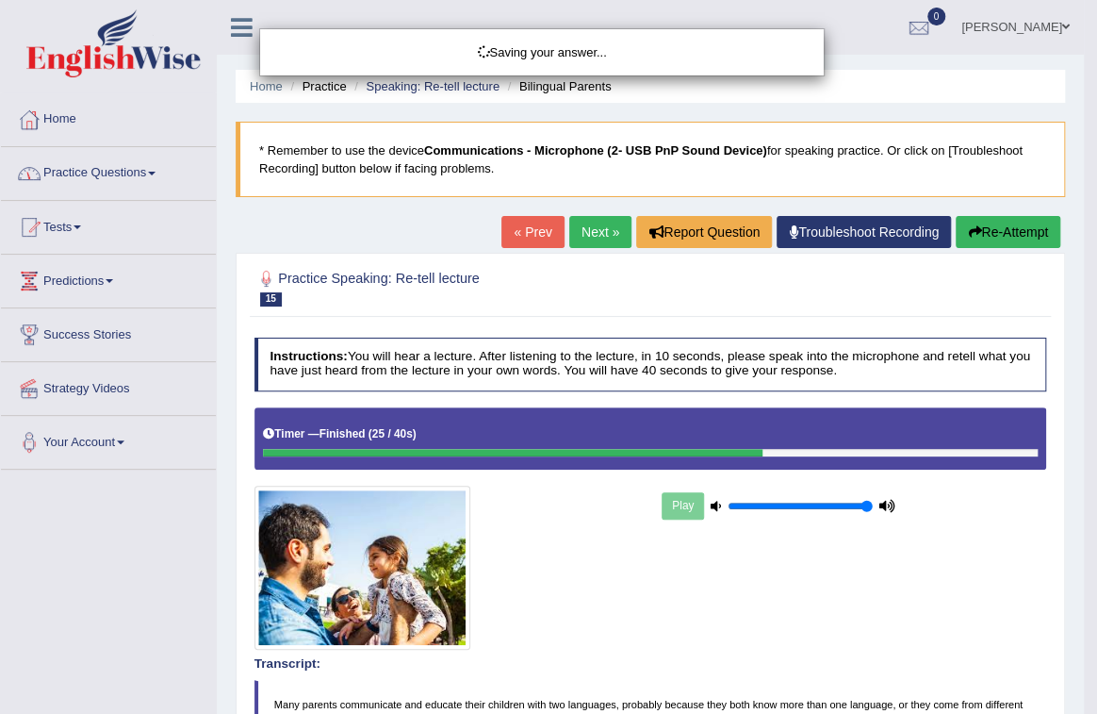
click at [802, 590] on div "Saving your answer..." at bounding box center [548, 357] width 1097 height 714
click at [805, 580] on div "Saving your answer..." at bounding box center [548, 357] width 1097 height 714
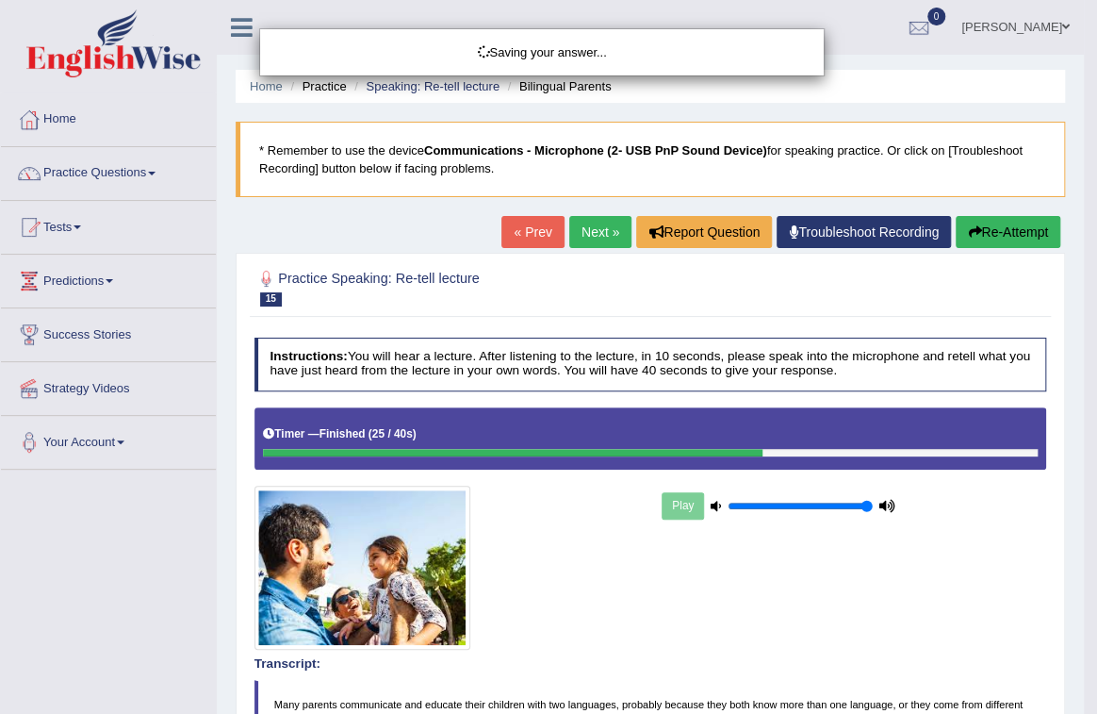
click at [804, 580] on div "Saving your answer..." at bounding box center [548, 357] width 1097 height 714
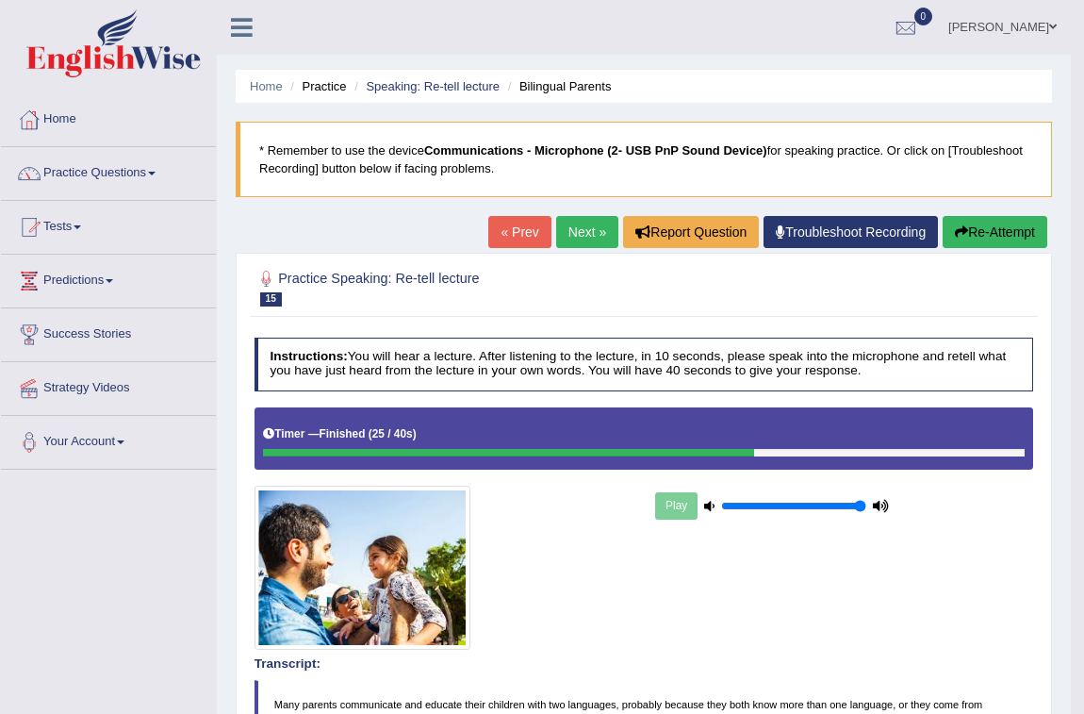
click at [976, 236] on button "Re-Attempt" at bounding box center [995, 232] width 105 height 32
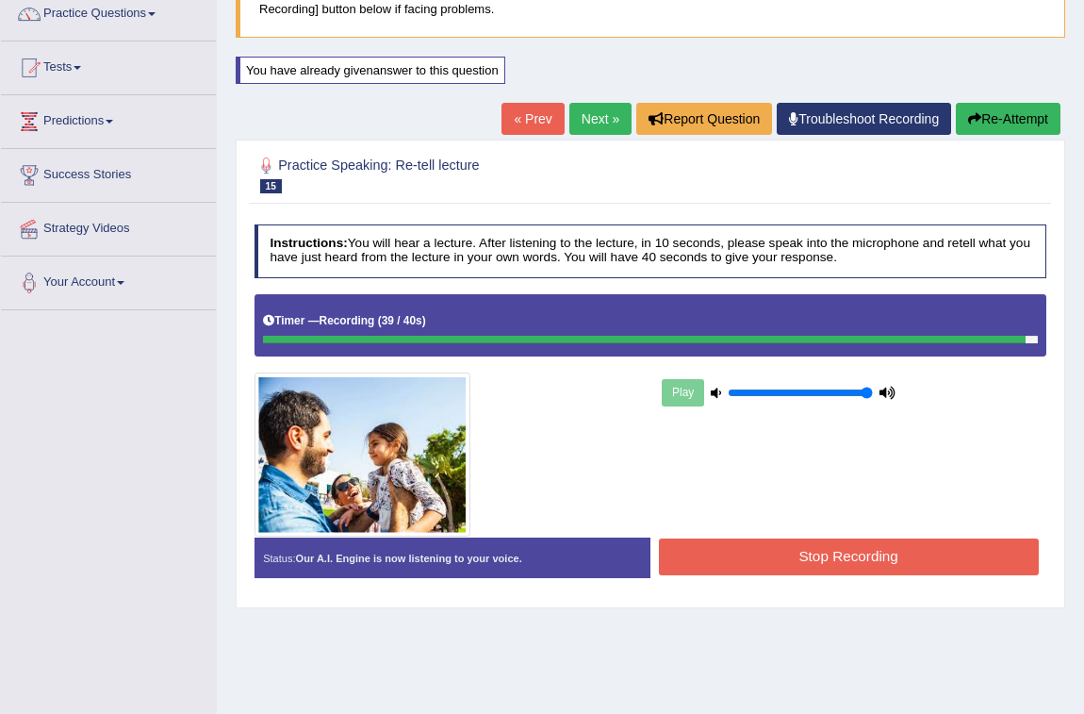
scroll to position [171, 0]
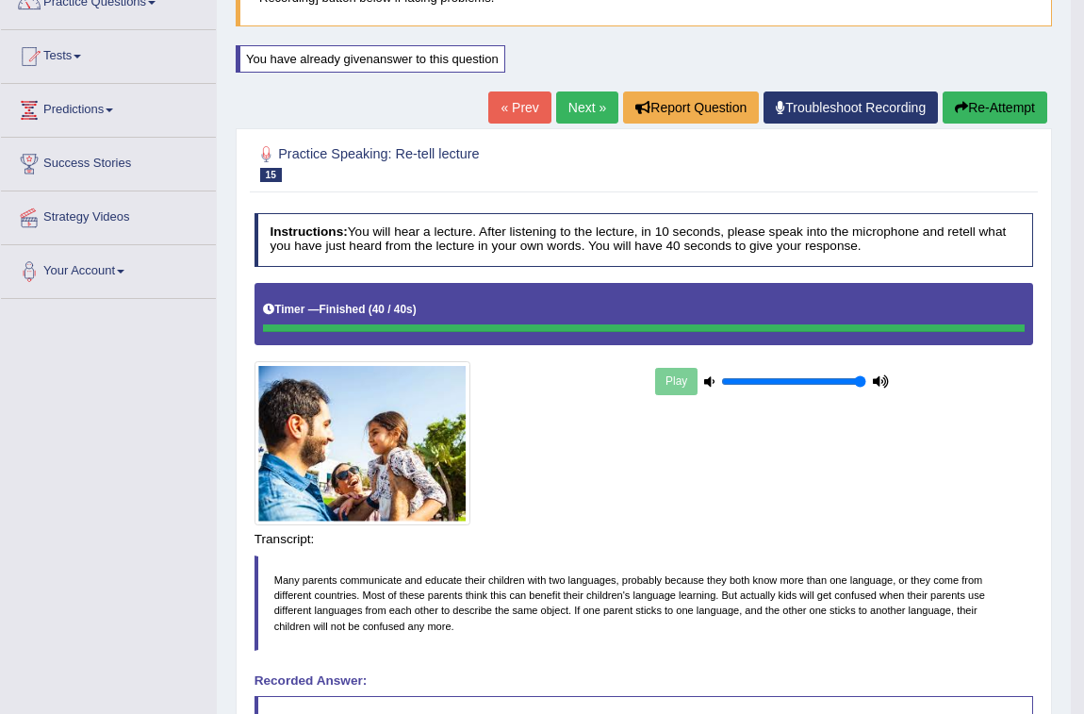
click at [952, 540] on div "Instructions: You will hear a lecture. After listening to the lecture, in 10 se…" at bounding box center [643, 570] width 787 height 731
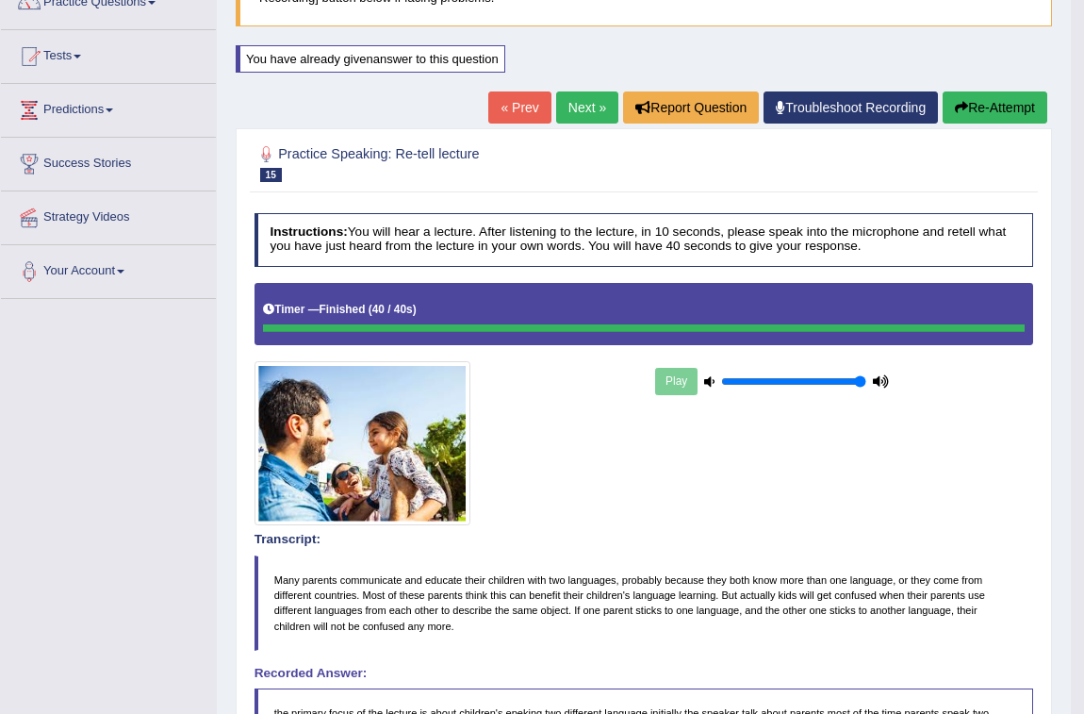
click at [912, 504] on div "Play" at bounding box center [644, 404] width 796 height 242
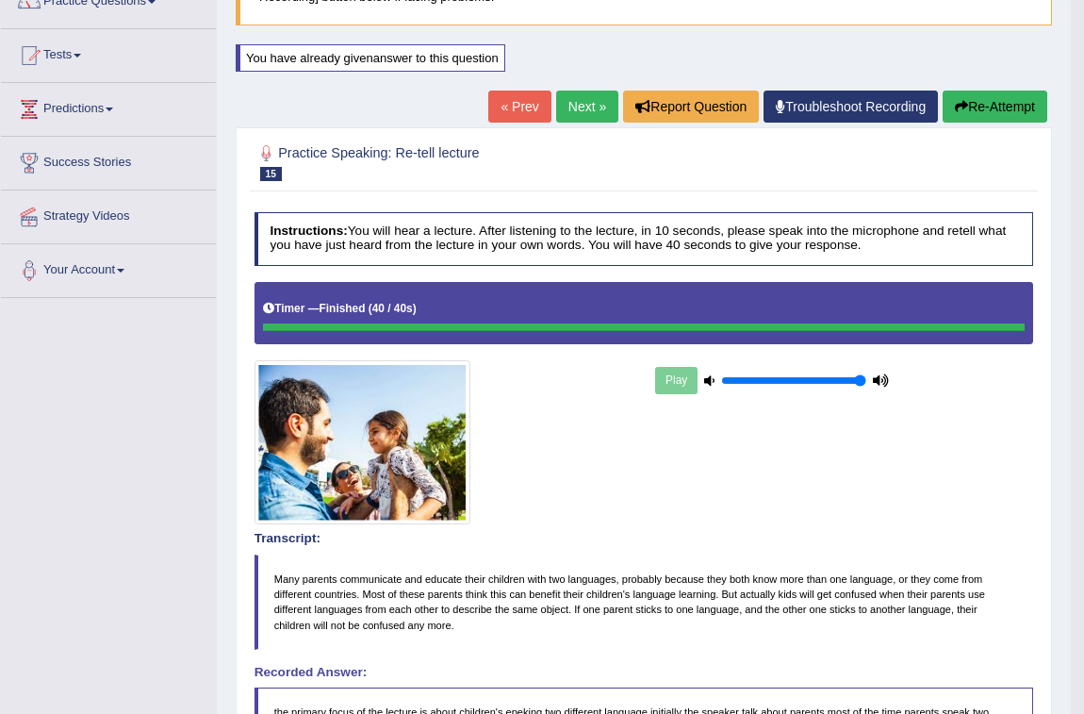
scroll to position [0, 0]
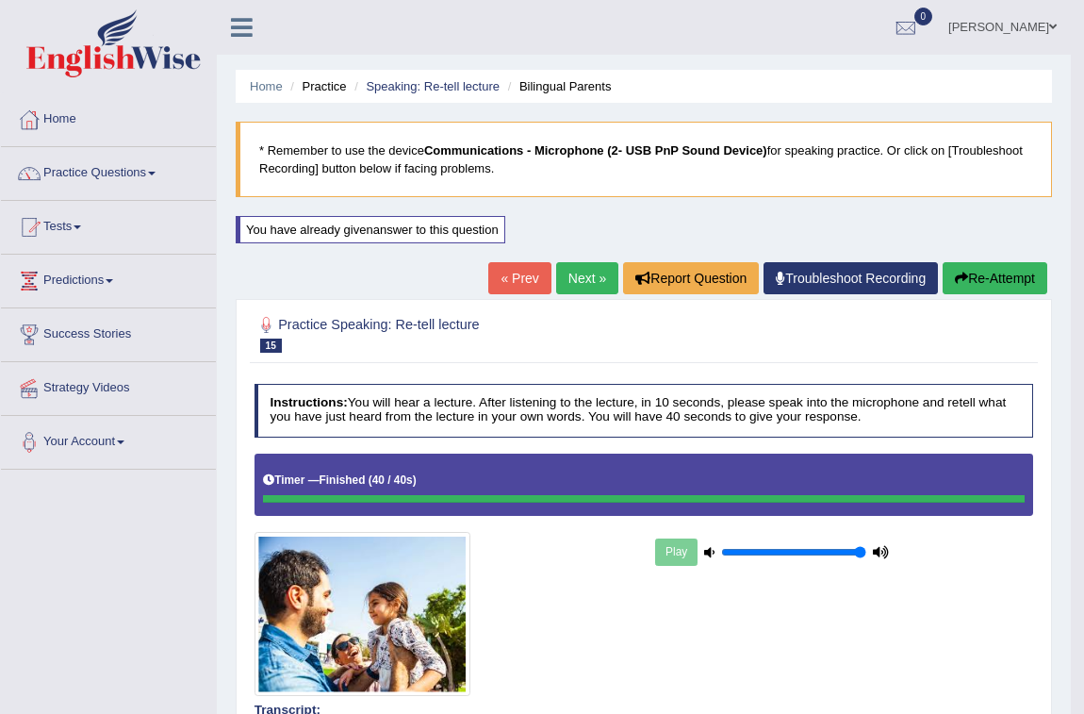
click at [597, 274] on link "Next »" at bounding box center [587, 278] width 62 height 32
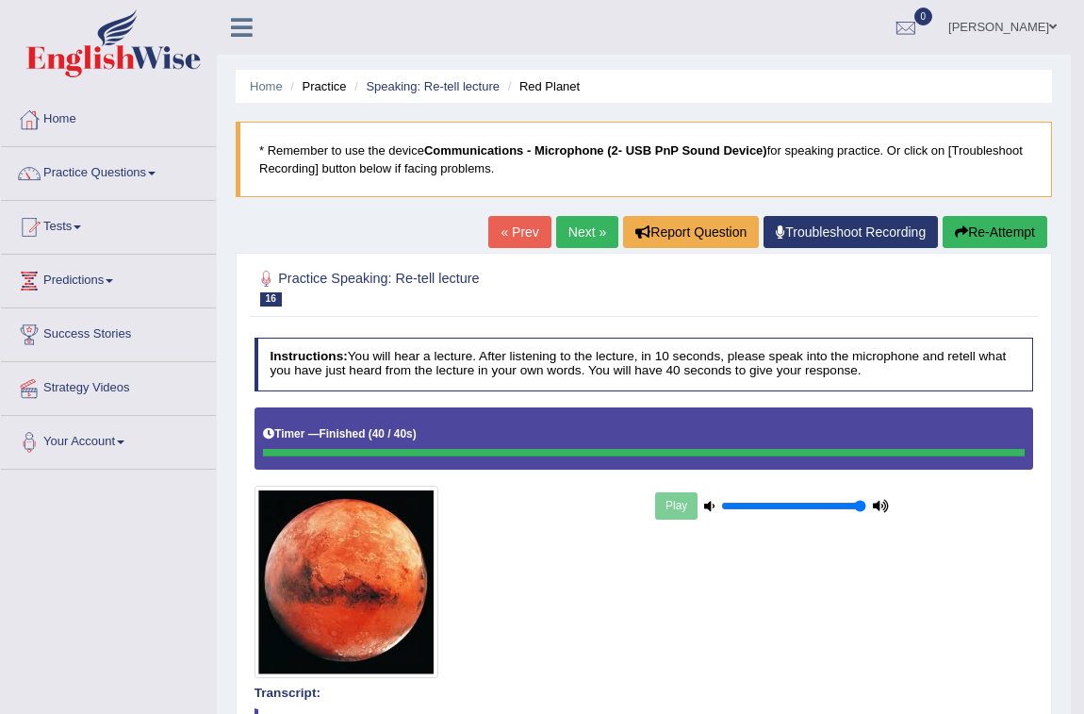
click at [589, 226] on link "Next »" at bounding box center [587, 232] width 62 height 32
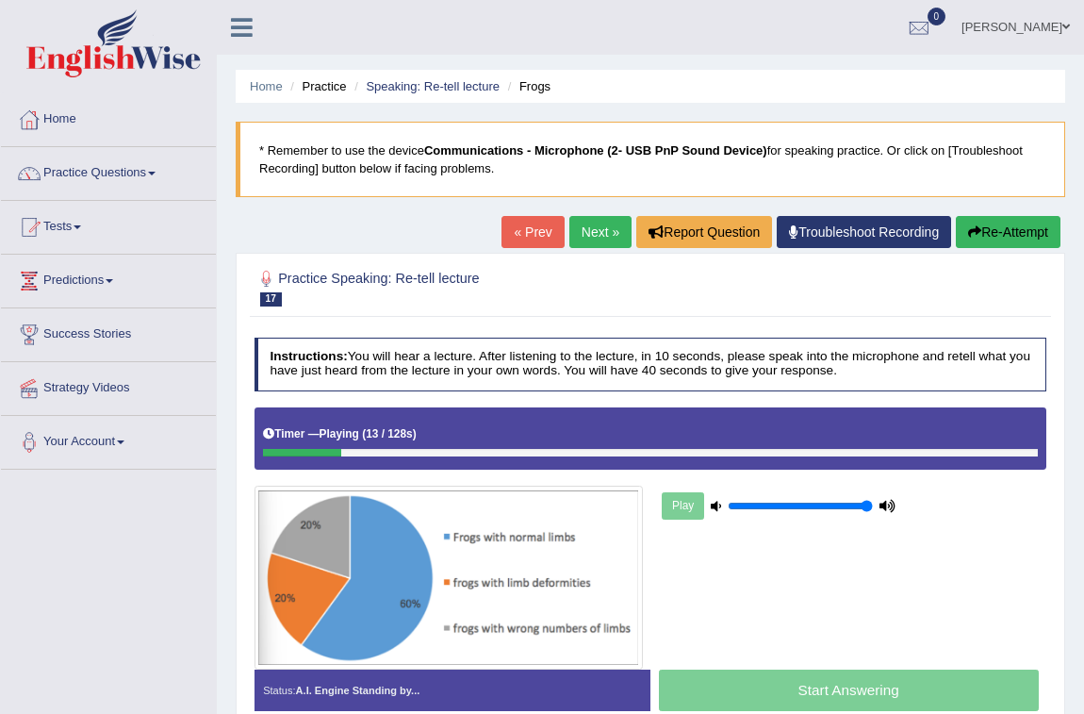
click at [579, 232] on link "Next »" at bounding box center [600, 232] width 62 height 32
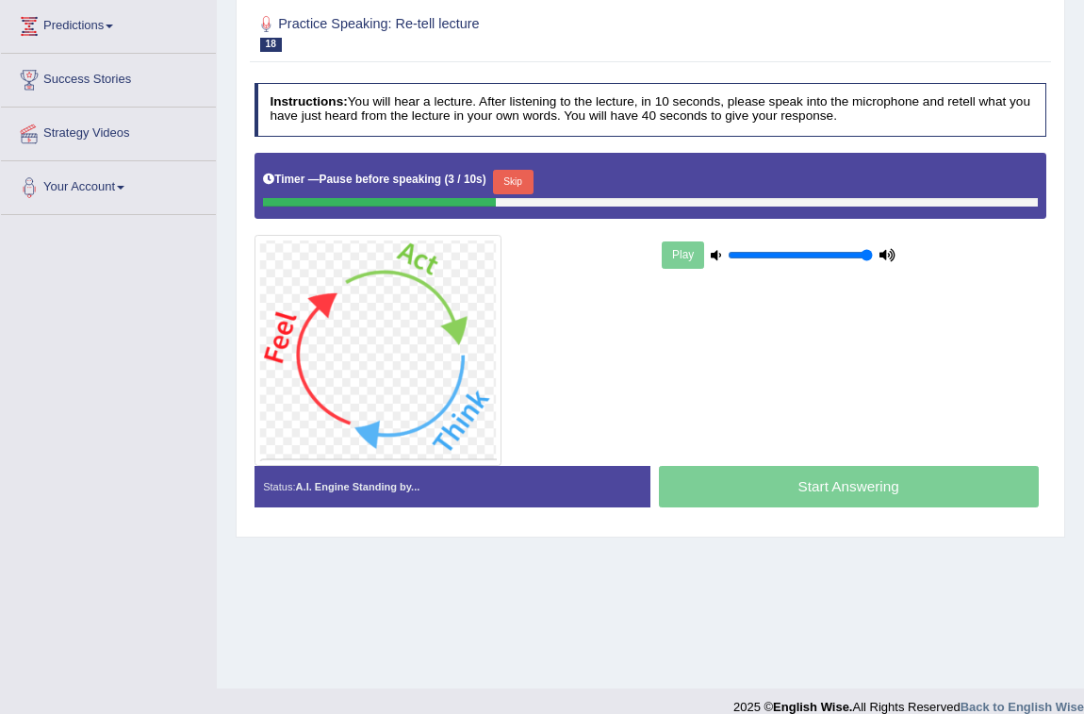
scroll to position [256, 0]
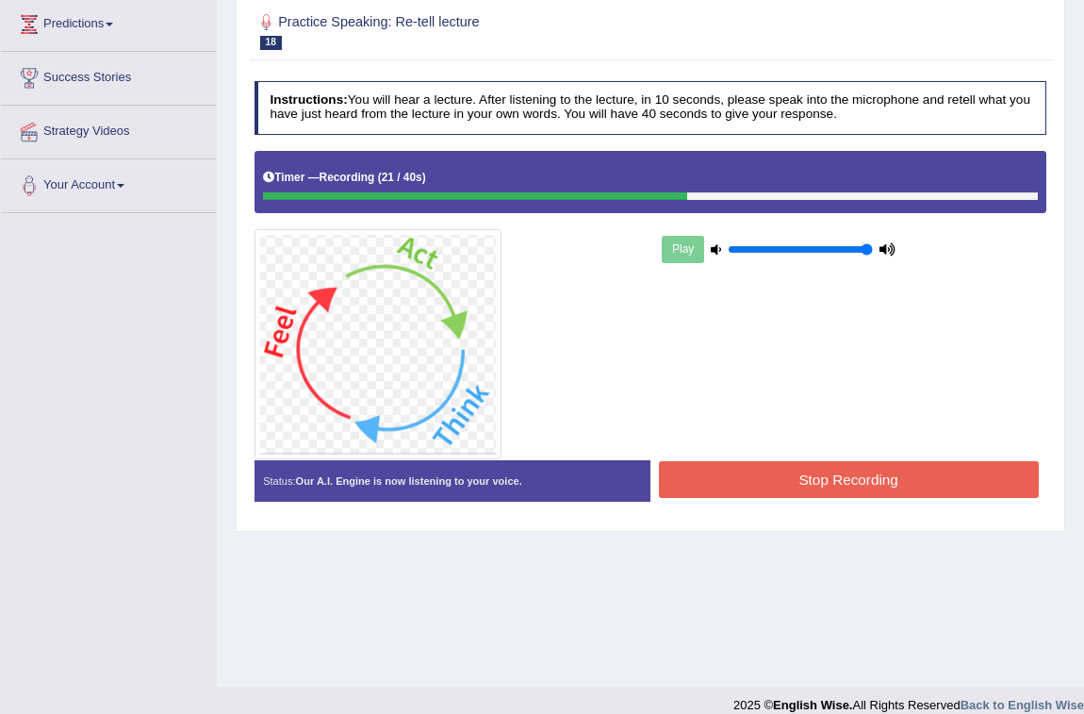
click at [969, 480] on button "Stop Recording" at bounding box center [849, 479] width 380 height 37
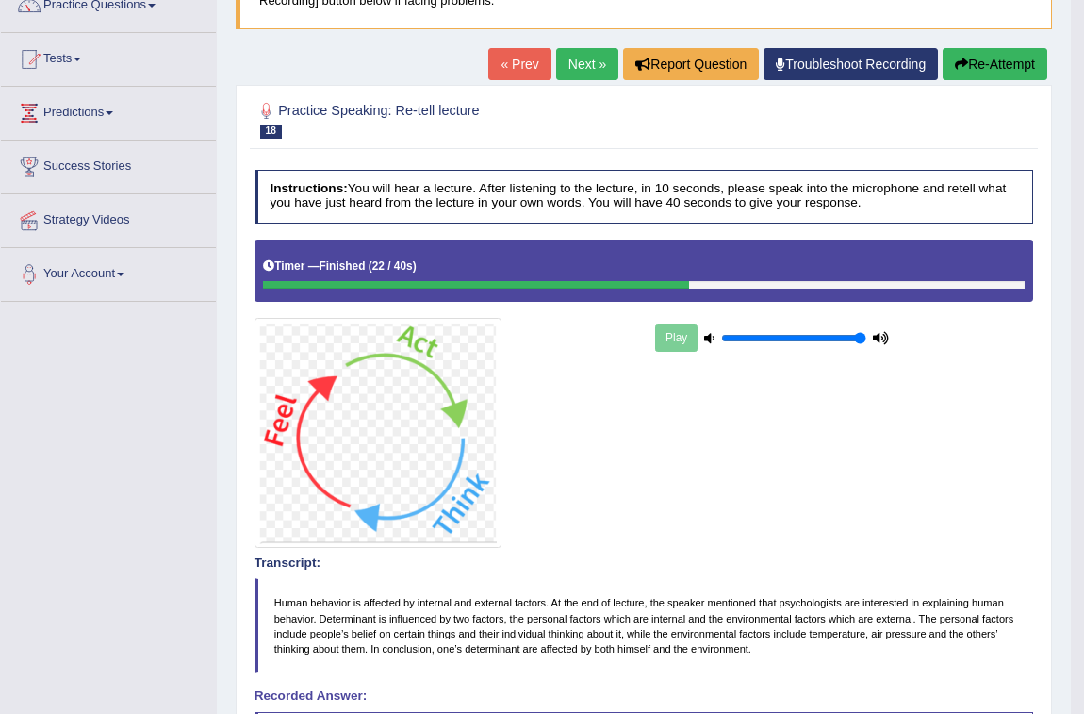
scroll to position [17, 0]
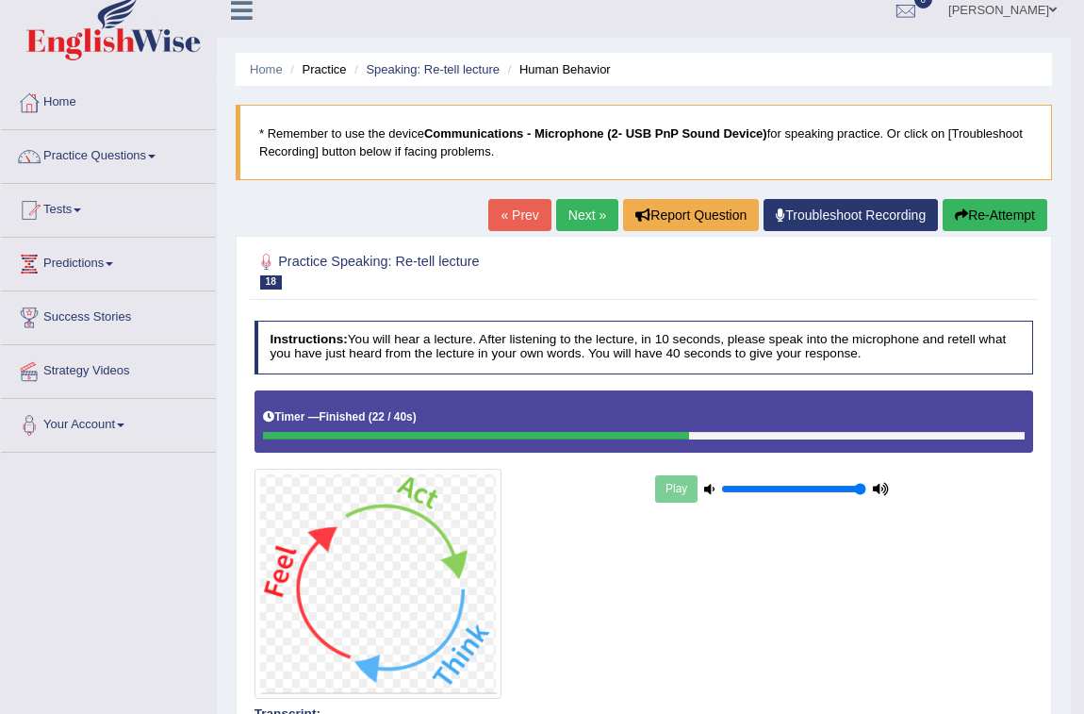
click at [960, 217] on icon "button" at bounding box center [961, 214] width 13 height 13
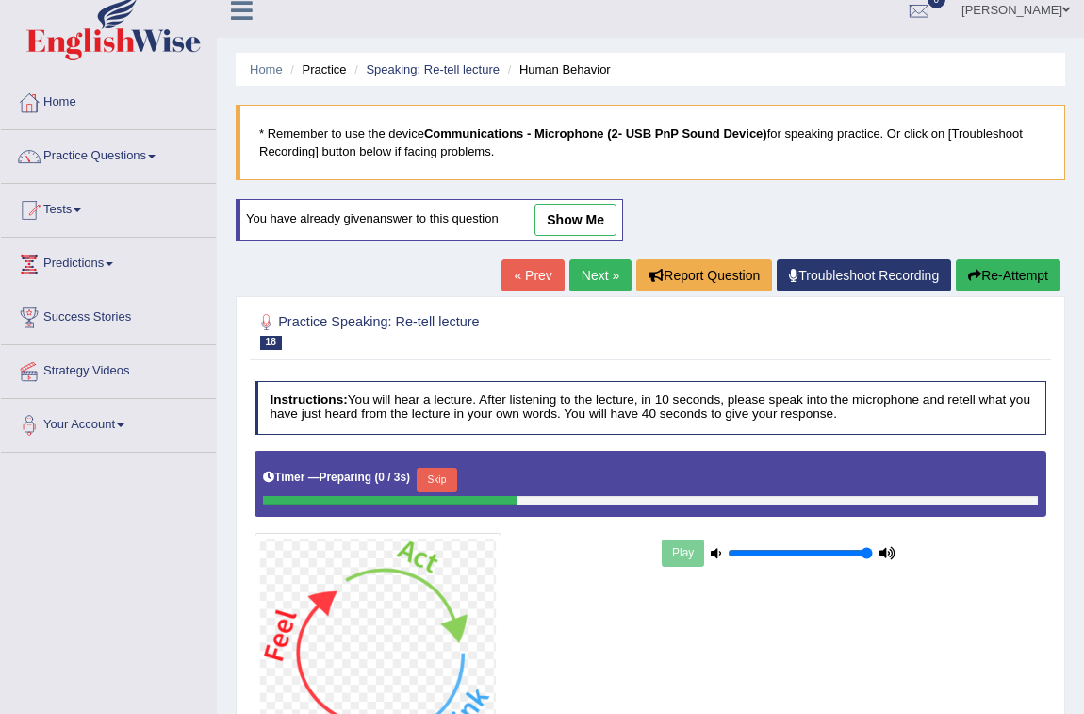
scroll to position [17, 0]
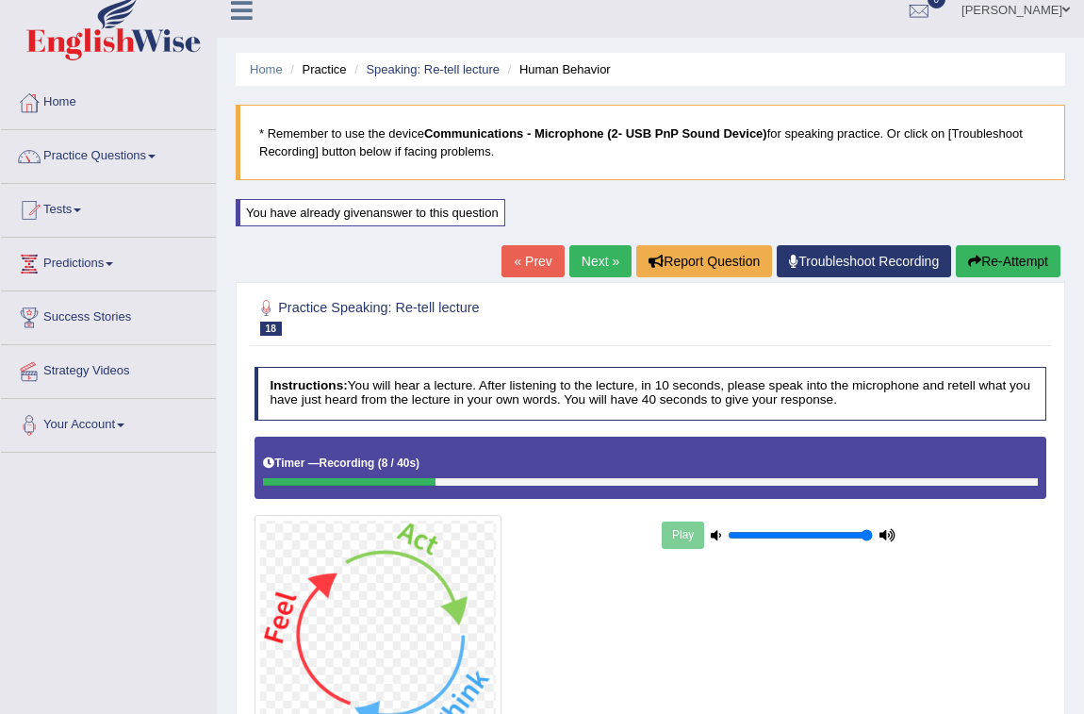
click at [604, 268] on link "Next »" at bounding box center [600, 261] width 62 height 32
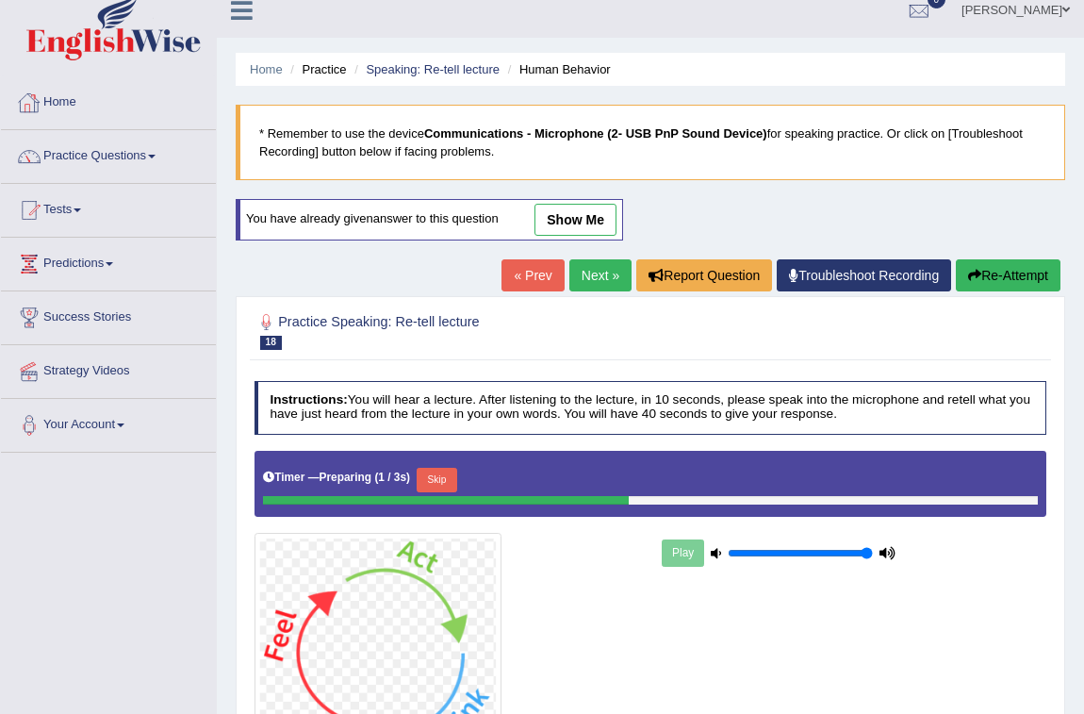
click at [98, 123] on link "Home" at bounding box center [108, 99] width 215 height 47
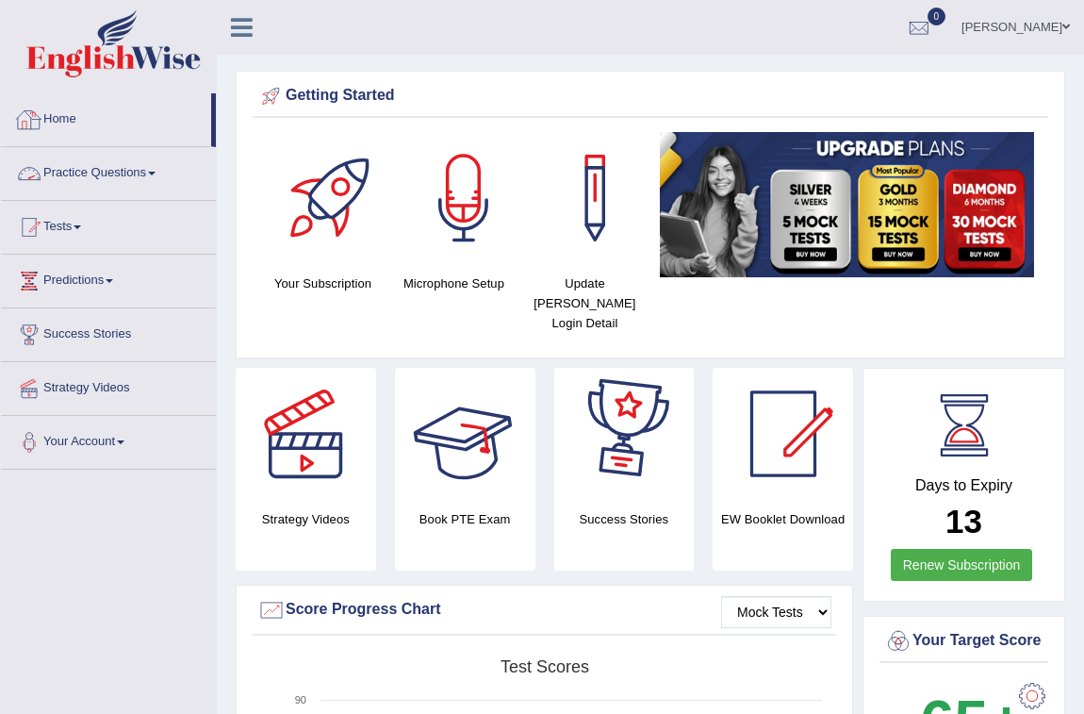
click at [100, 176] on link "Practice Questions" at bounding box center [108, 170] width 215 height 47
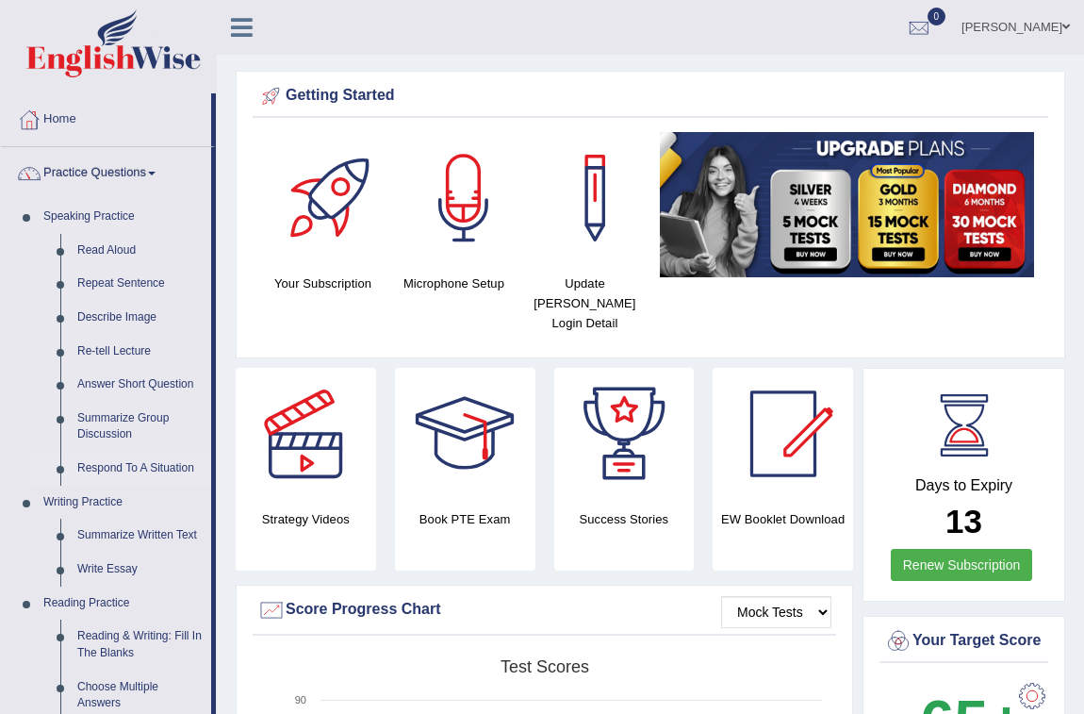
click at [118, 462] on link "Respond To A Situation" at bounding box center [140, 468] width 142 height 34
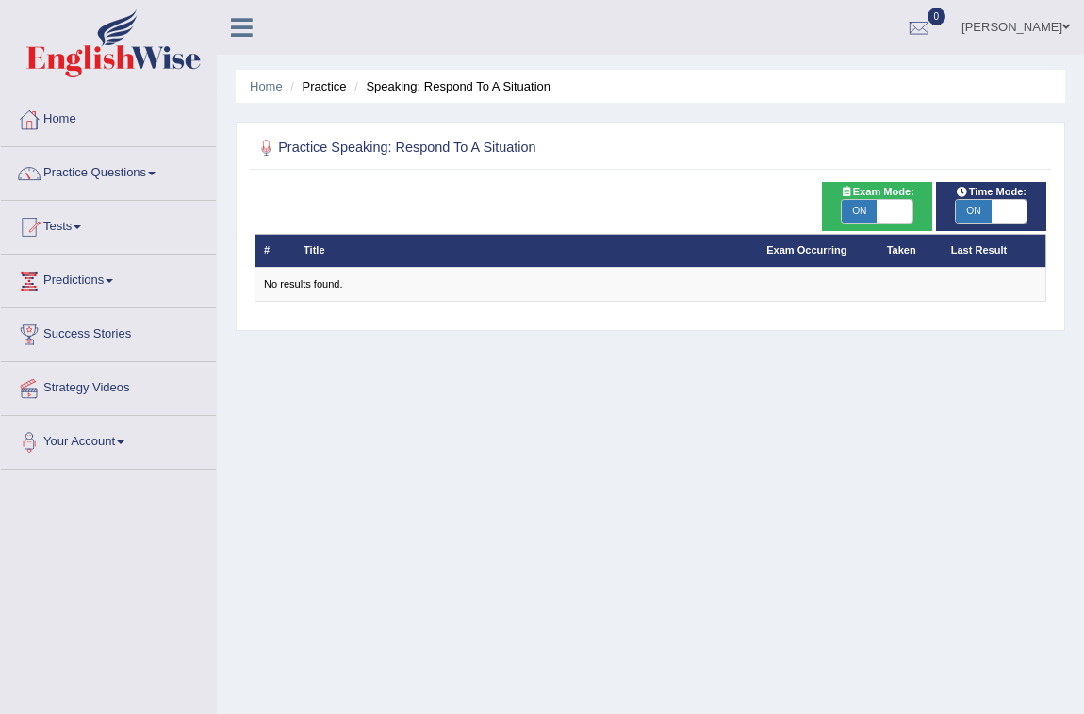
click at [867, 205] on span "ON" at bounding box center [859, 211] width 35 height 23
checkbox input "false"
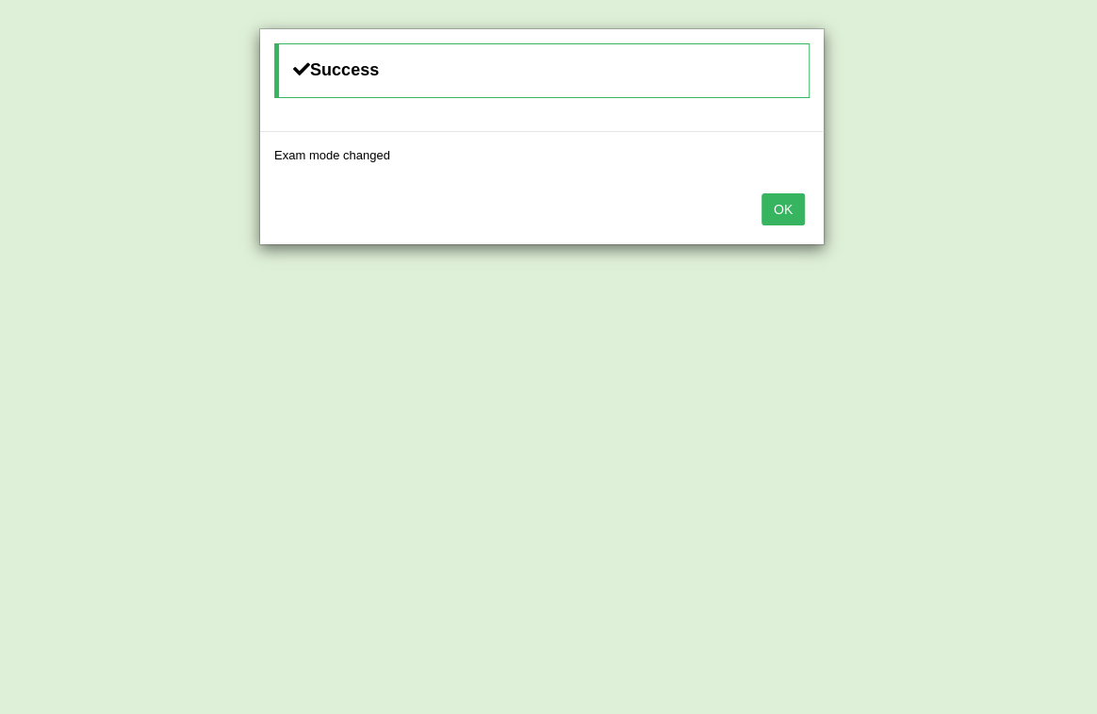
click at [781, 209] on button "OK" at bounding box center [783, 209] width 43 height 32
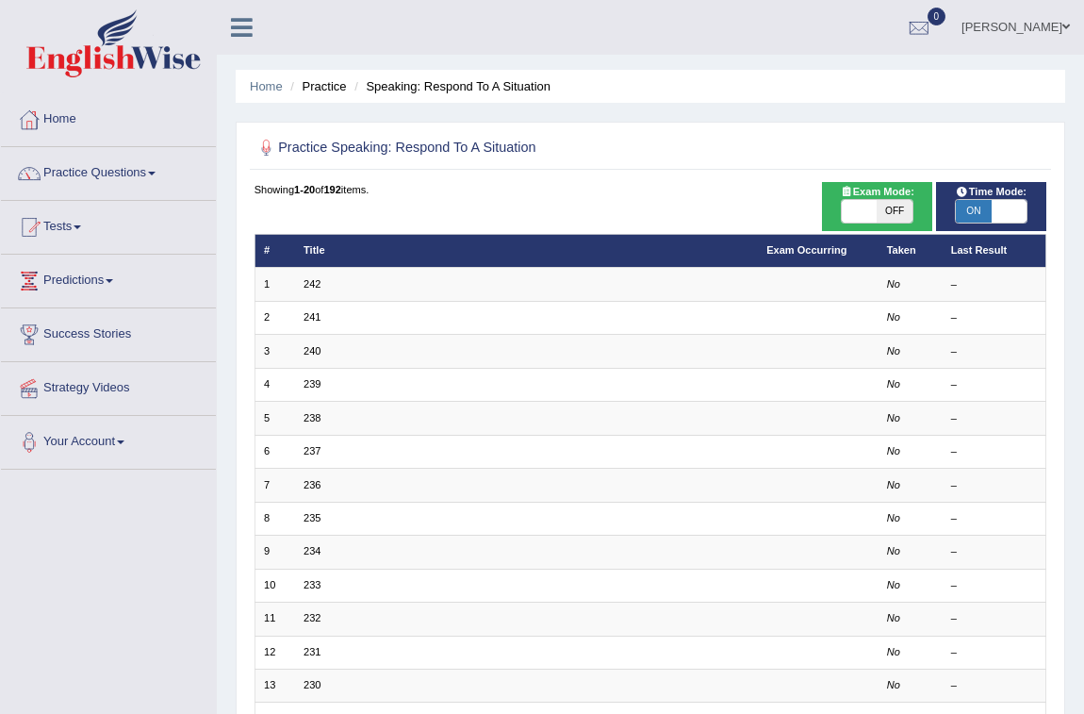
click at [970, 212] on span "ON" at bounding box center [973, 211] width 35 height 23
checkbox input "false"
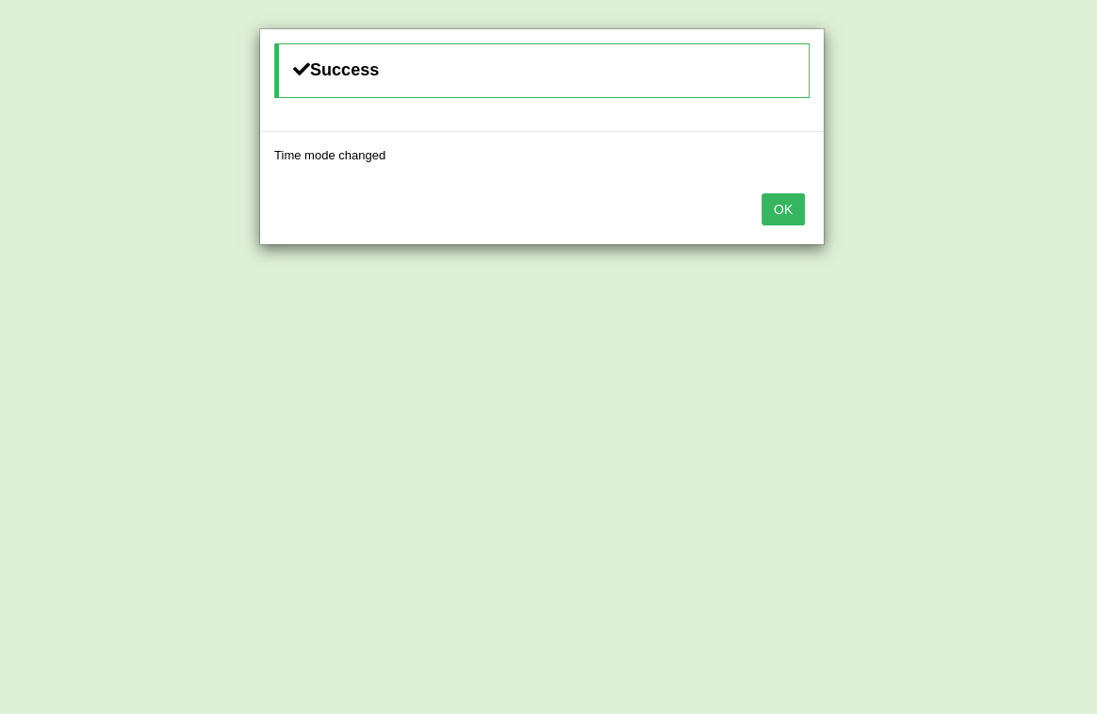
click at [784, 206] on button "OK" at bounding box center [783, 209] width 43 height 32
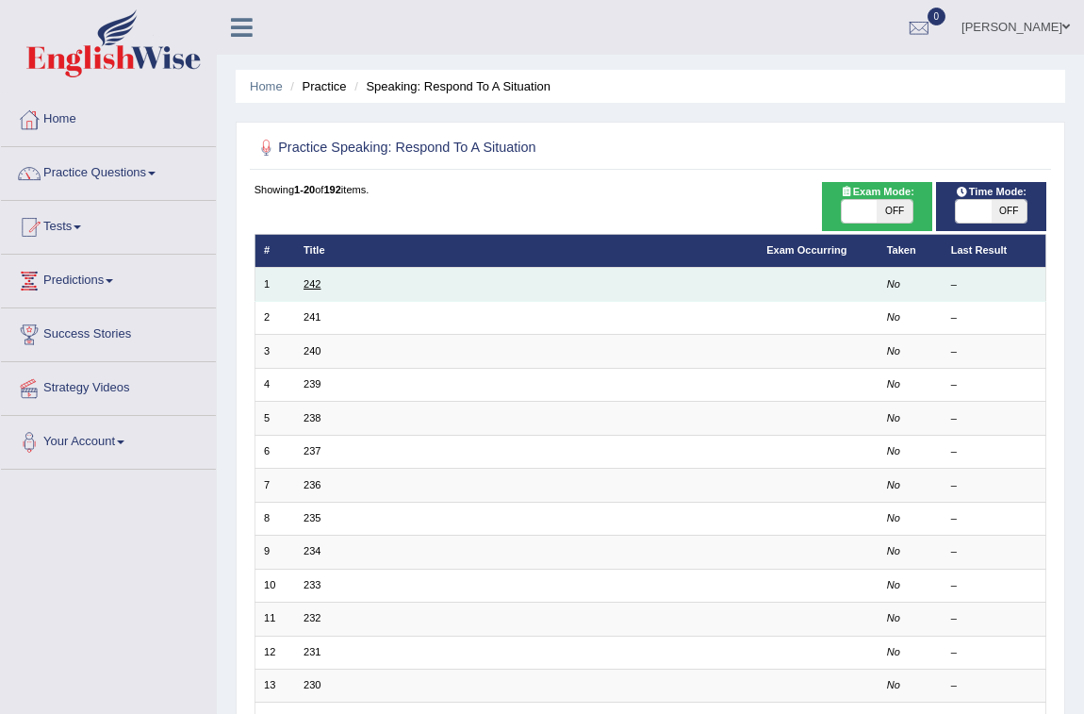
click at [317, 279] on link "242" at bounding box center [312, 283] width 17 height 11
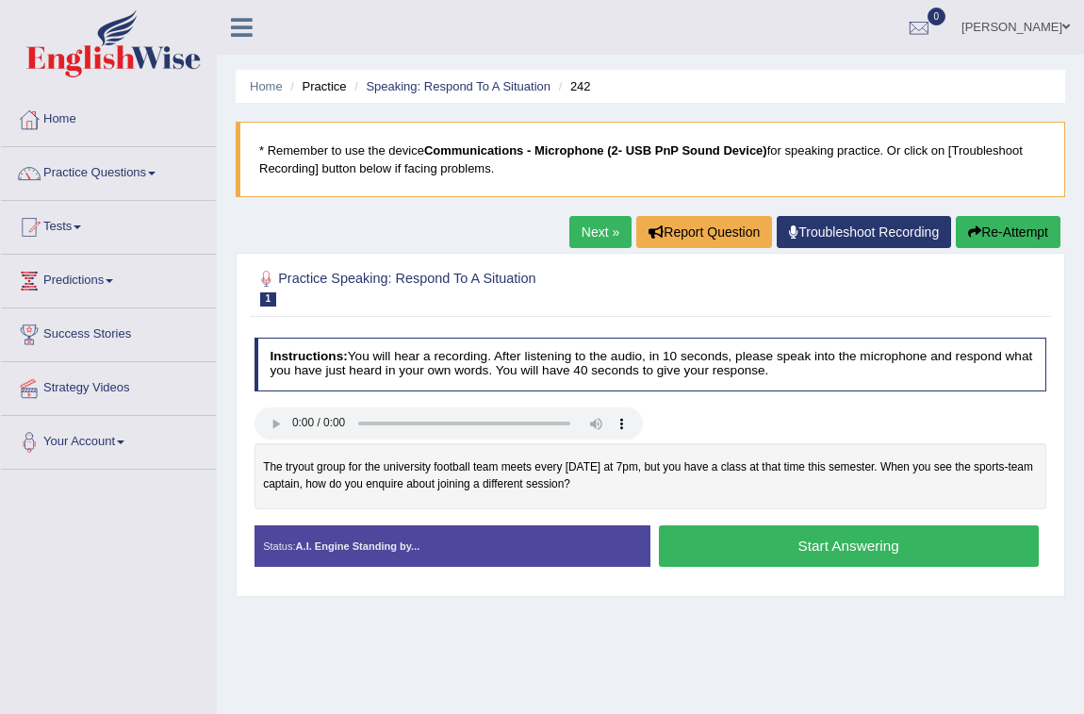
click at [801, 550] on button "Start Answering" at bounding box center [849, 545] width 380 height 41
click at [837, 543] on button "Start Answering" at bounding box center [849, 545] width 380 height 41
click at [876, 541] on button "Start Answering" at bounding box center [849, 545] width 380 height 41
click at [748, 548] on button "Start Answering" at bounding box center [849, 545] width 380 height 41
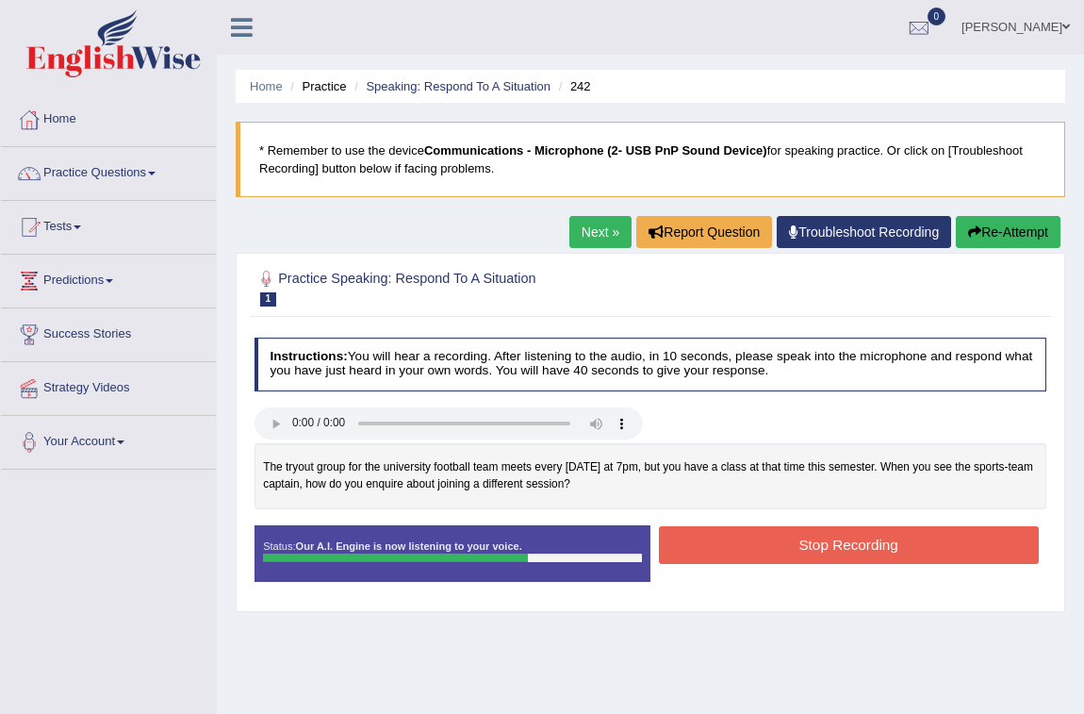
click at [749, 548] on button "Stop Recording" at bounding box center [849, 544] width 380 height 37
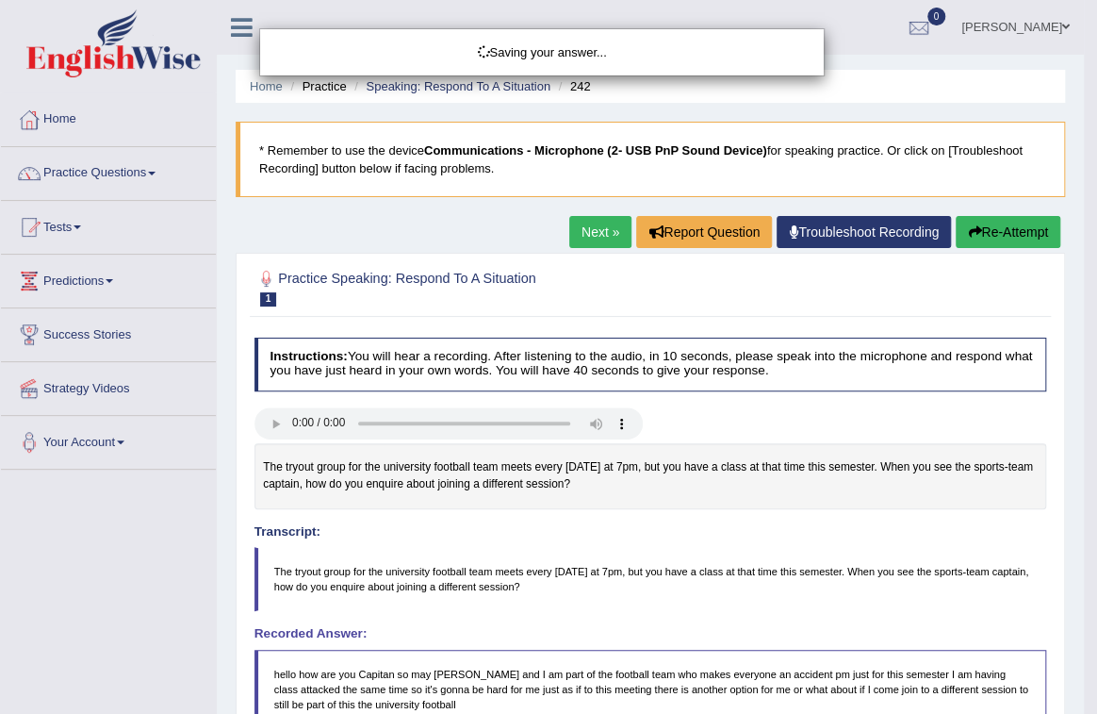
click at [752, 622] on div "Saving your answer..." at bounding box center [548, 357] width 1097 height 714
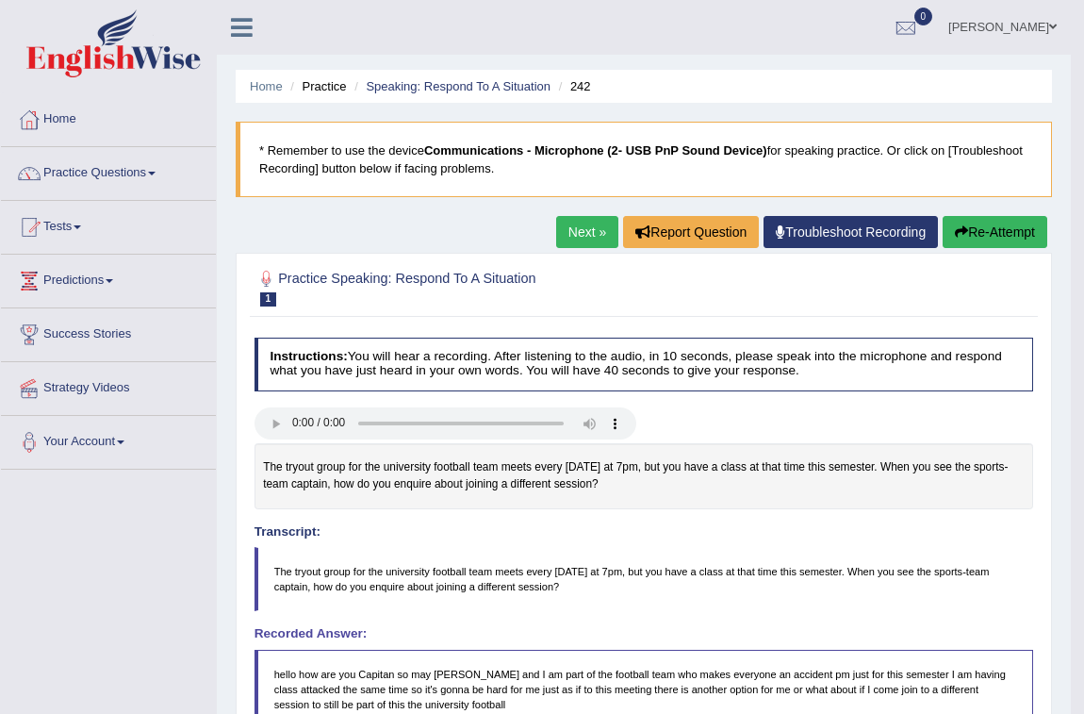
click at [580, 242] on link "Next »" at bounding box center [587, 232] width 62 height 32
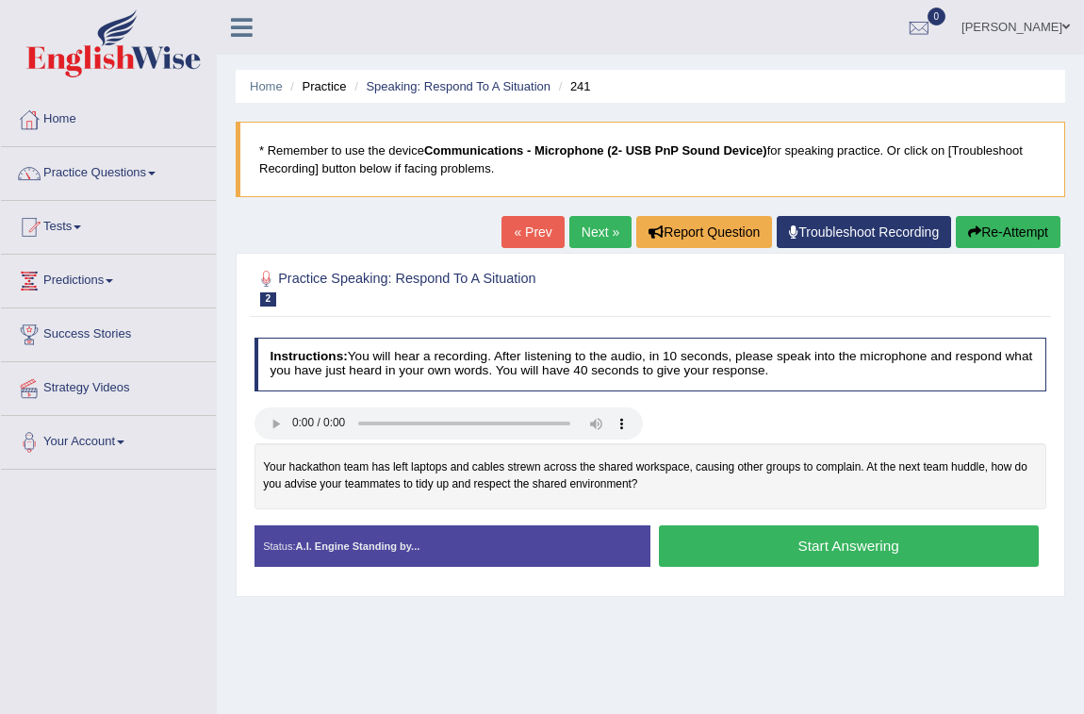
click at [835, 554] on button "Start Answering" at bounding box center [849, 545] width 380 height 41
click at [810, 554] on button "Start Answering" at bounding box center [849, 545] width 380 height 41
click at [821, 548] on button "Start Answering" at bounding box center [849, 545] width 380 height 41
click at [826, 542] on button "Start Answering" at bounding box center [849, 545] width 380 height 41
click at [765, 538] on button "Start Answering" at bounding box center [849, 545] width 380 height 41
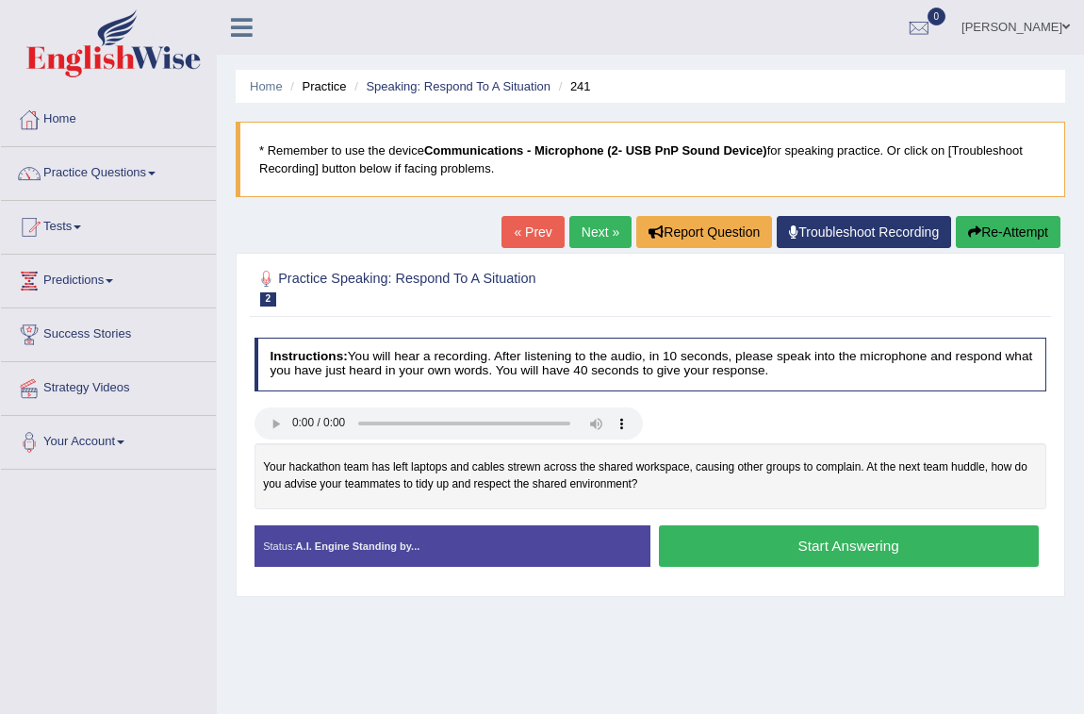
click at [1000, 550] on button "Start Answering" at bounding box center [849, 545] width 380 height 41
click at [798, 538] on button "Start Answering" at bounding box center [849, 545] width 380 height 41
click at [747, 551] on button "Start Answering" at bounding box center [849, 545] width 380 height 41
click at [757, 548] on button "Start Answering" at bounding box center [849, 545] width 380 height 41
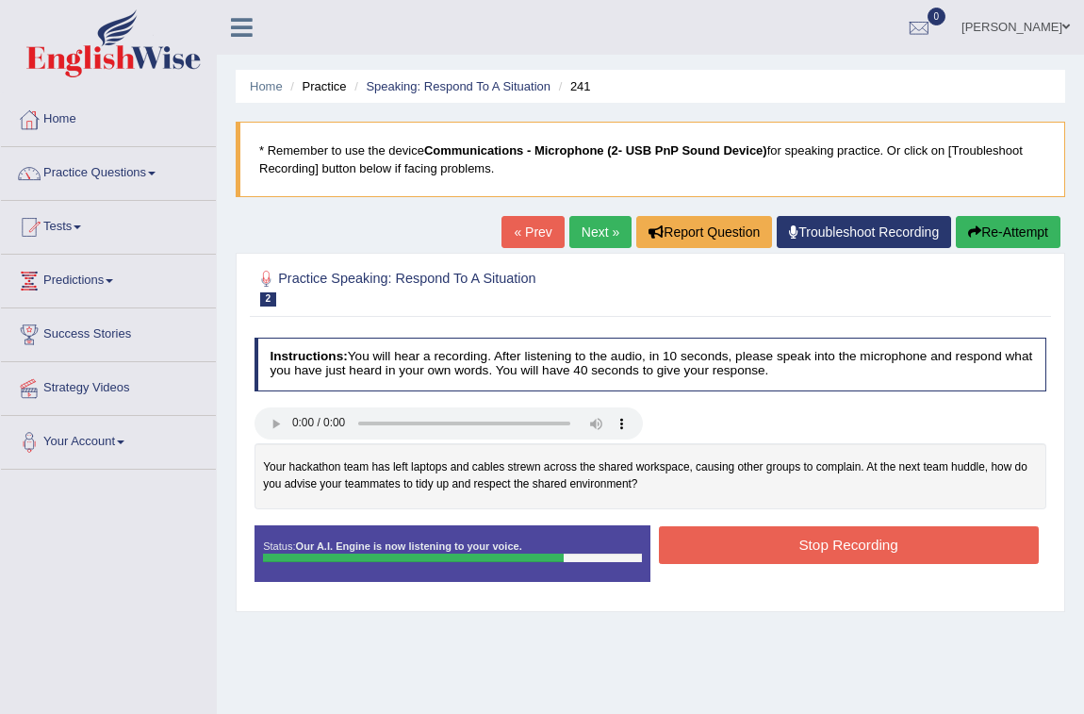
click at [757, 548] on button "Stop Recording" at bounding box center [849, 544] width 380 height 37
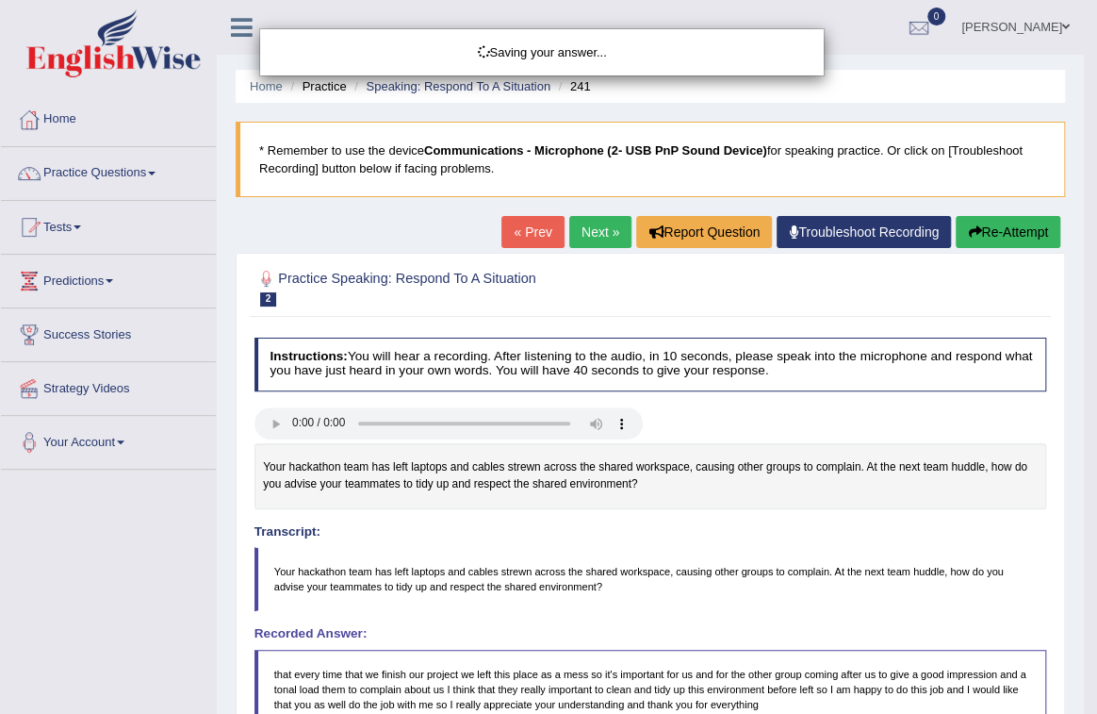
click at [770, 549] on div "Saving your answer..." at bounding box center [548, 357] width 1097 height 714
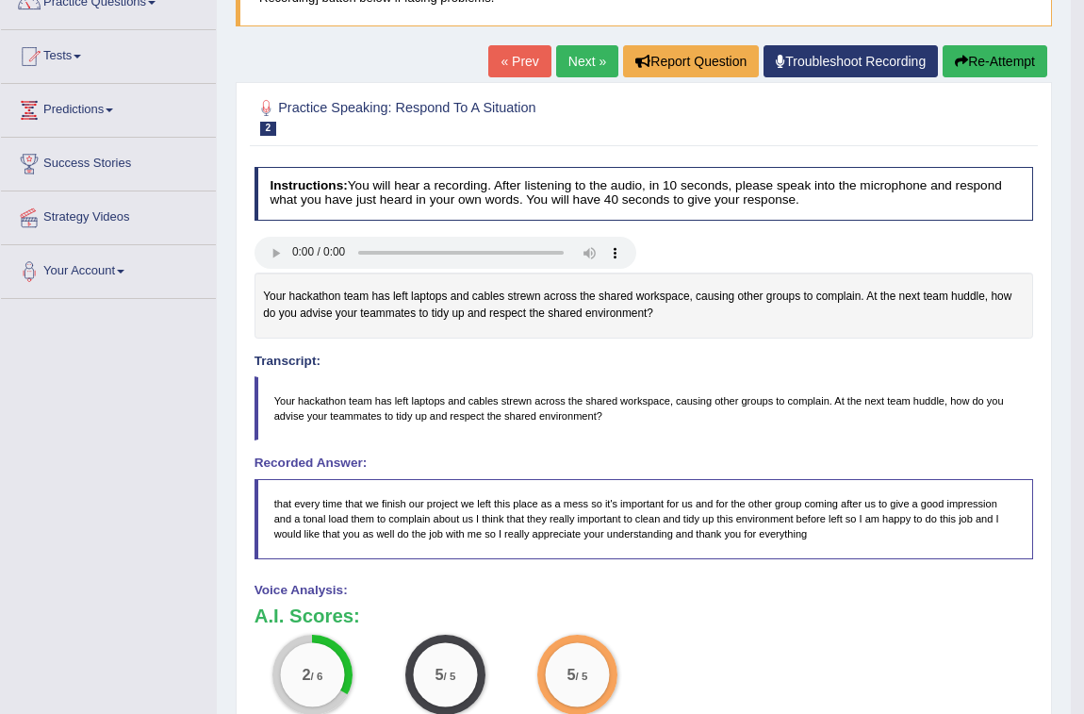
scroll to position [256, 0]
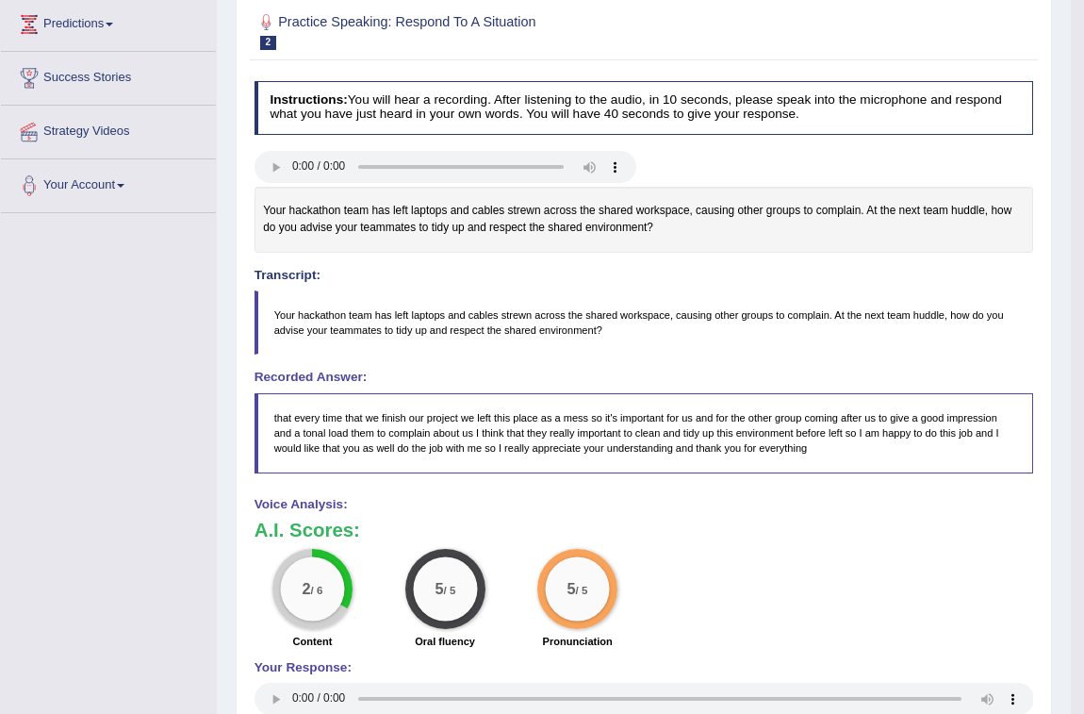
click at [303, 592] on big "2" at bounding box center [307, 589] width 8 height 17
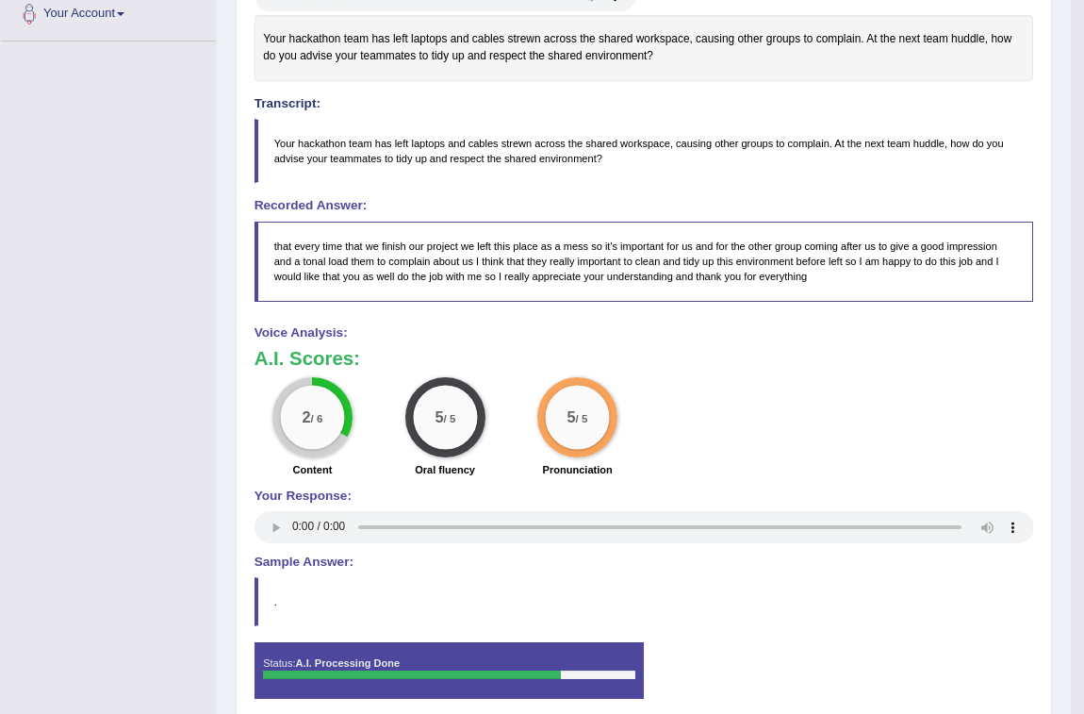
scroll to position [0, 0]
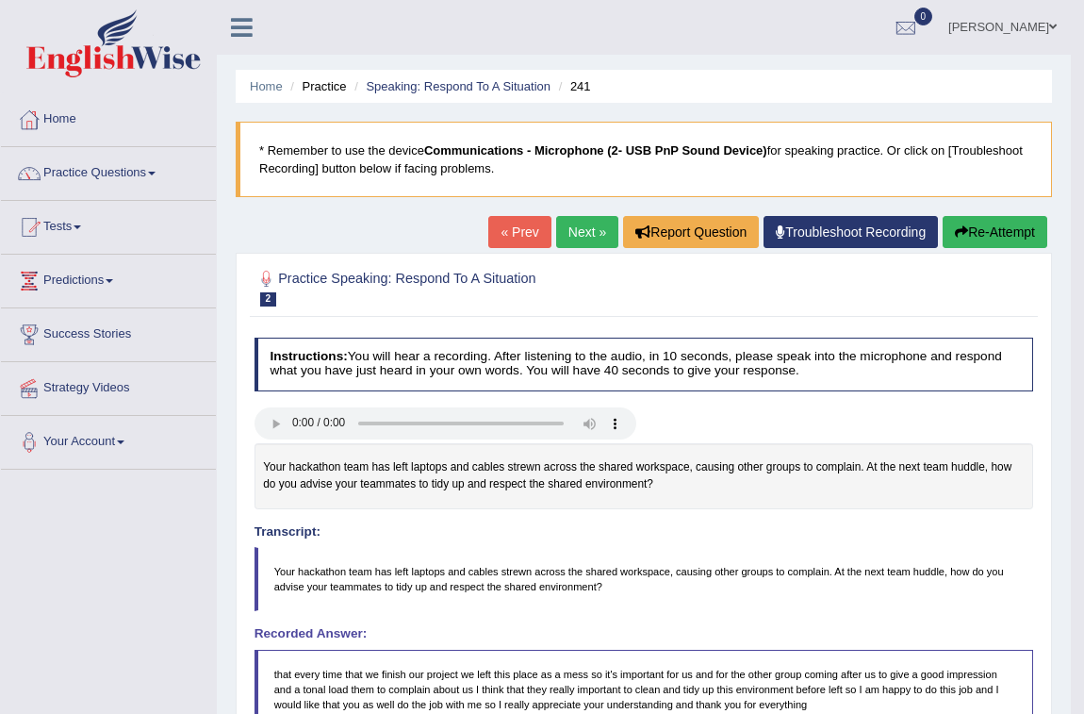
click at [585, 232] on link "Next »" at bounding box center [587, 232] width 62 height 32
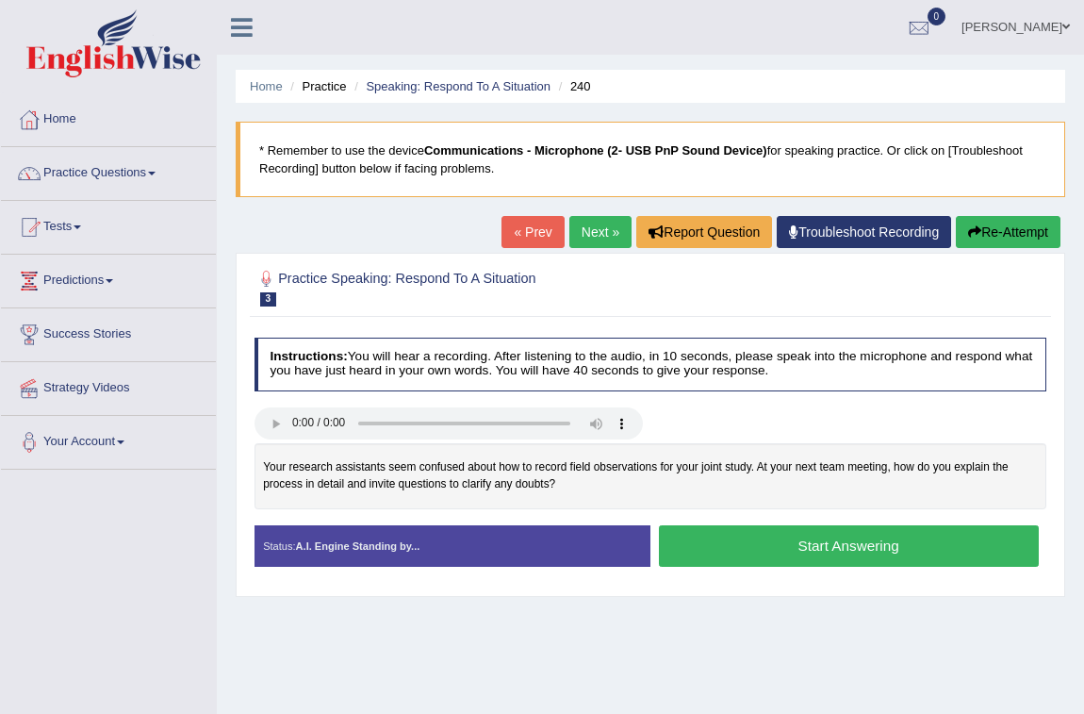
click at [948, 537] on button "Start Answering" at bounding box center [849, 545] width 380 height 41
click at [878, 557] on button "Start Answering" at bounding box center [849, 545] width 380 height 41
click at [829, 541] on button "Start Answering" at bounding box center [849, 545] width 380 height 41
click at [850, 550] on button "Start Answering" at bounding box center [849, 545] width 380 height 41
click at [791, 541] on button "Start Answering" at bounding box center [849, 545] width 380 height 41
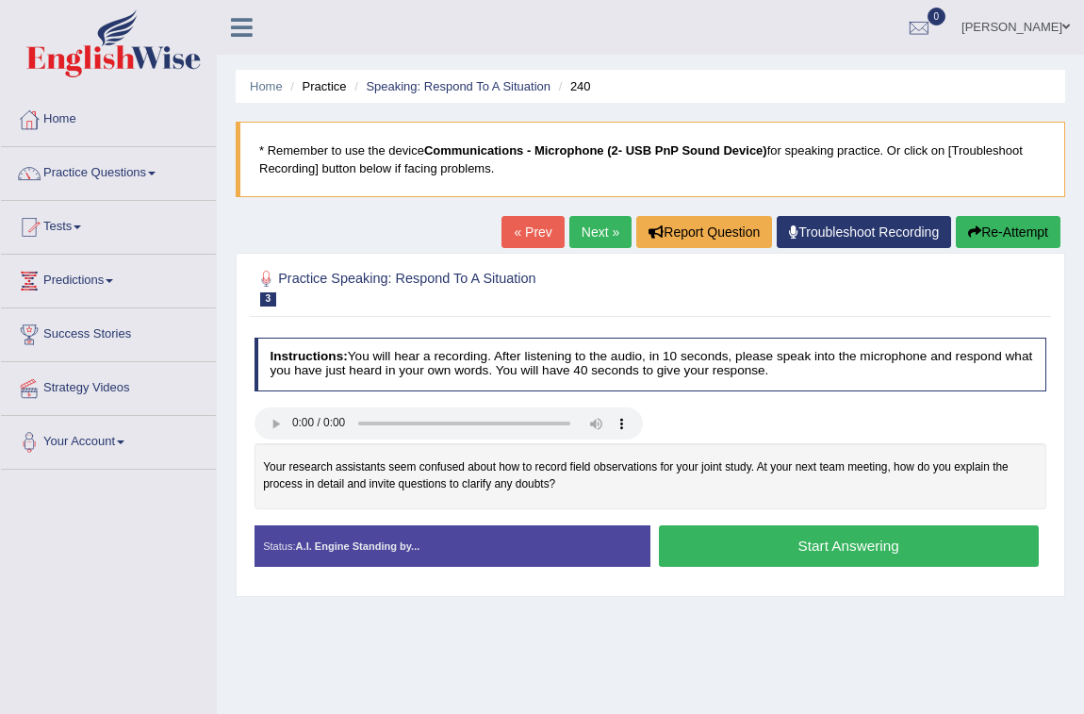
click at [810, 549] on button "Start Answering" at bounding box center [849, 545] width 380 height 41
click at [820, 545] on button "Start Answering" at bounding box center [849, 545] width 380 height 41
click at [780, 548] on button "Start Answering" at bounding box center [849, 545] width 380 height 41
click at [821, 547] on button "Start Answering" at bounding box center [849, 545] width 380 height 41
click at [849, 544] on button "Start Answering" at bounding box center [849, 545] width 380 height 41
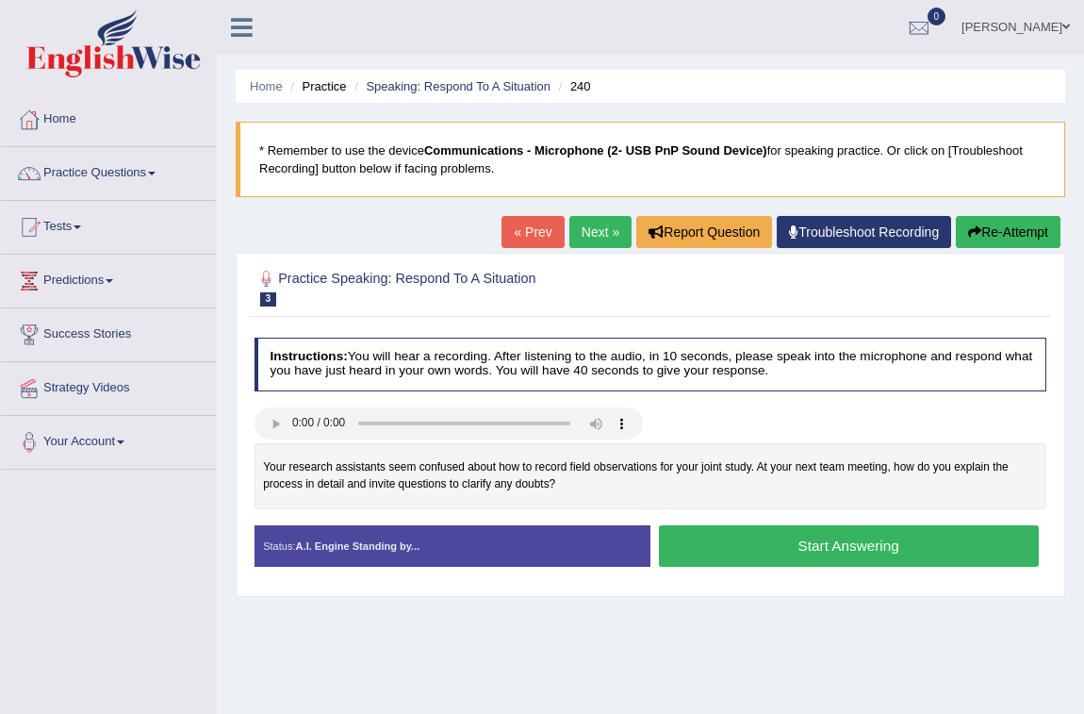
click at [836, 542] on button "Start Answering" at bounding box center [849, 545] width 380 height 41
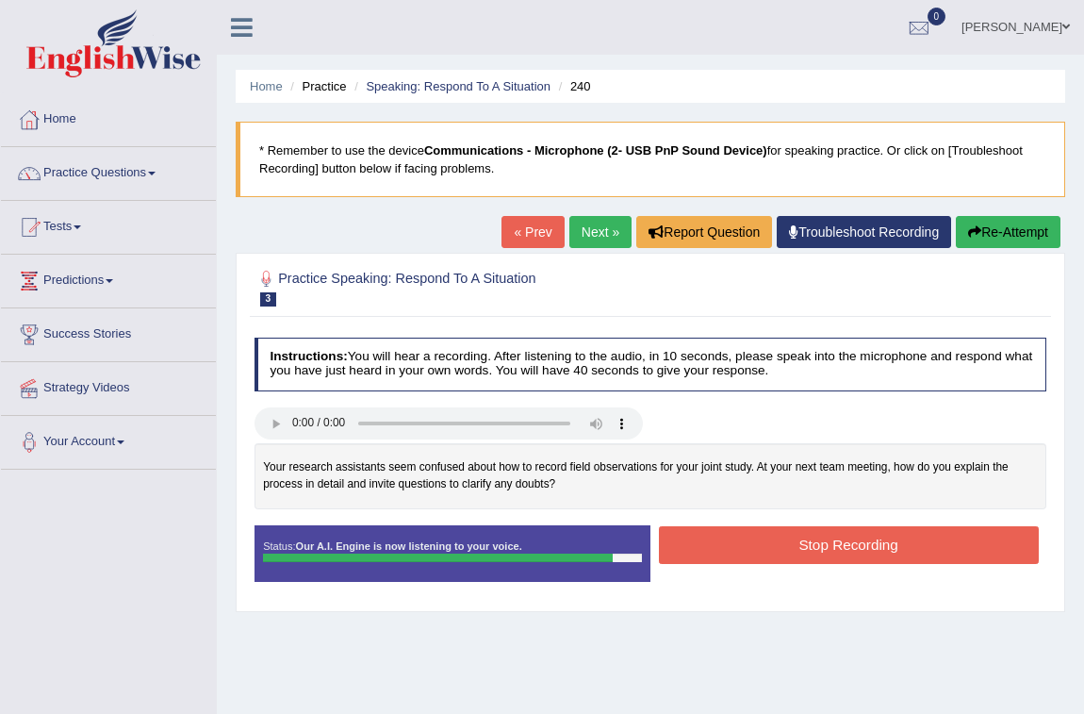
click at [836, 542] on button "Stop Recording" at bounding box center [849, 544] width 380 height 37
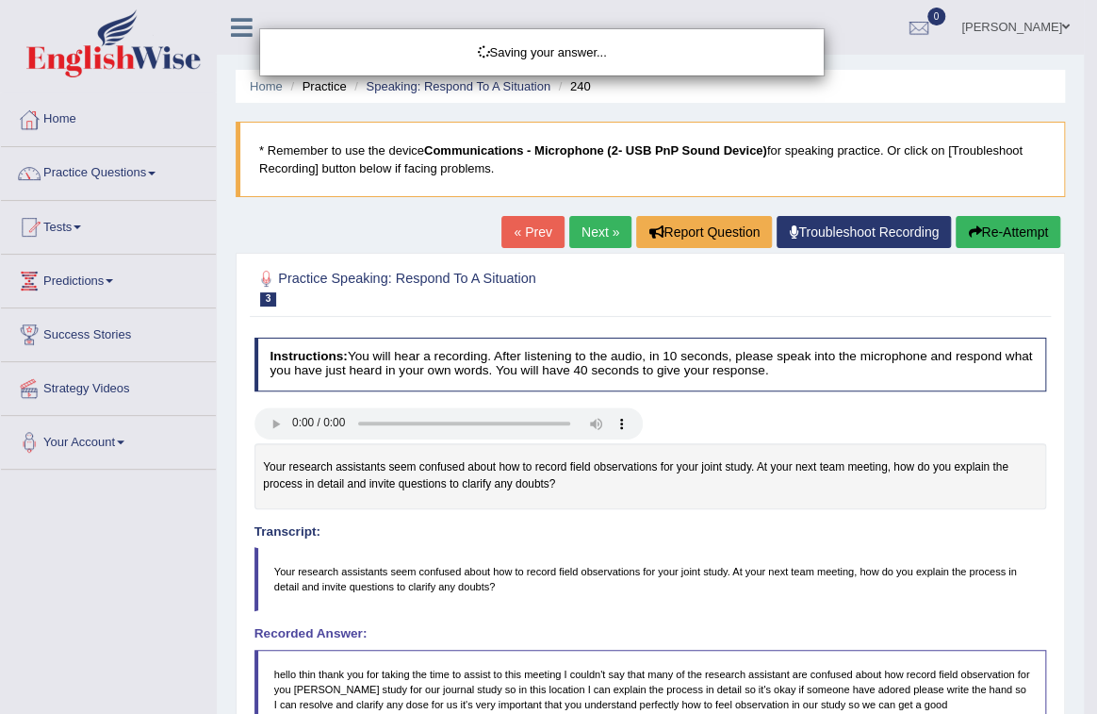
click at [836, 542] on div "Saving your answer..." at bounding box center [548, 357] width 1097 height 714
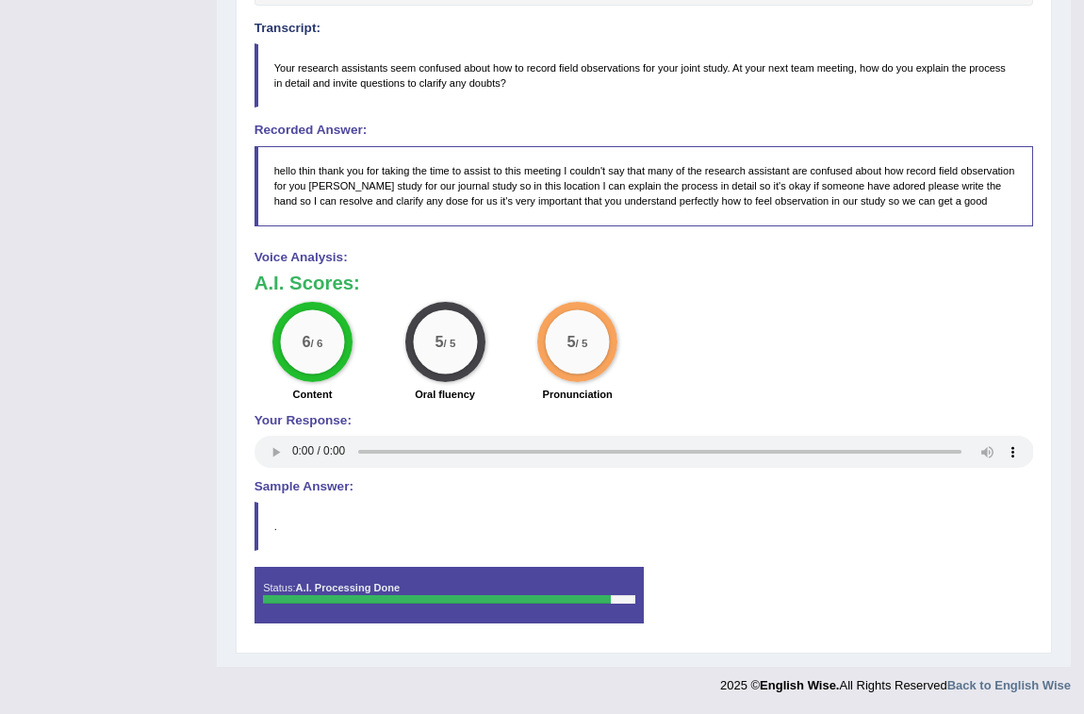
scroll to position [161, 0]
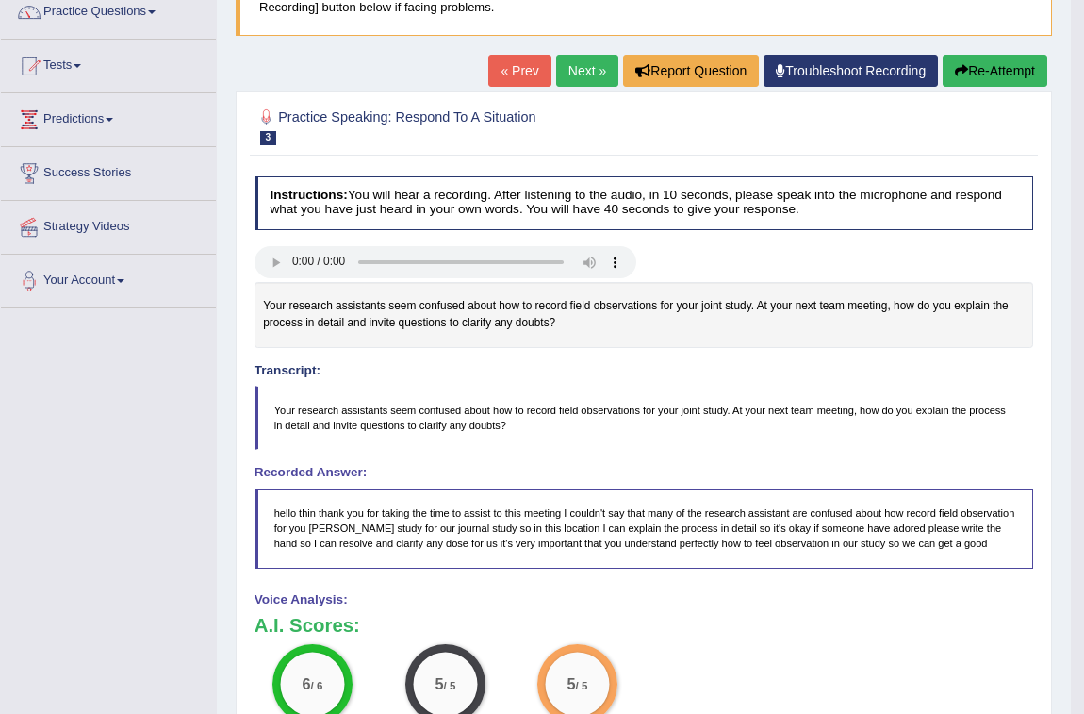
click at [572, 74] on link "Next »" at bounding box center [587, 71] width 62 height 32
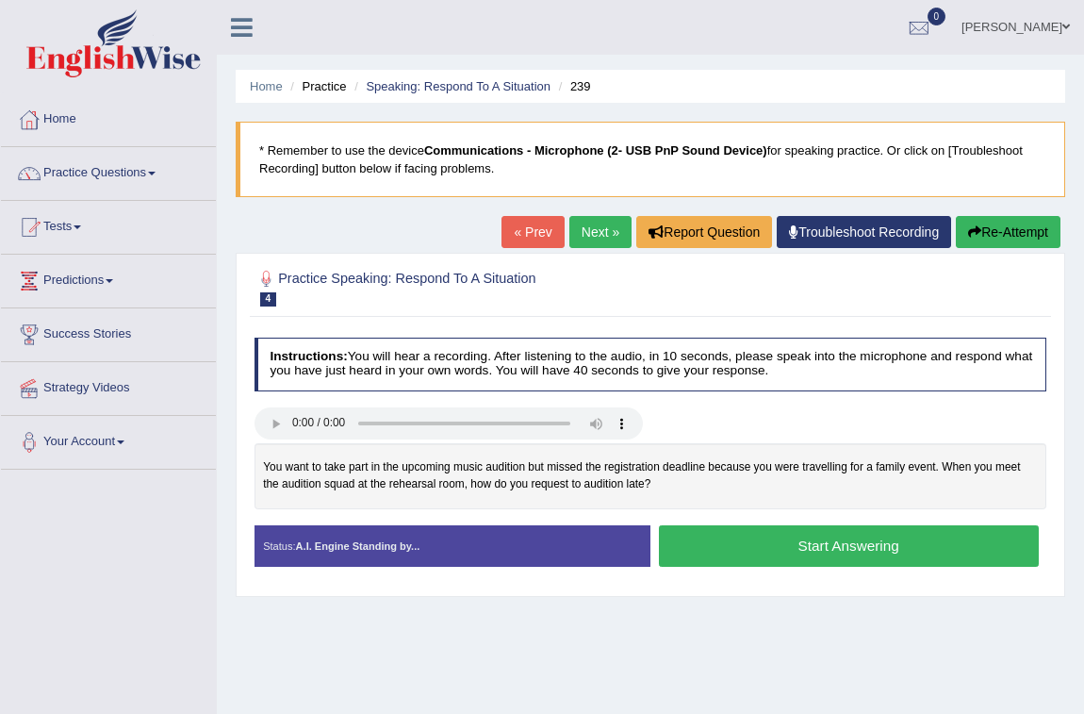
click at [793, 547] on button "Start Answering" at bounding box center [849, 545] width 380 height 41
click at [734, 547] on button "Start Answering" at bounding box center [849, 545] width 380 height 41
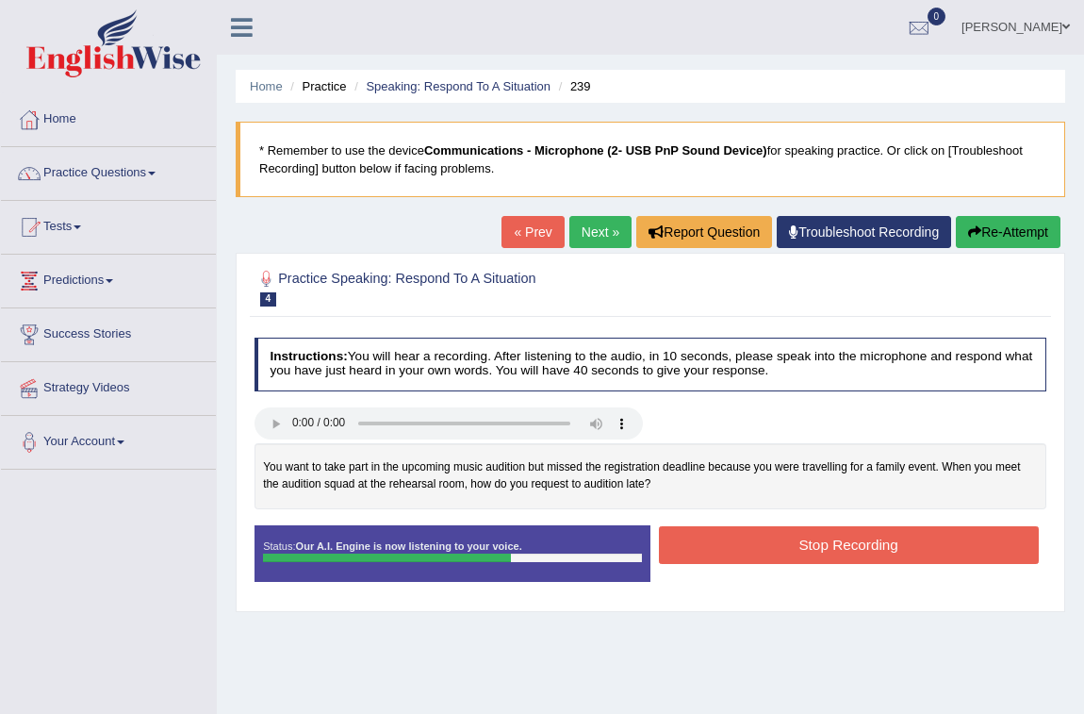
click at [734, 547] on button "Stop Recording" at bounding box center [849, 544] width 380 height 37
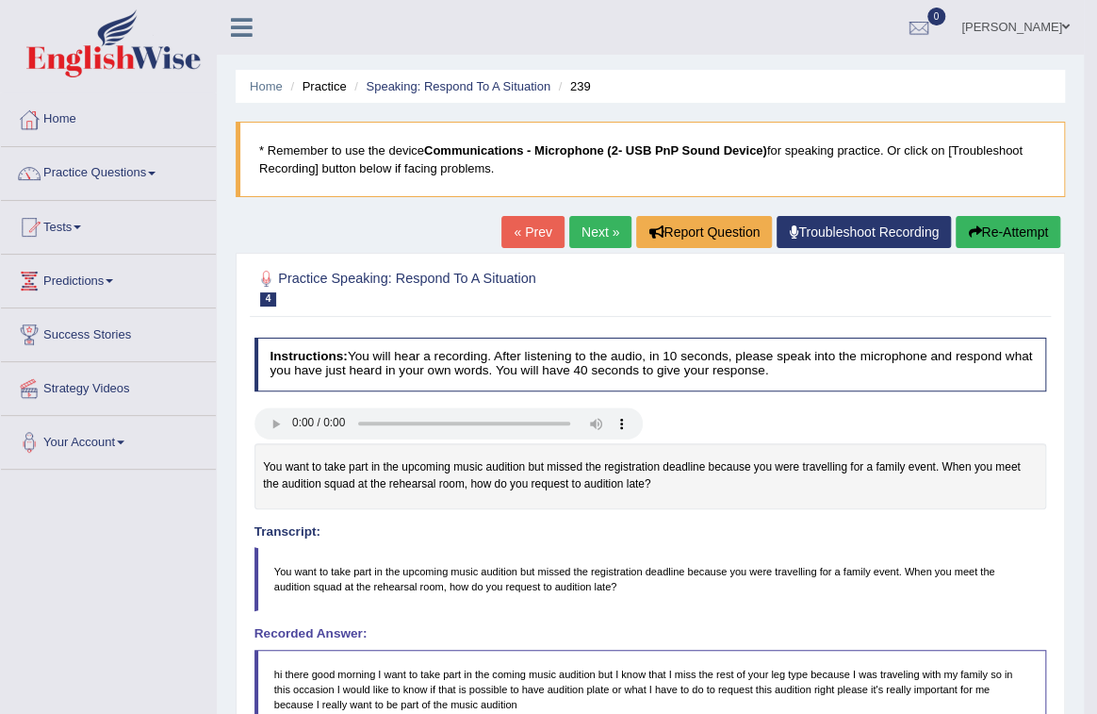
click at [766, 542] on body "Toggle navigation Home Practice Questions Speaking Practice Read Aloud Repeat S…" at bounding box center [548, 357] width 1097 height 714
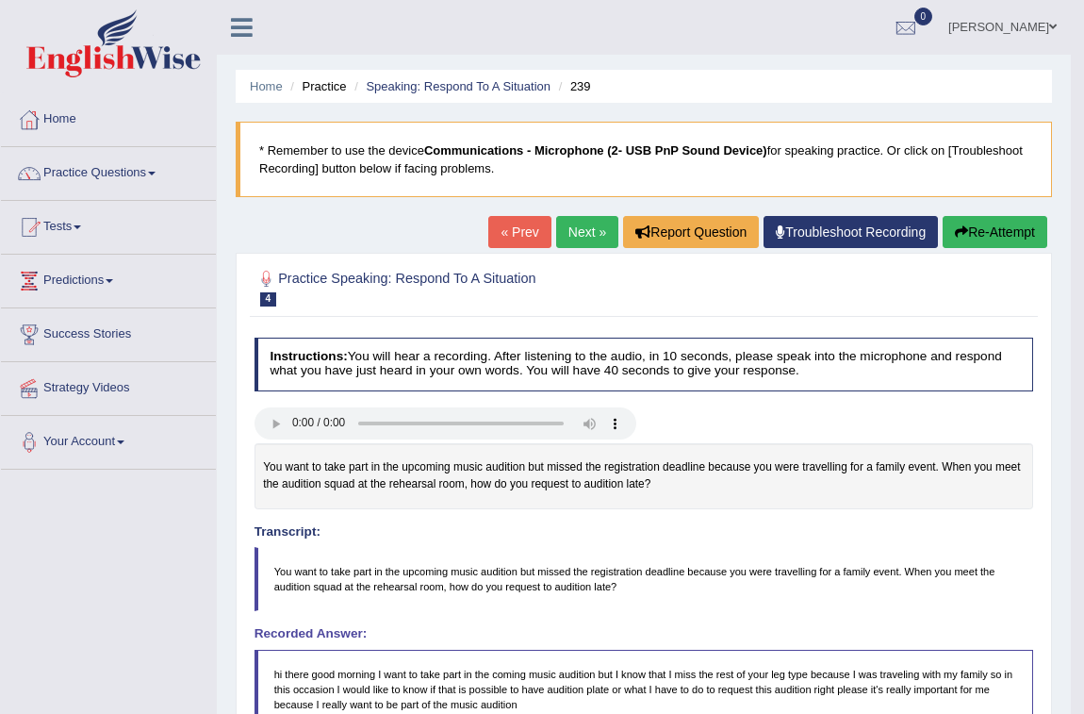
click at [998, 225] on button "Re-Attempt" at bounding box center [995, 232] width 105 height 32
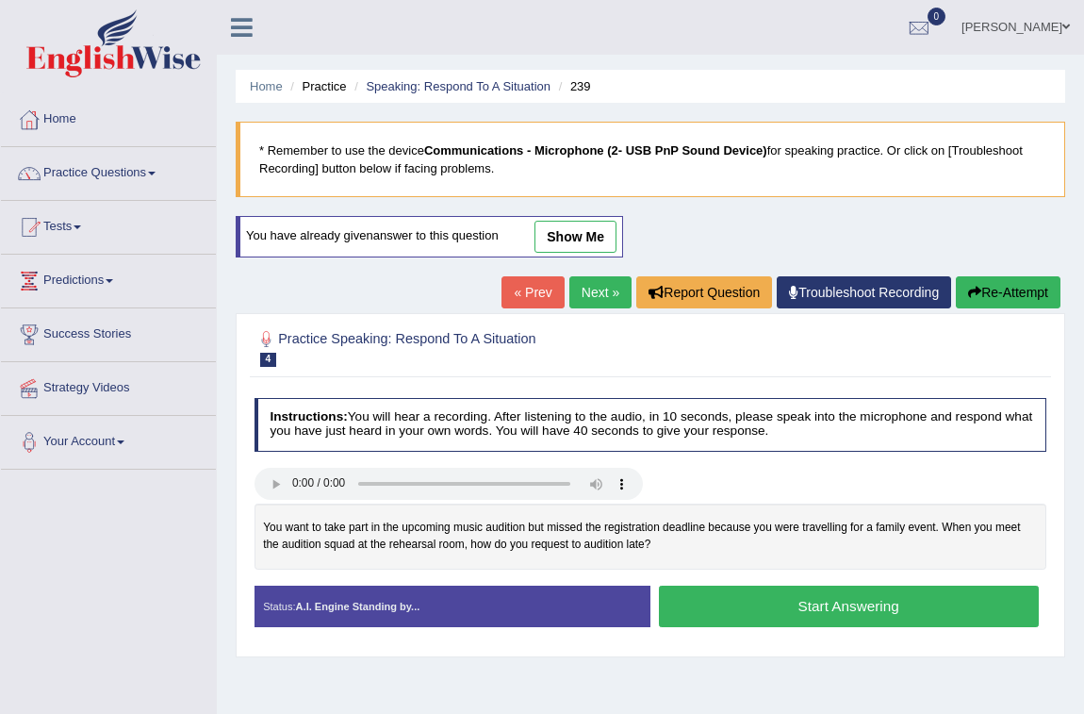
click at [941, 616] on button "Start Answering" at bounding box center [849, 605] width 380 height 41
click at [709, 599] on button "Start Answering" at bounding box center [849, 605] width 380 height 41
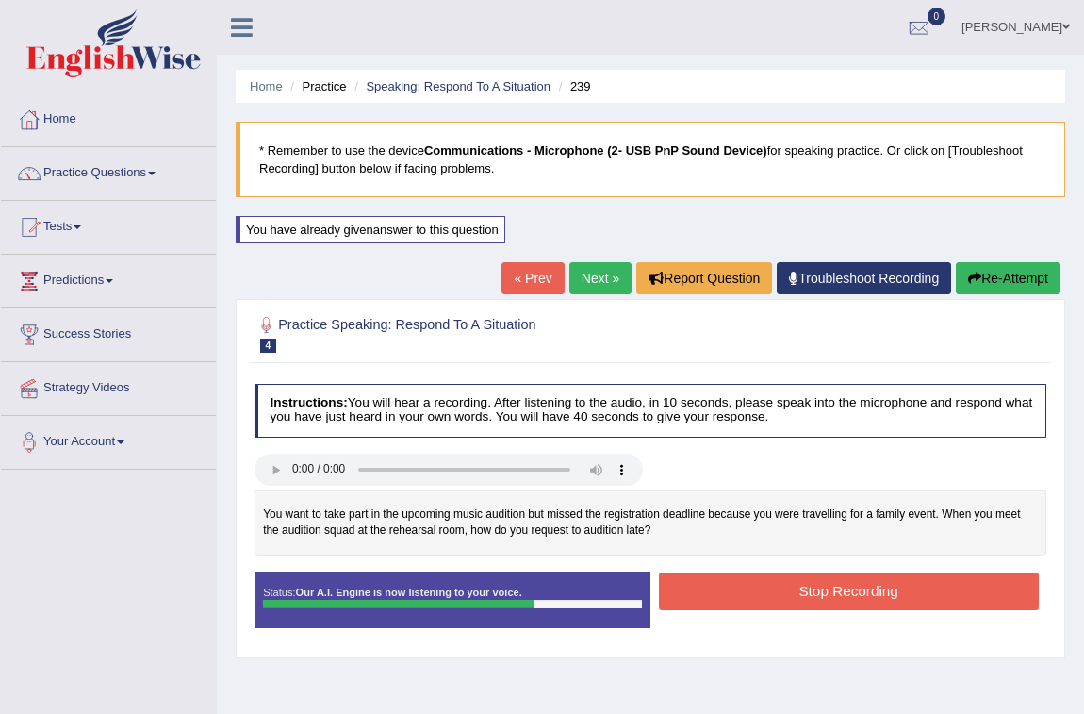
click at [748, 602] on button "Stop Recording" at bounding box center [849, 590] width 380 height 37
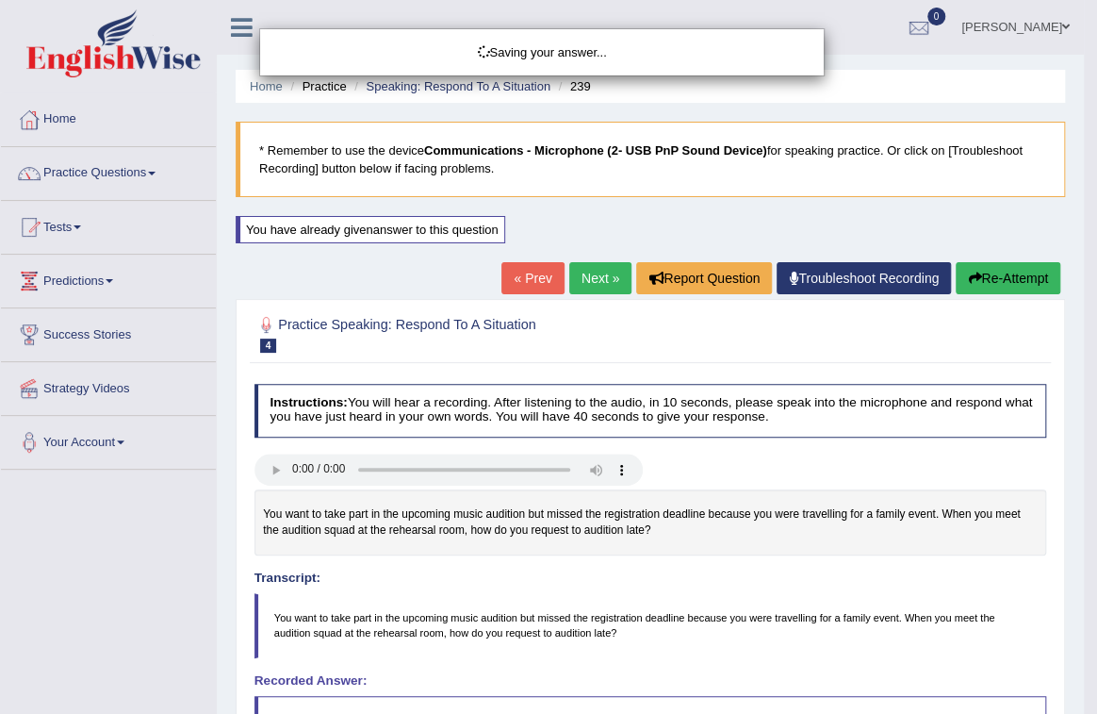
click at [748, 601] on div "Saving your answer..." at bounding box center [548, 357] width 1097 height 714
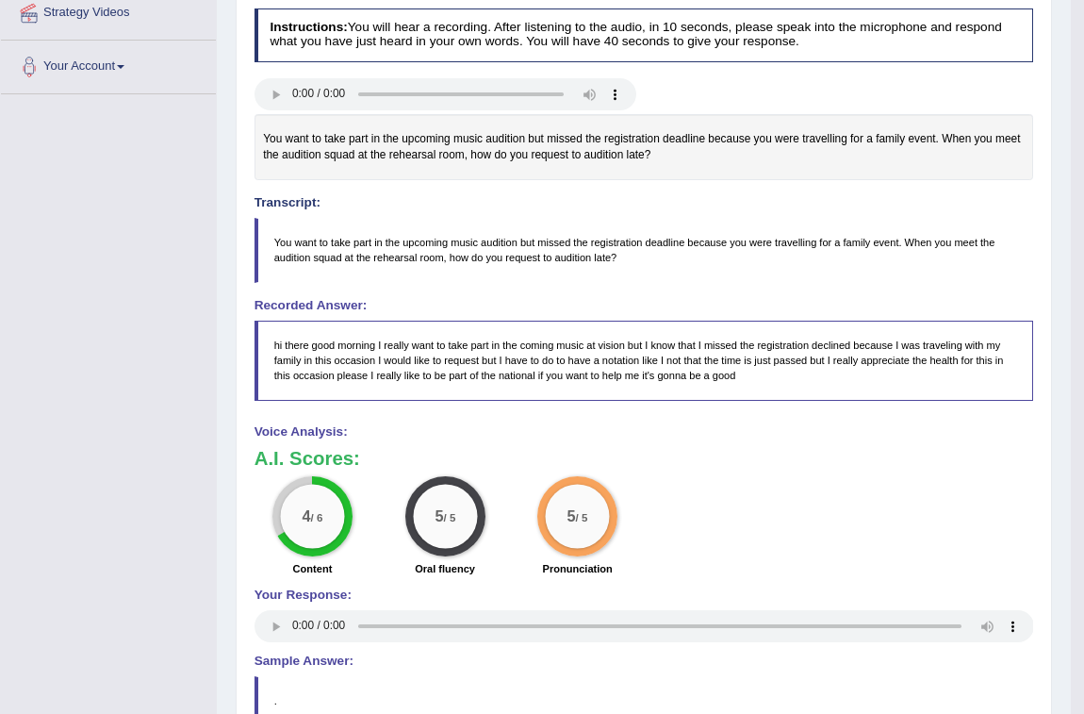
scroll to position [428, 0]
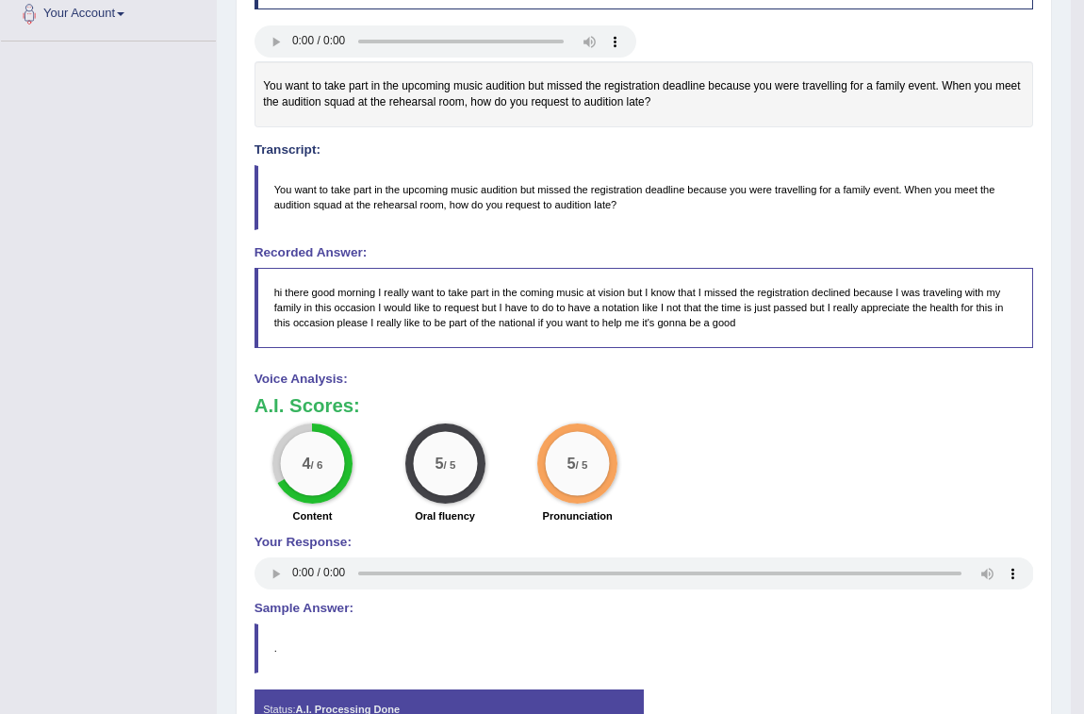
click at [287, 467] on div "4 / 6" at bounding box center [312, 464] width 64 height 64
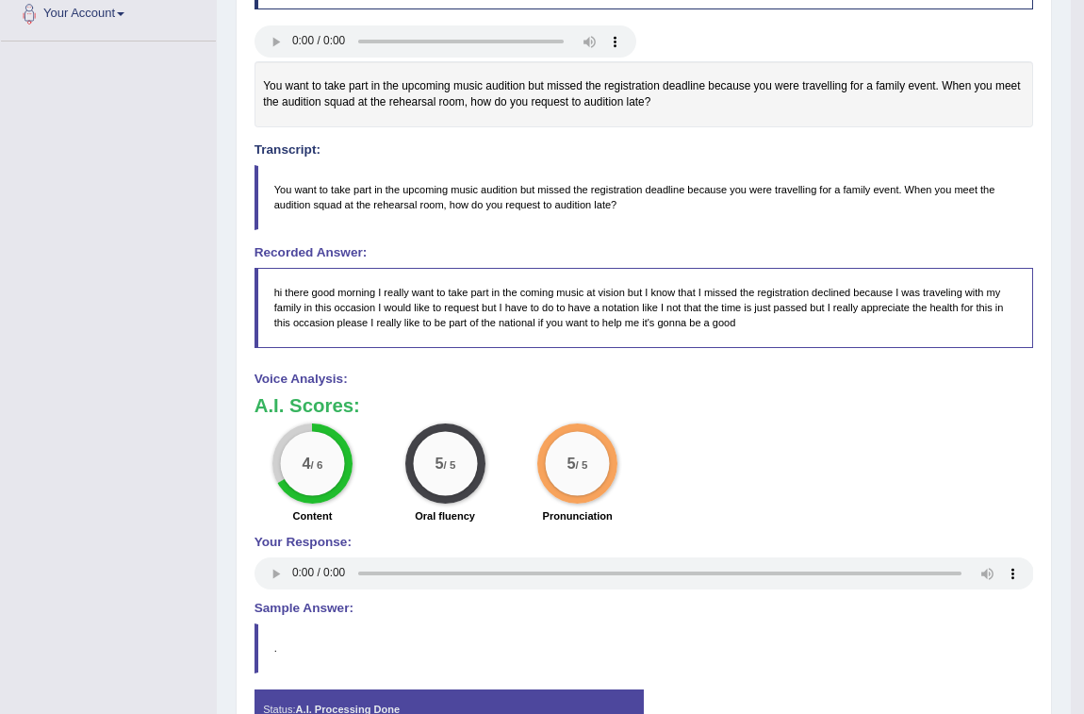
click at [287, 465] on div "4 / 6" at bounding box center [312, 464] width 64 height 64
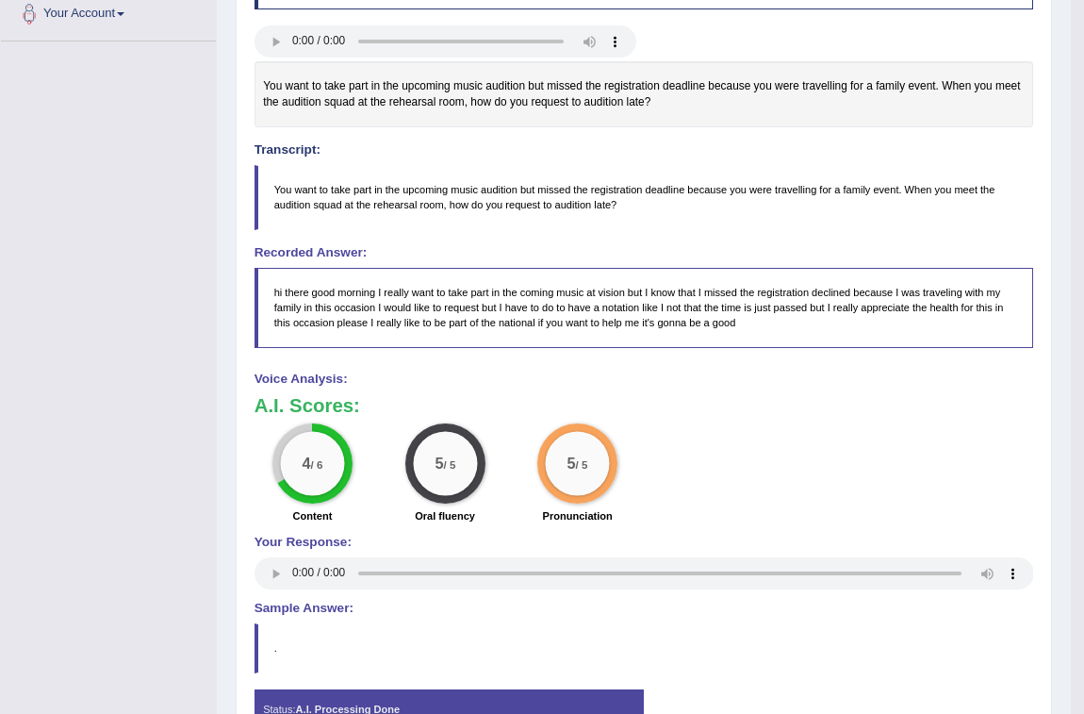
click at [287, 465] on div "4 / 6" at bounding box center [312, 464] width 64 height 64
click at [287, 462] on div "4 / 6" at bounding box center [312, 464] width 64 height 64
click at [287, 461] on div "4 / 6" at bounding box center [312, 464] width 64 height 64
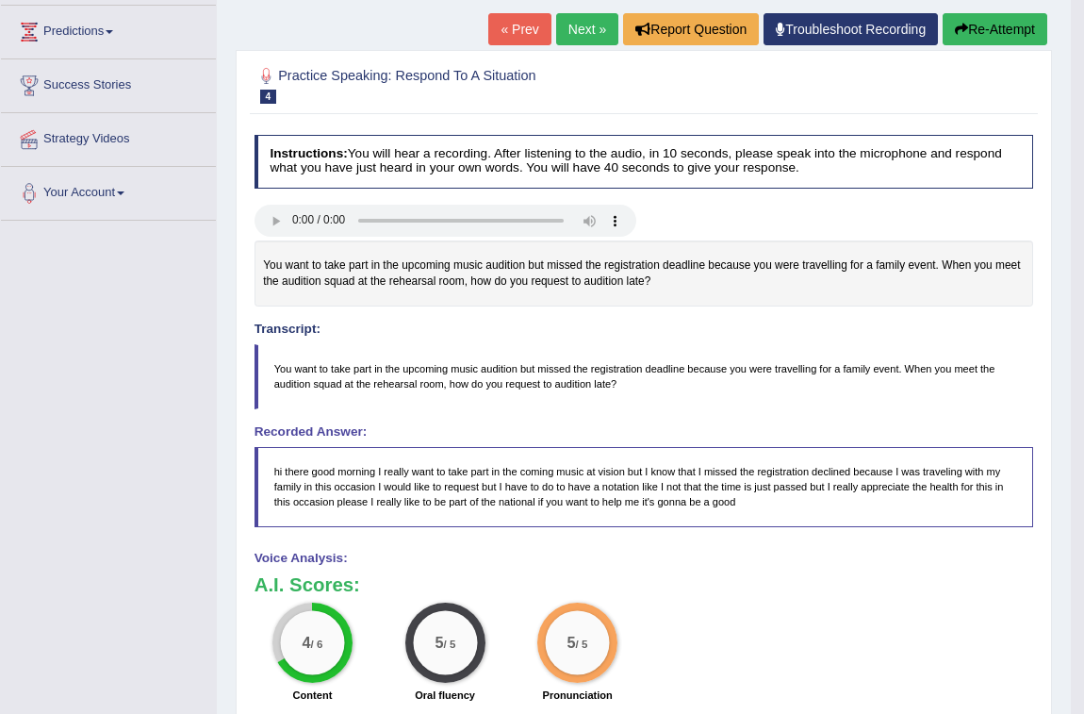
scroll to position [85, 0]
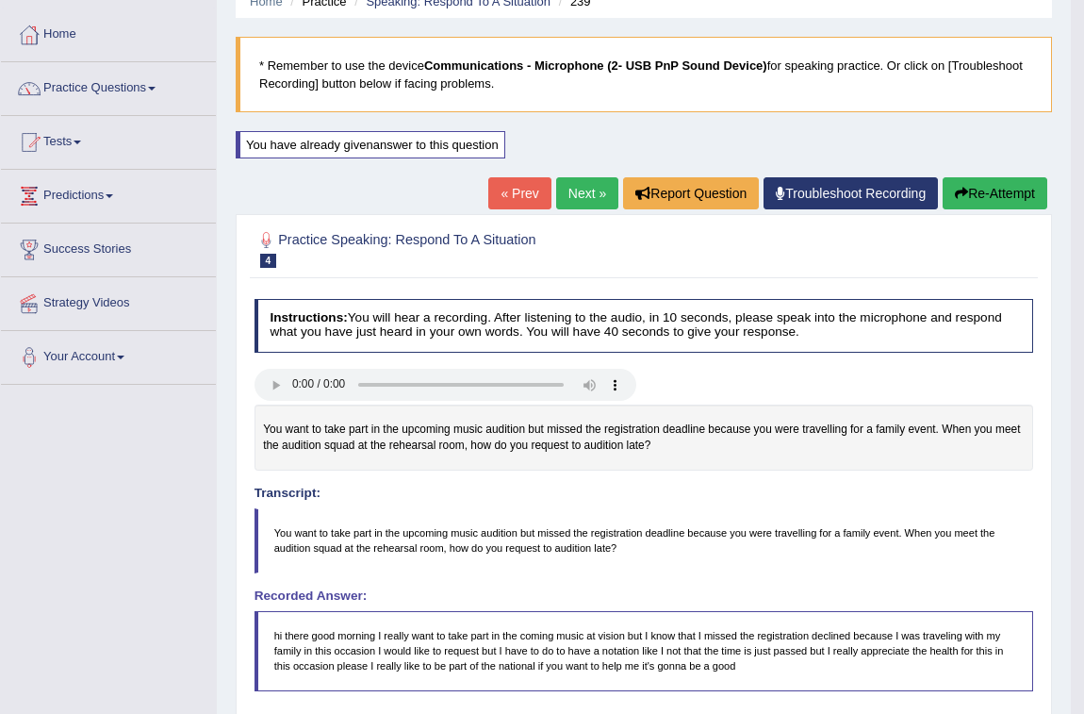
click at [1023, 188] on button "Re-Attempt" at bounding box center [995, 193] width 105 height 32
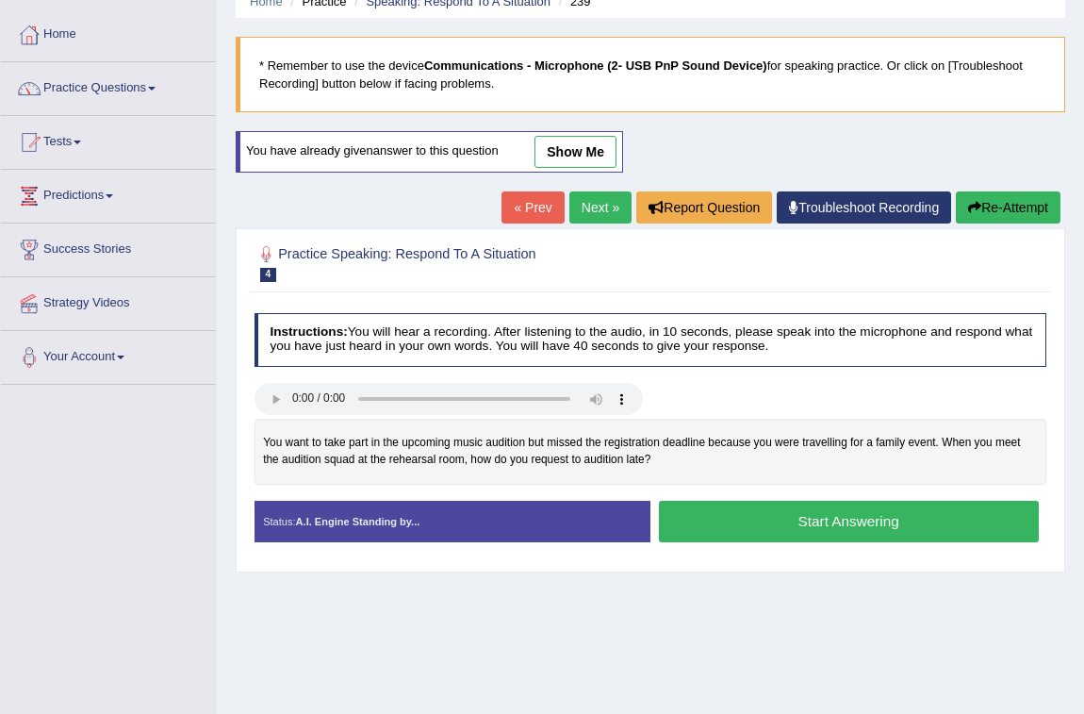
click at [738, 523] on button "Start Answering" at bounding box center [849, 521] width 380 height 41
click at [844, 523] on button "Start Answering" at bounding box center [849, 521] width 380 height 41
click at [728, 517] on button "Start Answering" at bounding box center [849, 521] width 380 height 41
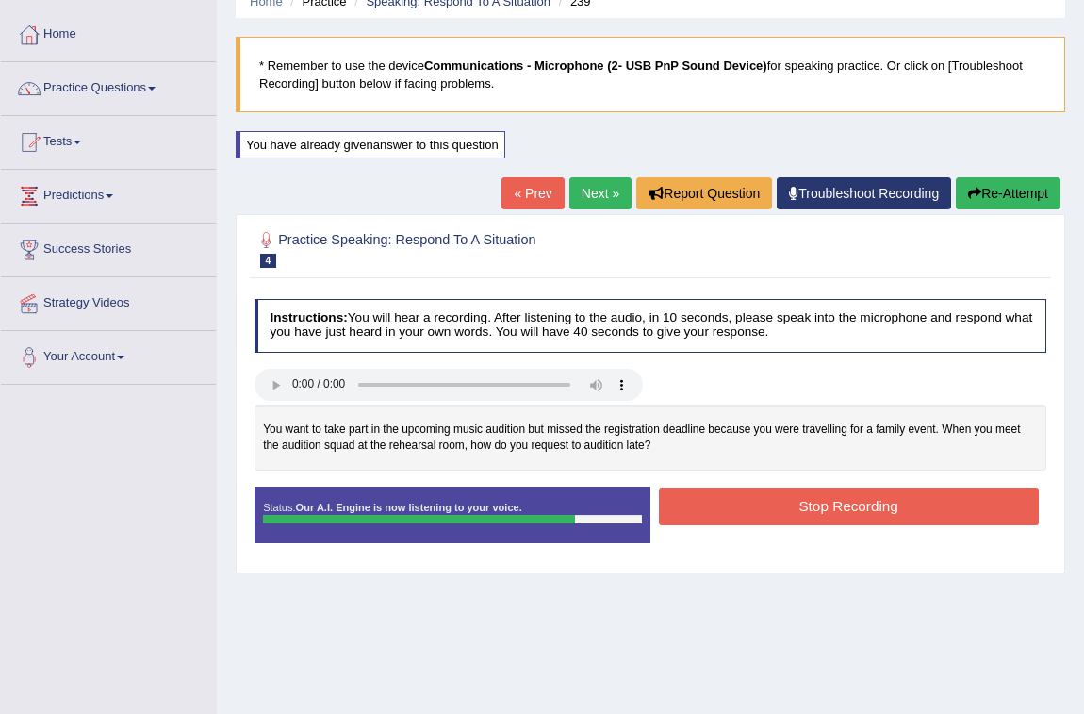
click at [728, 517] on button "Stop Recording" at bounding box center [849, 505] width 380 height 37
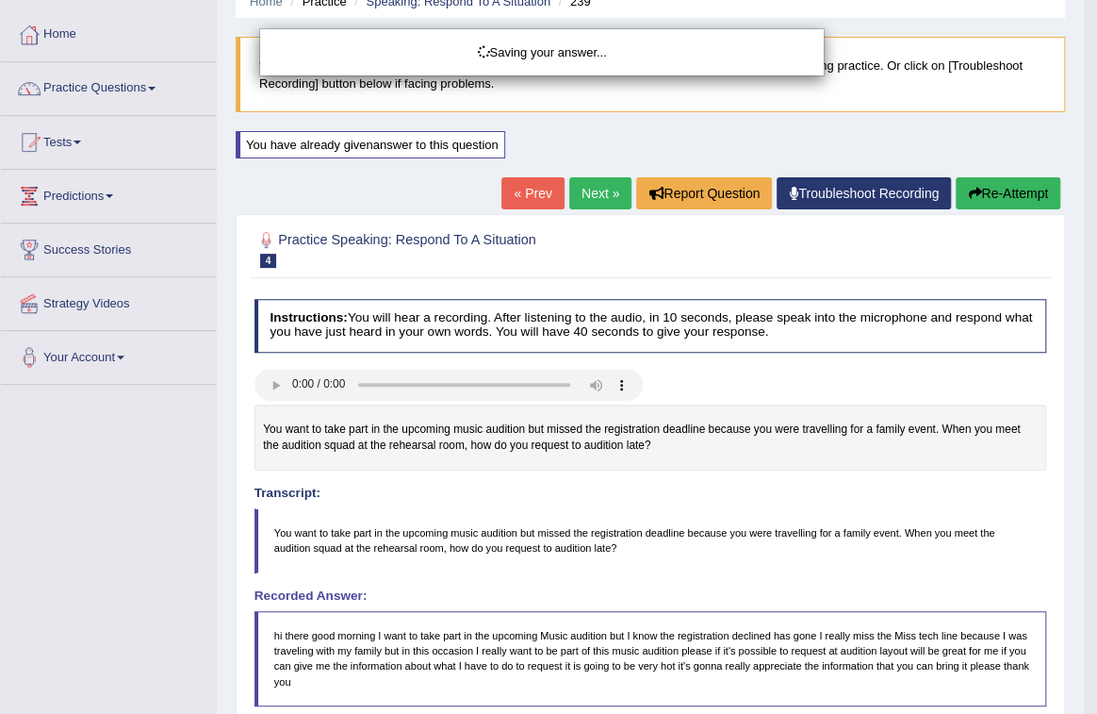
click at [733, 517] on div "Saving your answer..." at bounding box center [548, 357] width 1097 height 714
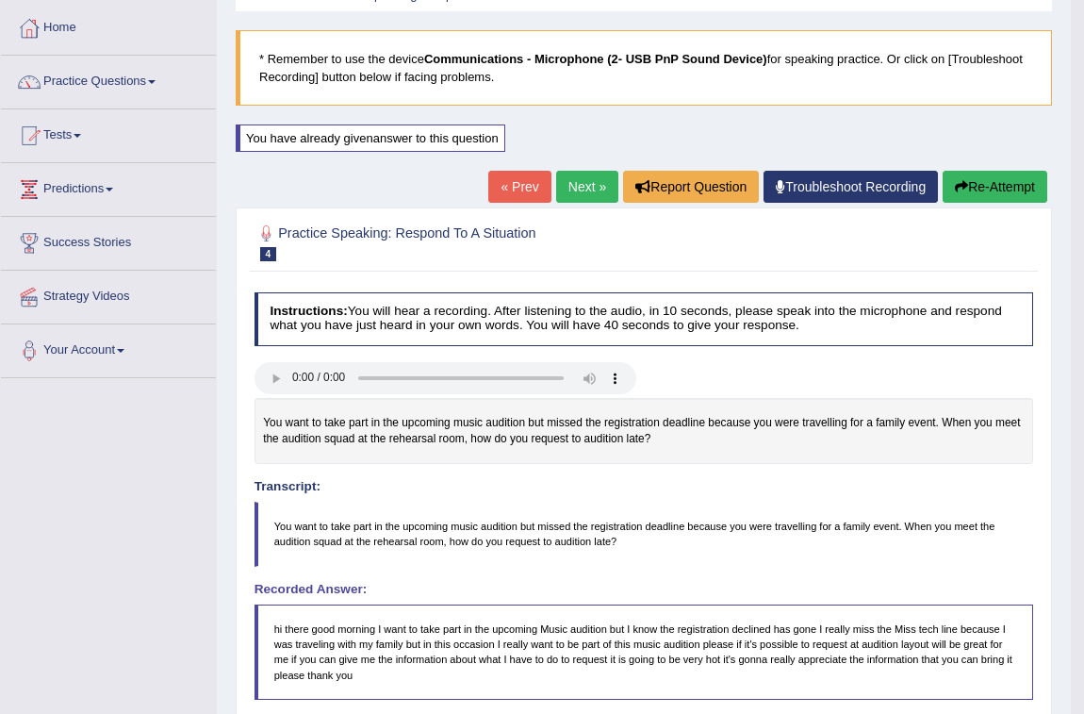
scroll to position [0, 0]
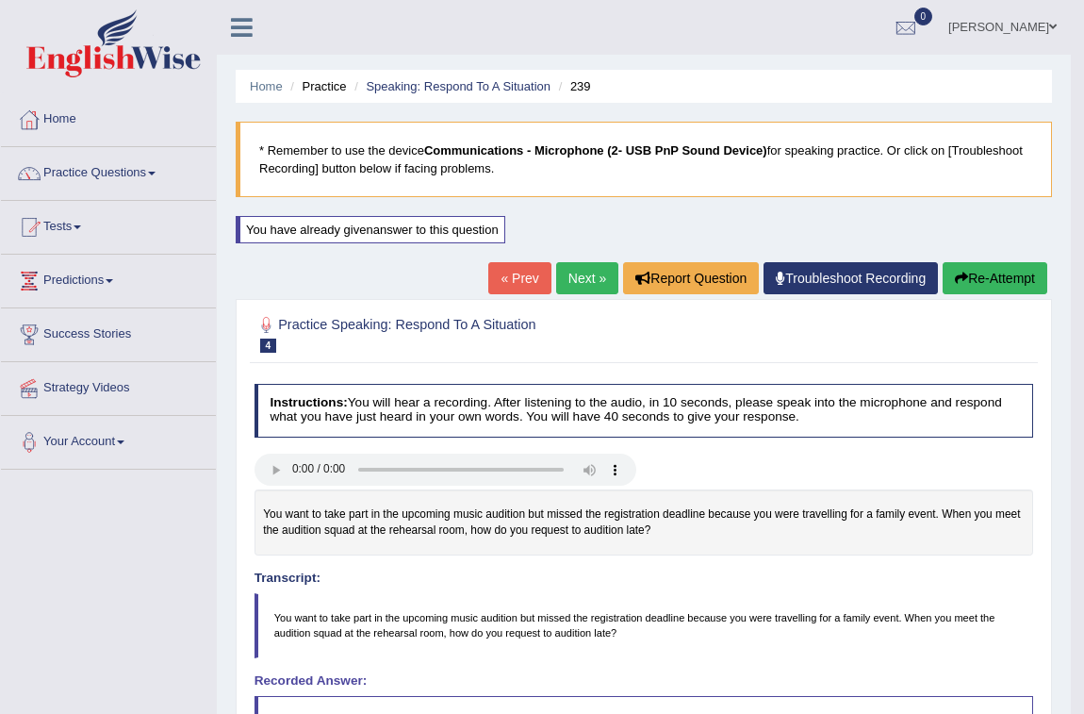
click at [562, 283] on link "Next »" at bounding box center [587, 278] width 62 height 32
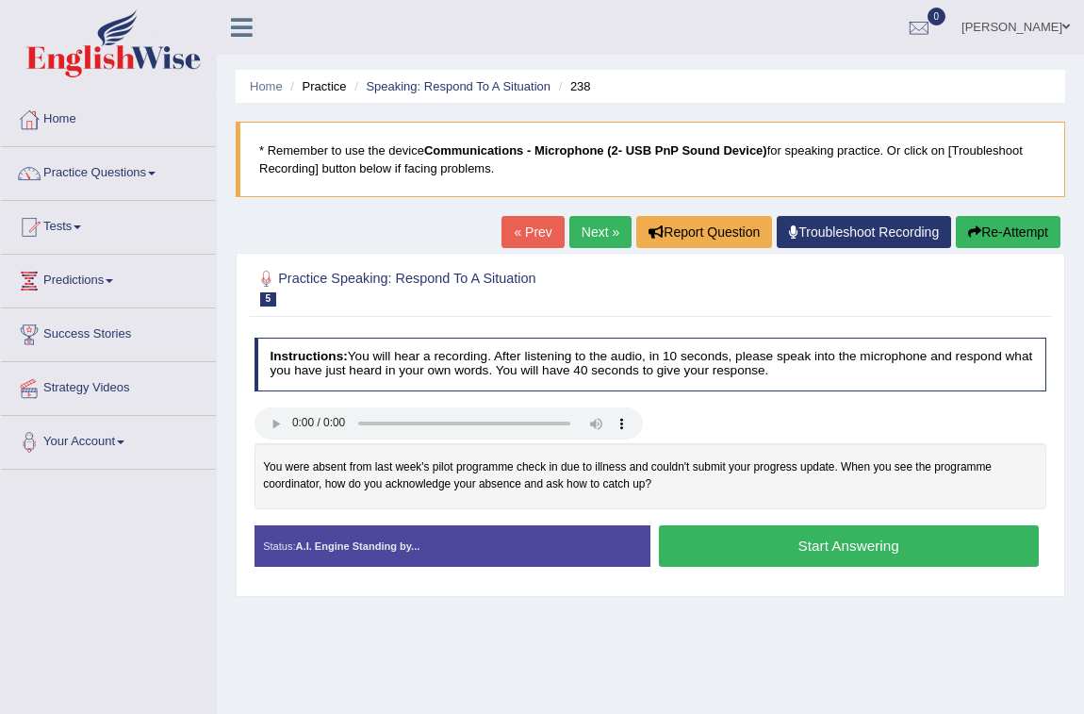
click at [749, 539] on button "Start Answering" at bounding box center [849, 545] width 380 height 41
click at [773, 543] on button "Start Answering" at bounding box center [849, 545] width 380 height 41
click at [726, 540] on button "Start Answering" at bounding box center [849, 545] width 380 height 41
click at [911, 554] on button "Start Answering" at bounding box center [849, 545] width 380 height 41
click at [782, 538] on button "Start Answering" at bounding box center [849, 545] width 380 height 41
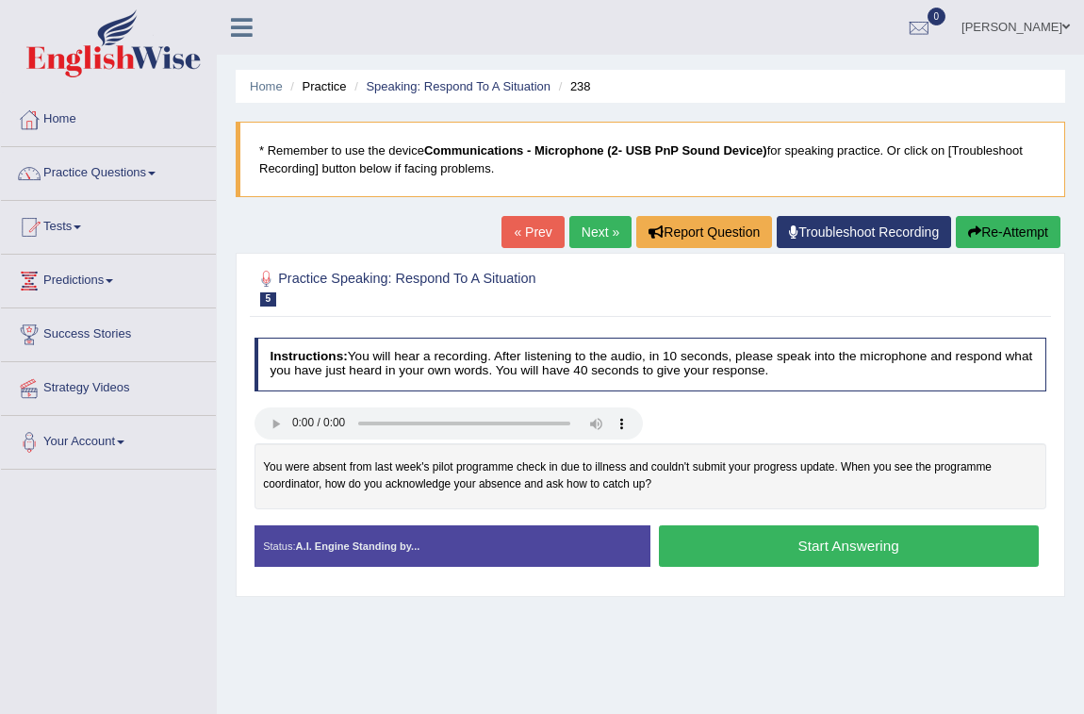
click at [834, 545] on button "Start Answering" at bounding box center [849, 545] width 380 height 41
click at [728, 536] on button "Start Answering" at bounding box center [849, 545] width 380 height 41
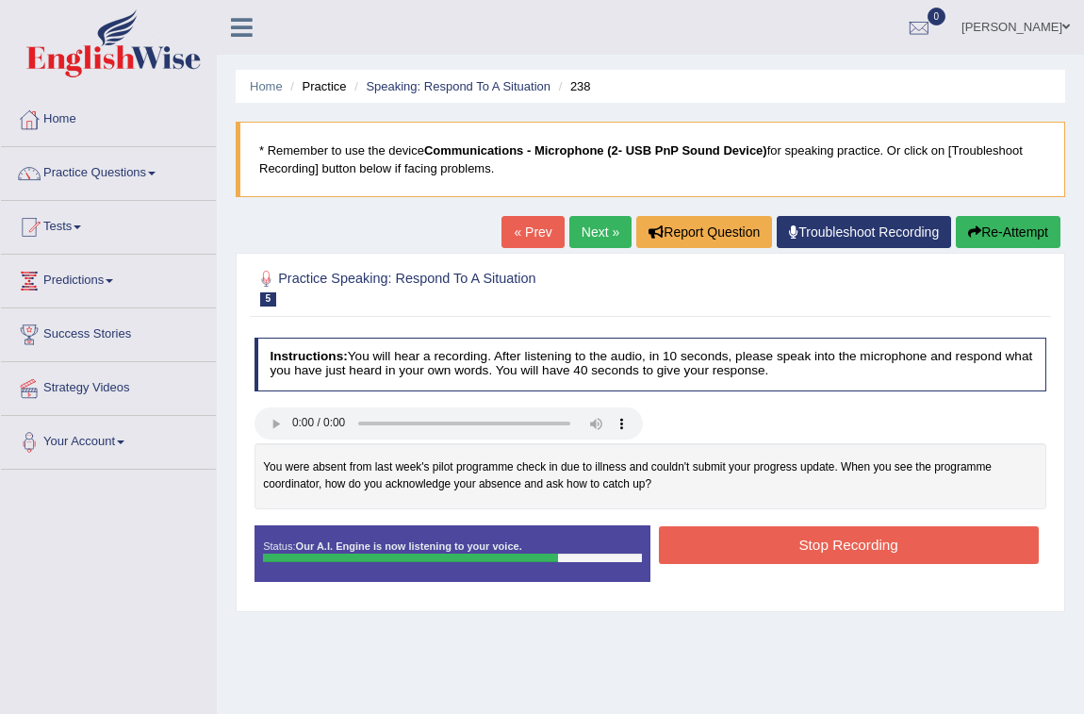
click at [746, 550] on button "Stop Recording" at bounding box center [849, 544] width 380 height 37
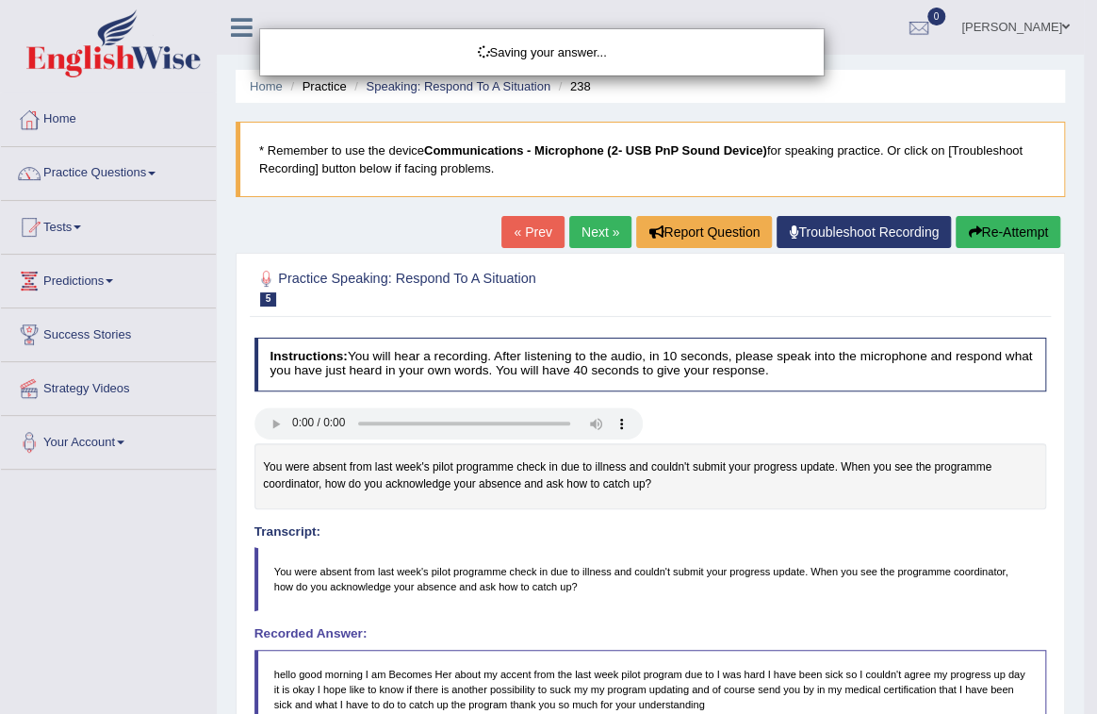
click at [746, 550] on div "Saving your answer..." at bounding box center [548, 357] width 1097 height 714
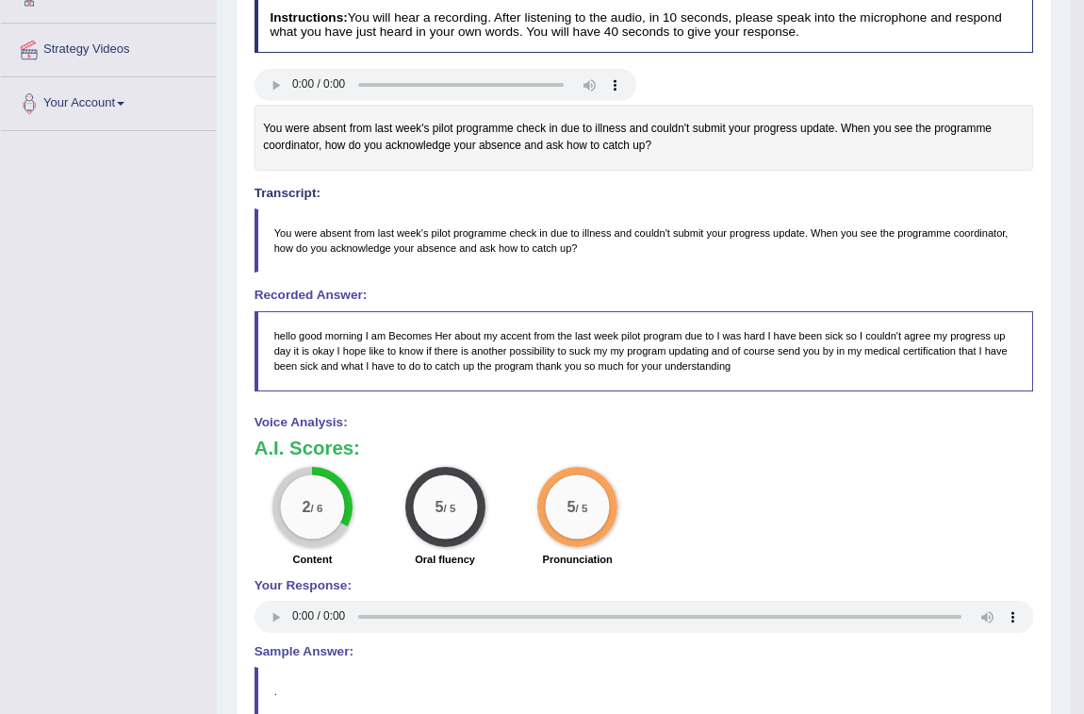
scroll to position [75, 0]
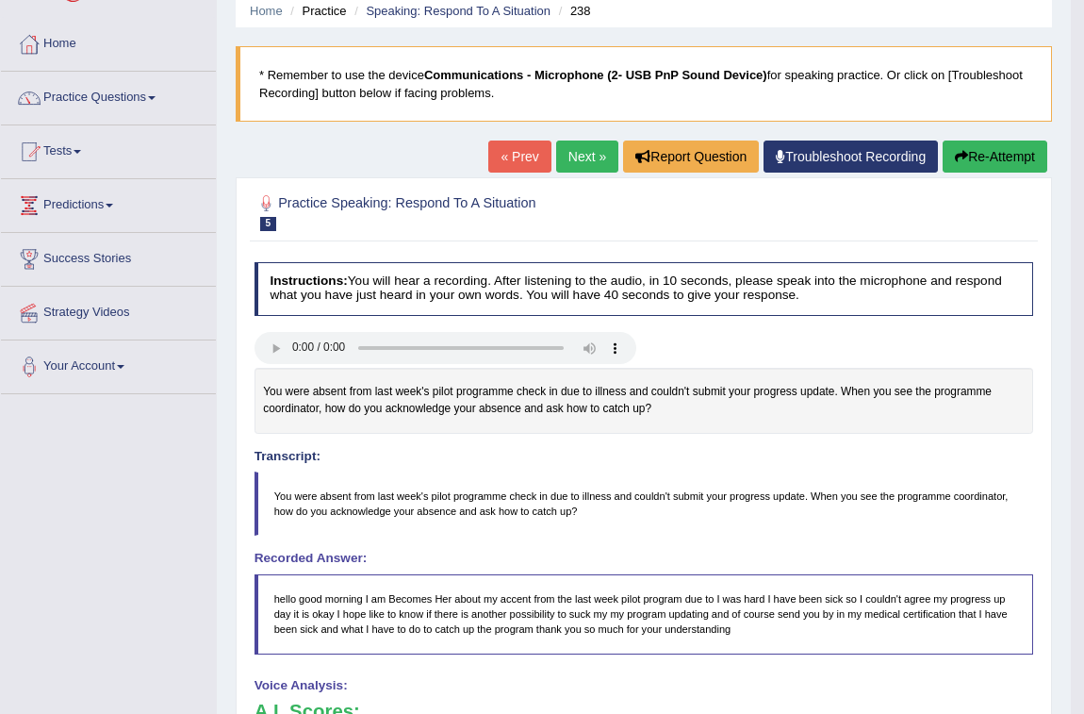
click at [988, 141] on button "Re-Attempt" at bounding box center [995, 156] width 105 height 32
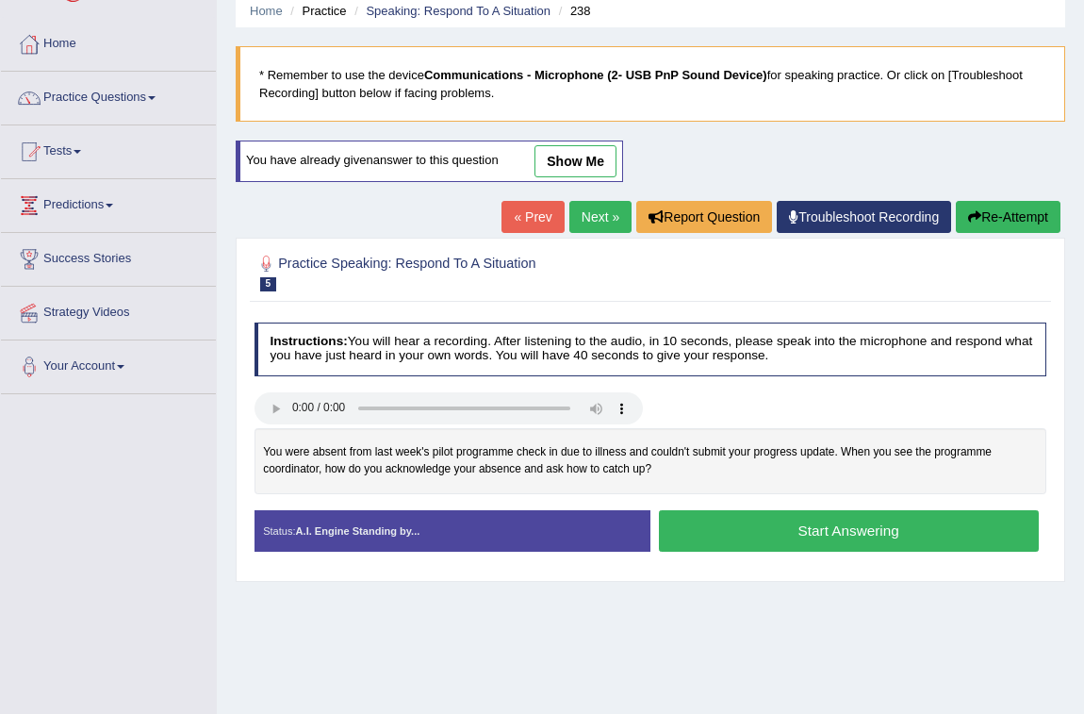
click at [749, 533] on button "Start Answering" at bounding box center [849, 530] width 380 height 41
click at [899, 533] on button "Start Answering" at bounding box center [849, 530] width 380 height 41
drag, startPoint x: 780, startPoint y: 518, endPoint x: 796, endPoint y: 517, distance: 15.2
click at [796, 517] on button "Start Answering" at bounding box center [849, 530] width 380 height 41
click at [745, 660] on div "Home Practice Speaking: Respond To A Situation 238 * Remember to use the device…" at bounding box center [650, 396] width 867 height 943
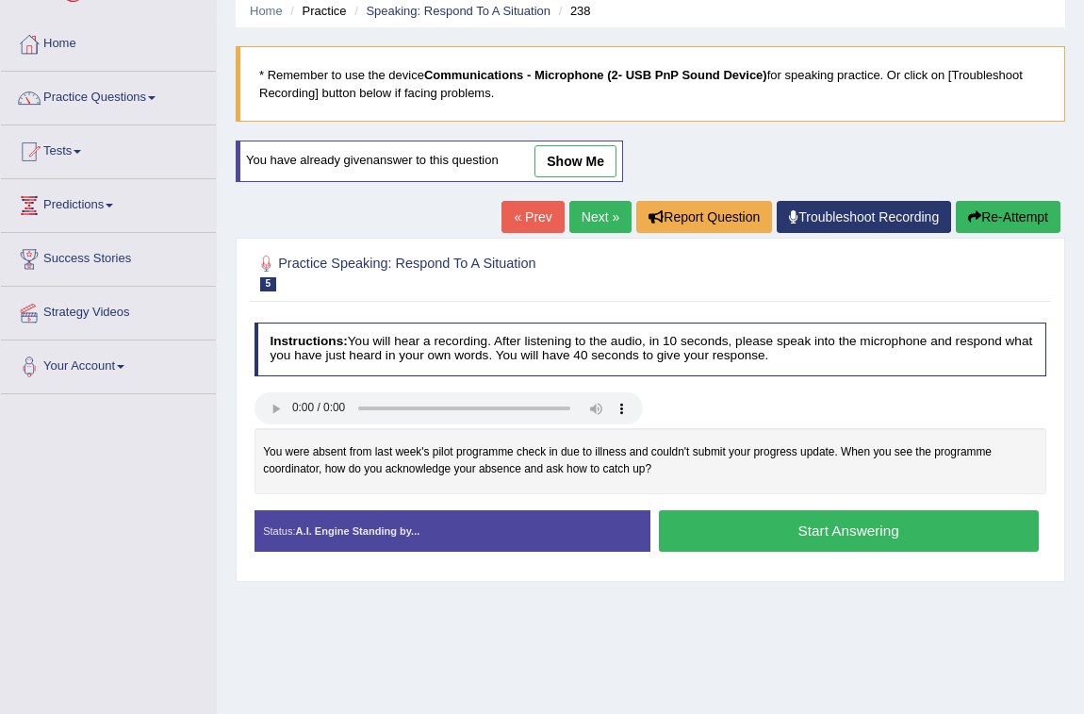
click at [780, 527] on button "Start Answering" at bounding box center [849, 530] width 380 height 41
click at [810, 528] on button "Start Answering" at bounding box center [849, 530] width 380 height 41
click at [769, 534] on button "Start Answering" at bounding box center [849, 530] width 380 height 41
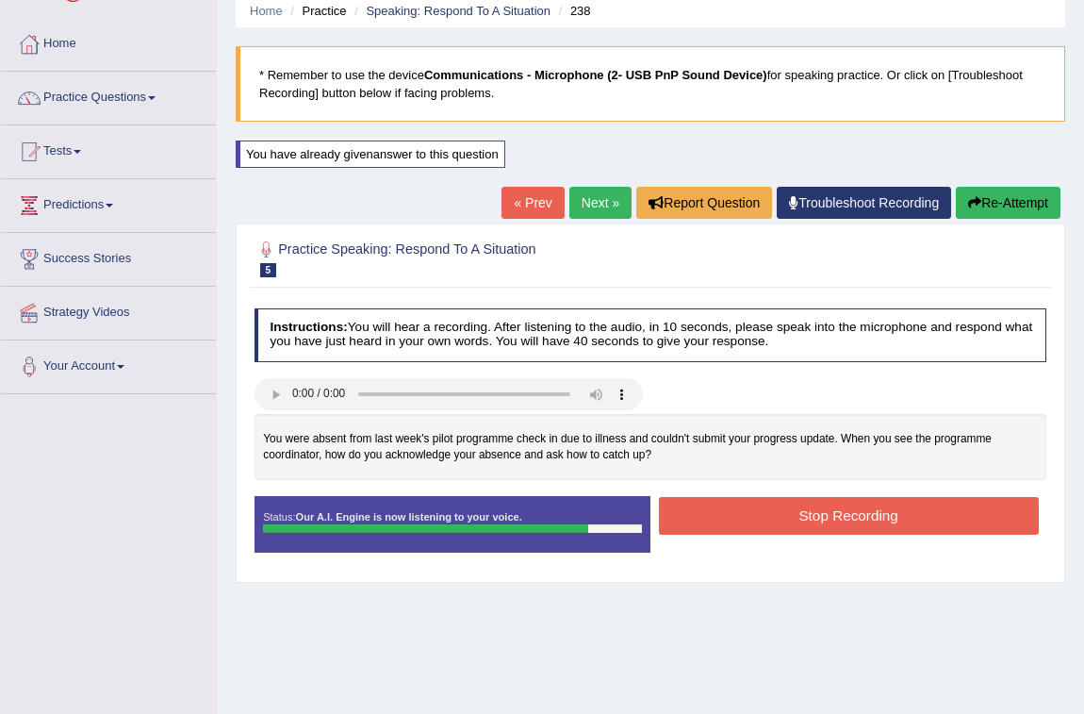
click at [846, 520] on button "Stop Recording" at bounding box center [849, 515] width 380 height 37
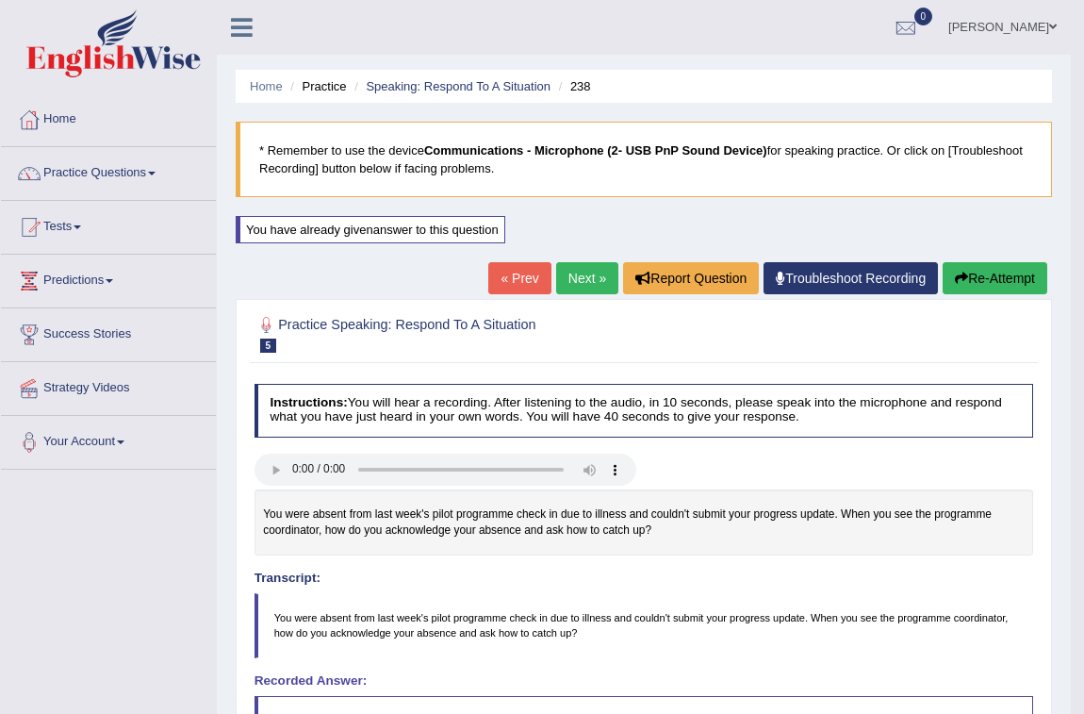
click at [584, 282] on link "Next »" at bounding box center [587, 278] width 62 height 32
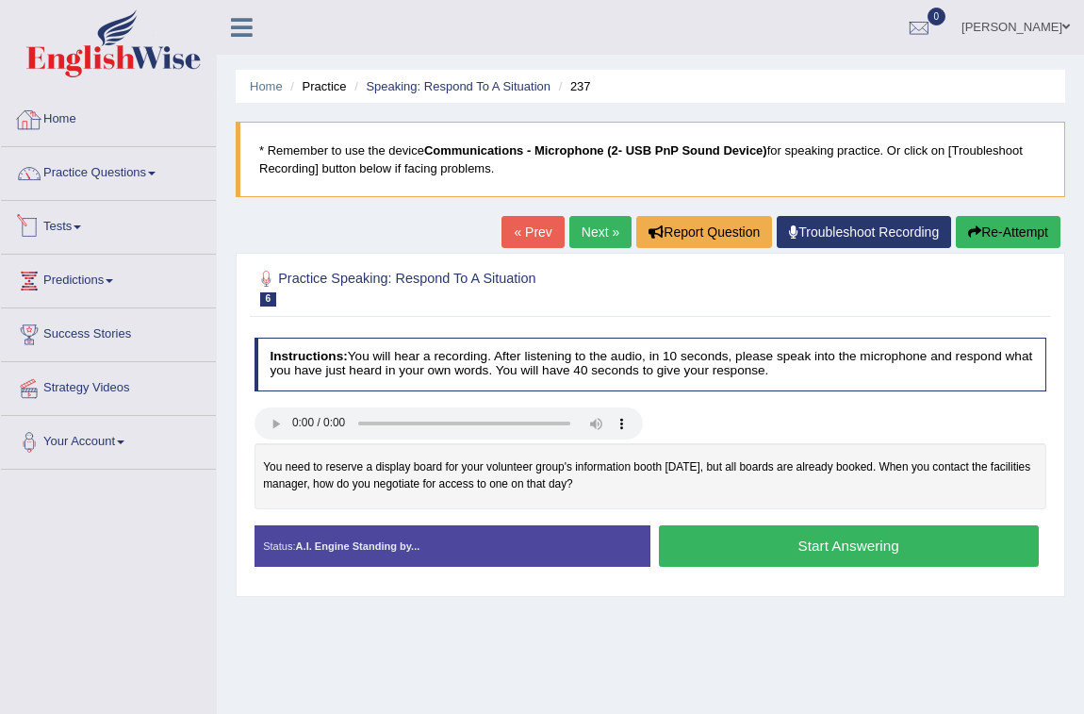
click at [553, 513] on div "Created with Highcharts 7.1.2 Too low Too high Time Pitch meter: 0 10 20 30 40 …" at bounding box center [650, 484] width 809 height 82
